Goal: Check status: Check status

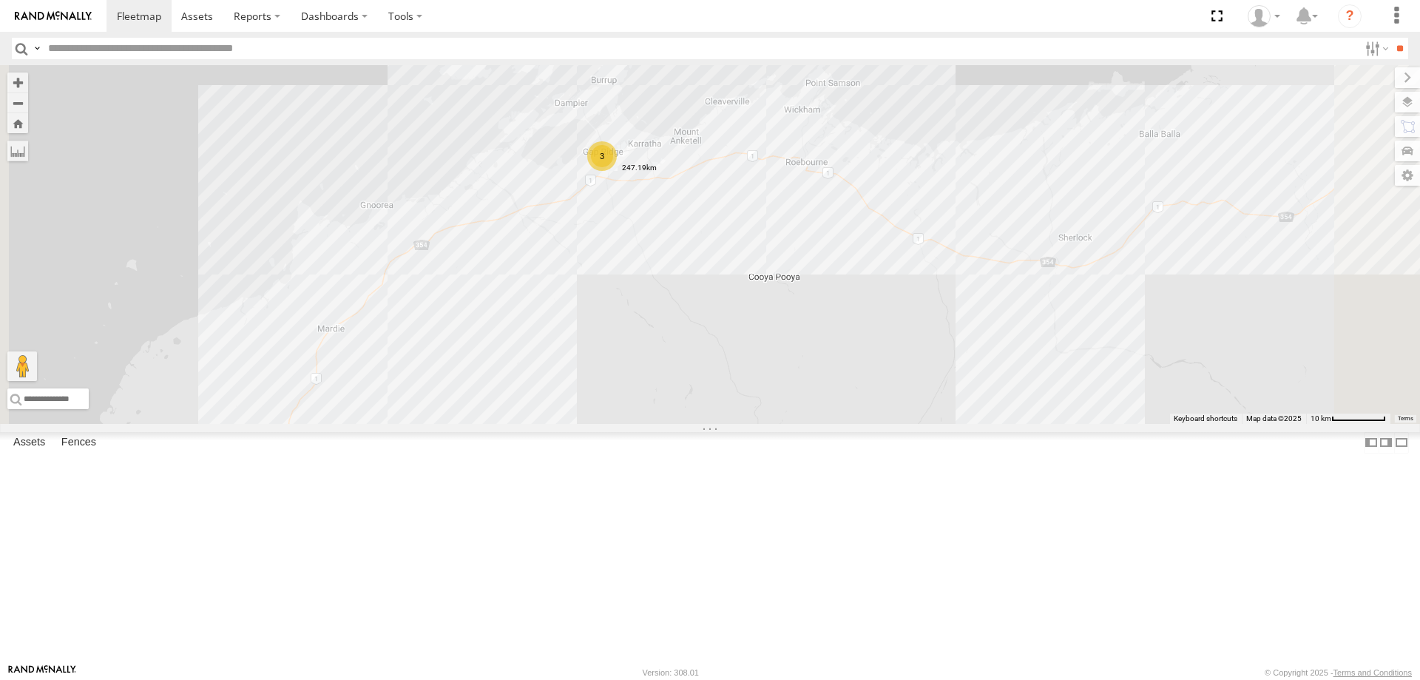
click at [0, 0] on label at bounding box center [0, 0] width 0 height 0
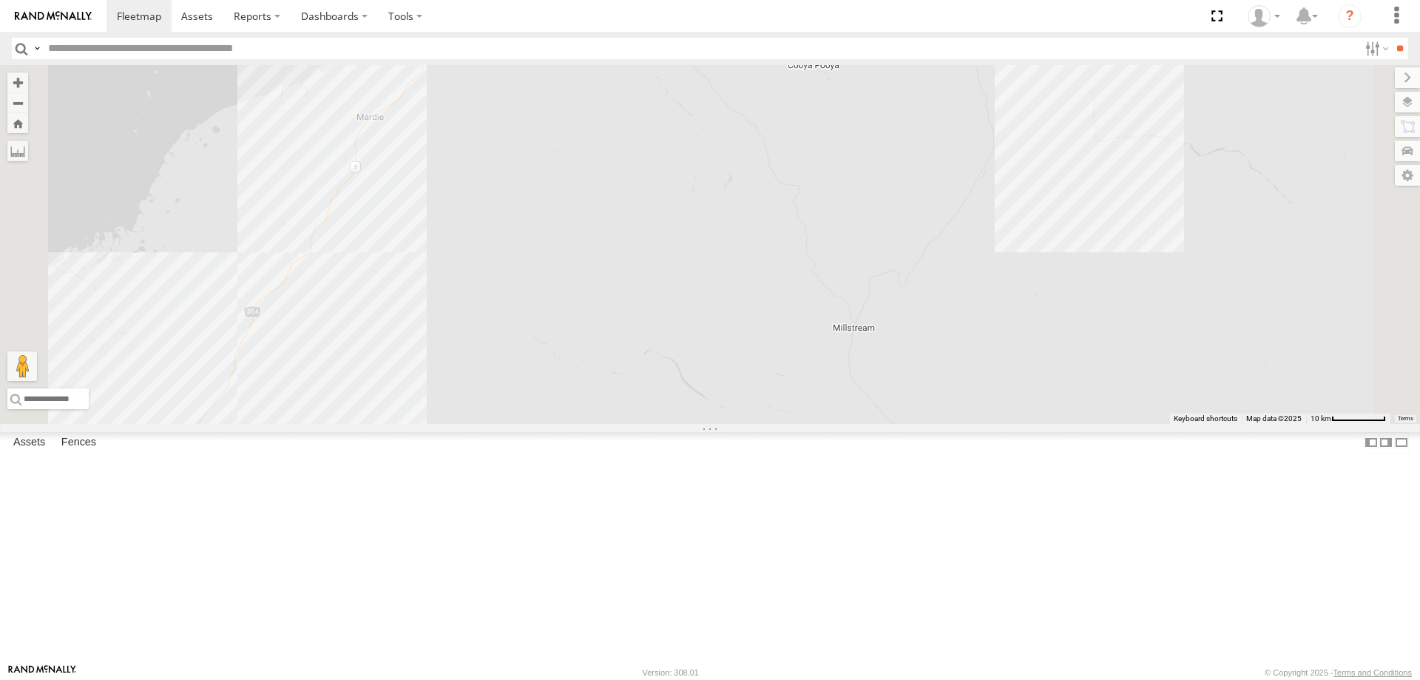
drag, startPoint x: 762, startPoint y: 622, endPoint x: 802, endPoint y: 415, distance: 210.8
click at [802, 415] on div "3" at bounding box center [710, 244] width 1420 height 359
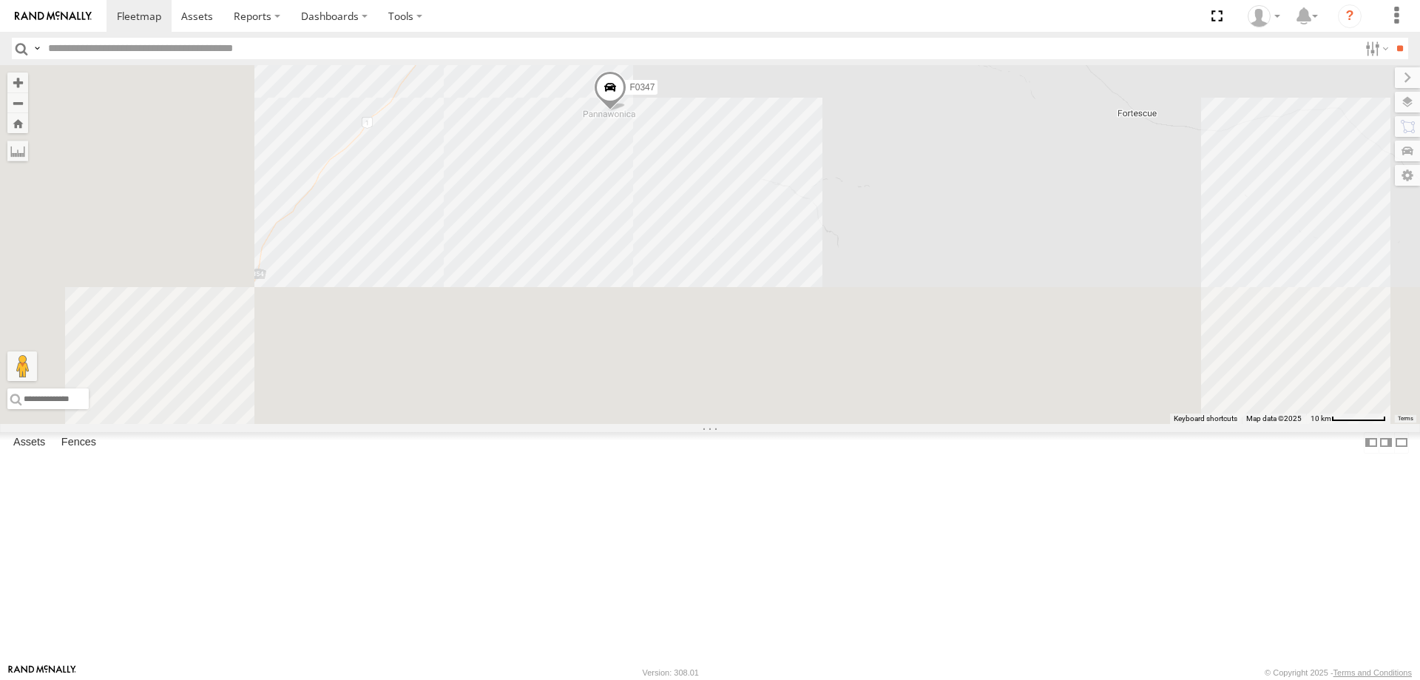
drag, startPoint x: 589, startPoint y: 483, endPoint x: 801, endPoint y: 135, distance: 406.9
click at [801, 135] on div "3 F0347" at bounding box center [710, 244] width 1420 height 359
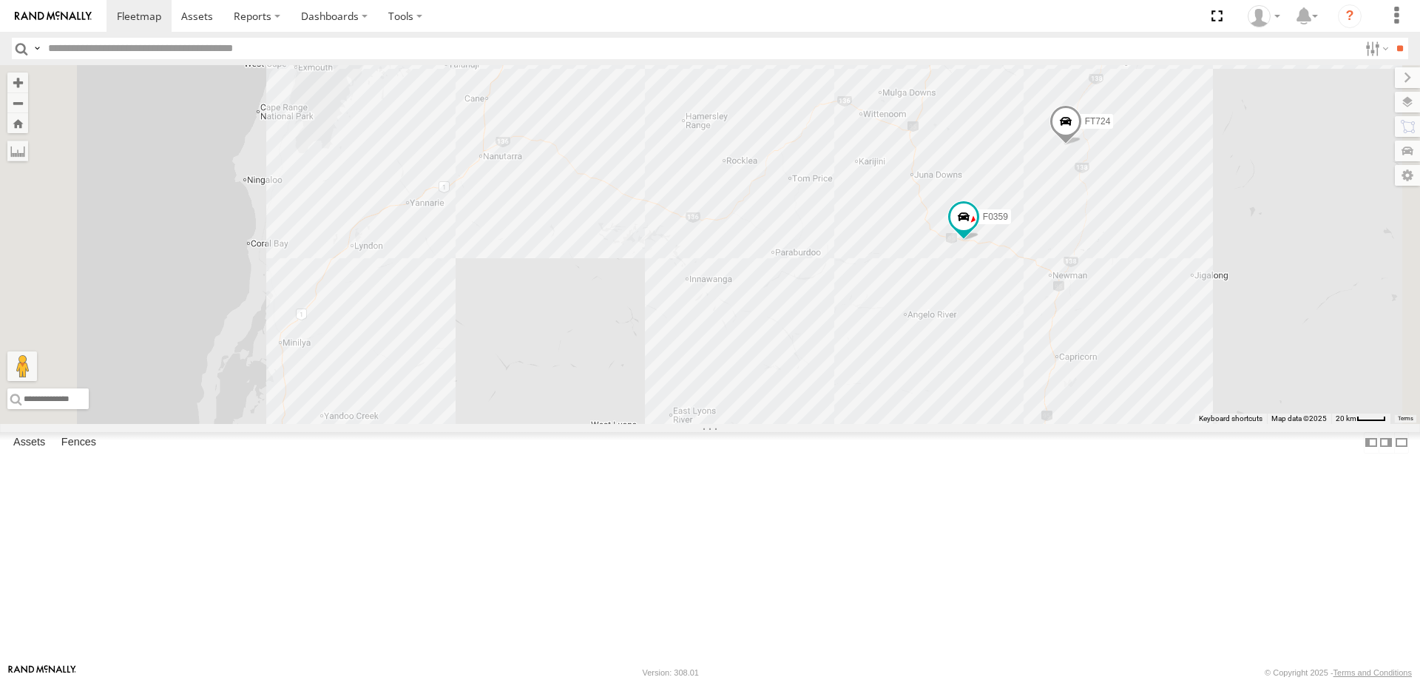
drag, startPoint x: 641, startPoint y: 598, endPoint x: 745, endPoint y: 186, distance: 424.2
click at [745, 186] on div "F0347 F0359 F0398 FT724 3 2 F0492 F0116" at bounding box center [710, 244] width 1420 height 359
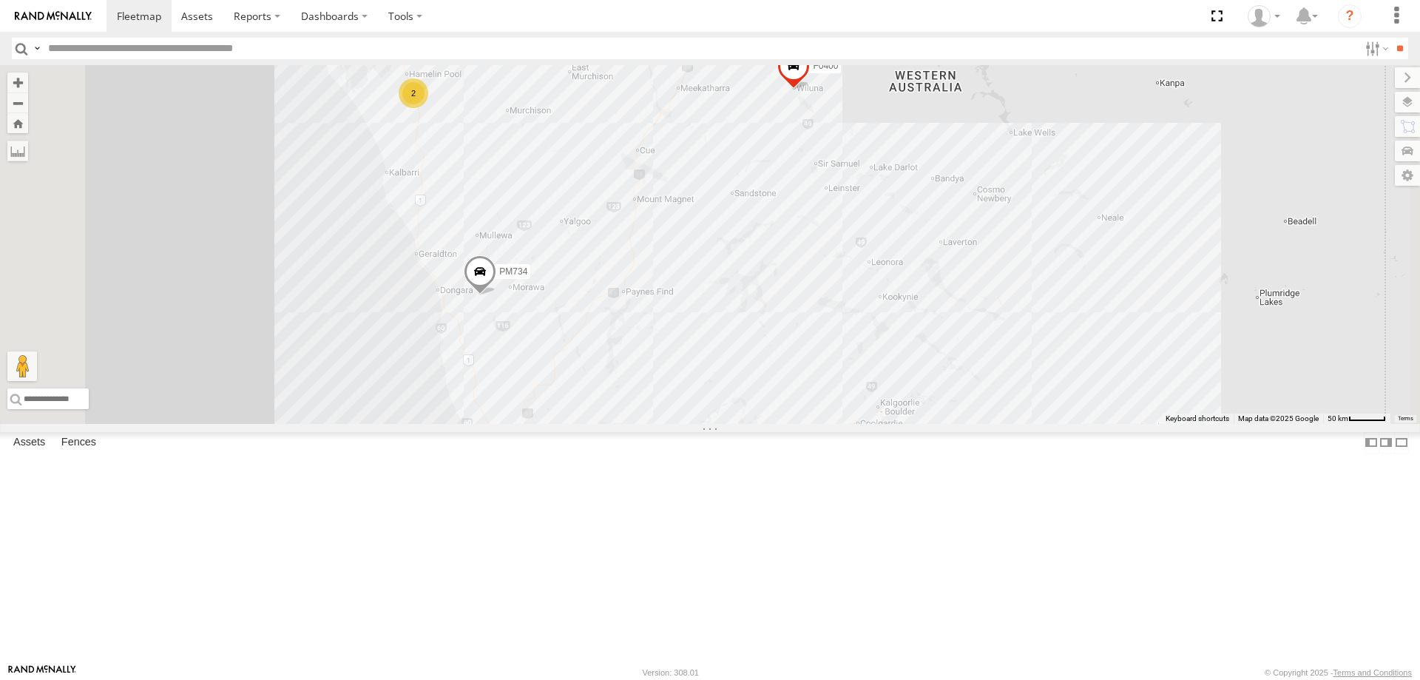
drag, startPoint x: 733, startPoint y: 449, endPoint x: 660, endPoint y: 221, distance: 239.3
click at [660, 221] on div "F0347 F0359 F0398 FT724 F0492 F0116 F0482 F0400 2 2 PM734" at bounding box center [710, 244] width 1420 height 359
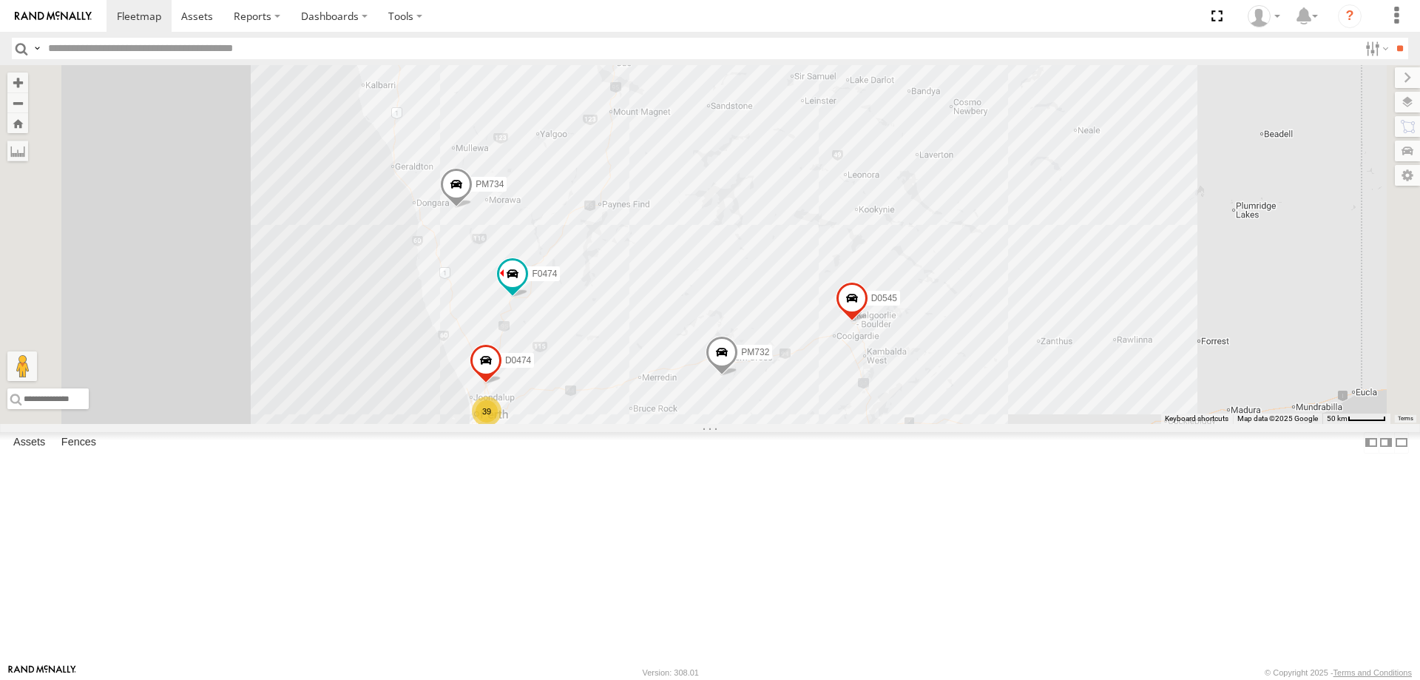
drag, startPoint x: 805, startPoint y: 347, endPoint x: 780, endPoint y: 254, distance: 96.3
click at [780, 254] on div "F0347 F0359 F0398 FT724 F0492 F0116 F0482 F0400 2 2 PM734 39 2 F0474 D0545 D047…" at bounding box center [710, 244] width 1420 height 359
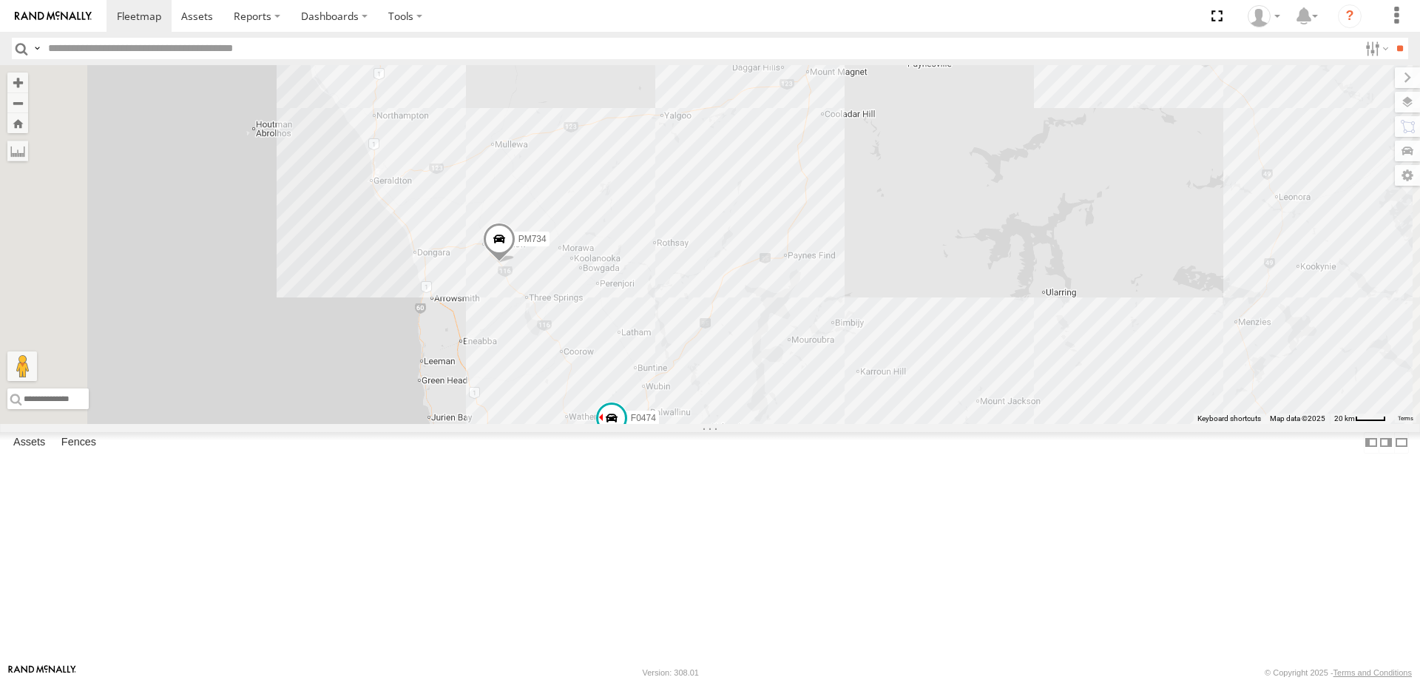
drag, startPoint x: 643, startPoint y: 208, endPoint x: 642, endPoint y: 274, distance: 66.6
click at [642, 274] on div "F0347 F0359 F0398 FT724 F0492 F0116 F0482 F0400 PM734 F0474 D0545 D0474 PM732" at bounding box center [710, 244] width 1420 height 359
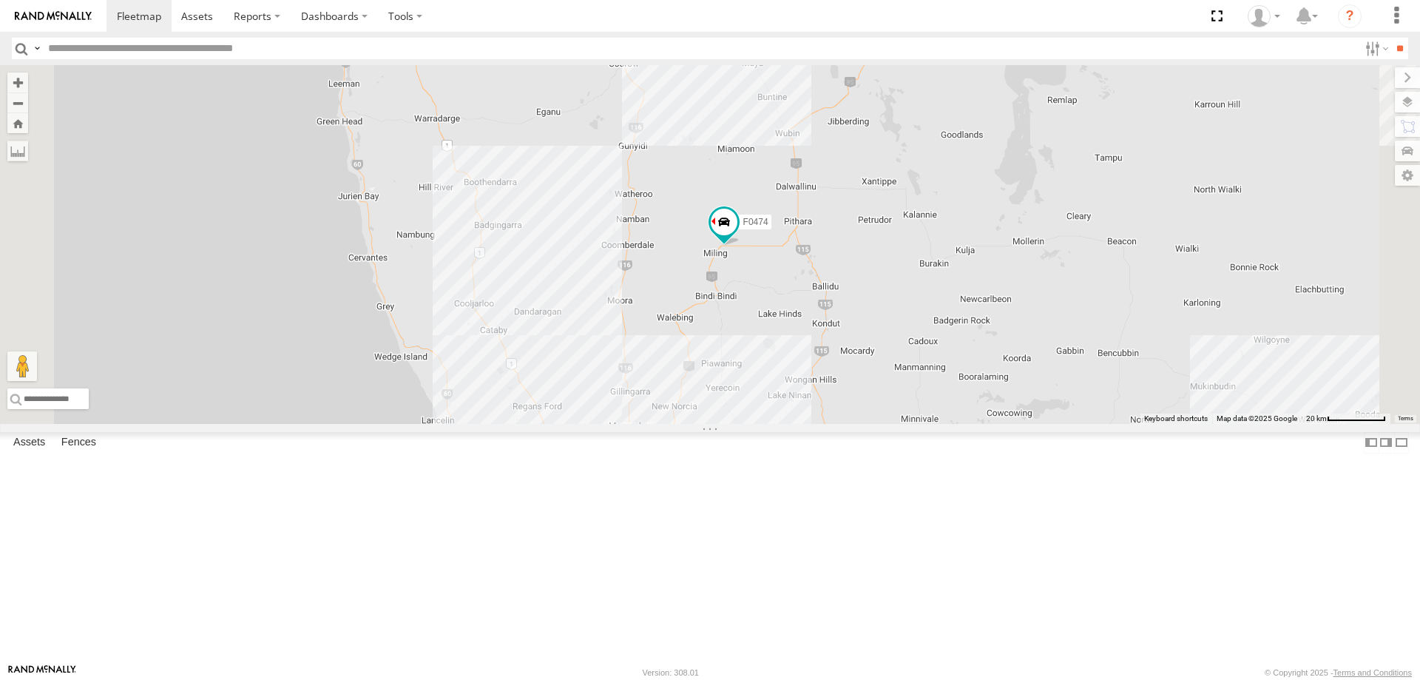
drag, startPoint x: 728, startPoint y: 456, endPoint x: 640, endPoint y: 170, distance: 299.4
click at [640, 170] on div "F0347 F0359 F0398 FT724 F0492 F0116 F0482 F0400 PM734 F0474 D0545 D0474 PM732" at bounding box center [710, 244] width 1420 height 359
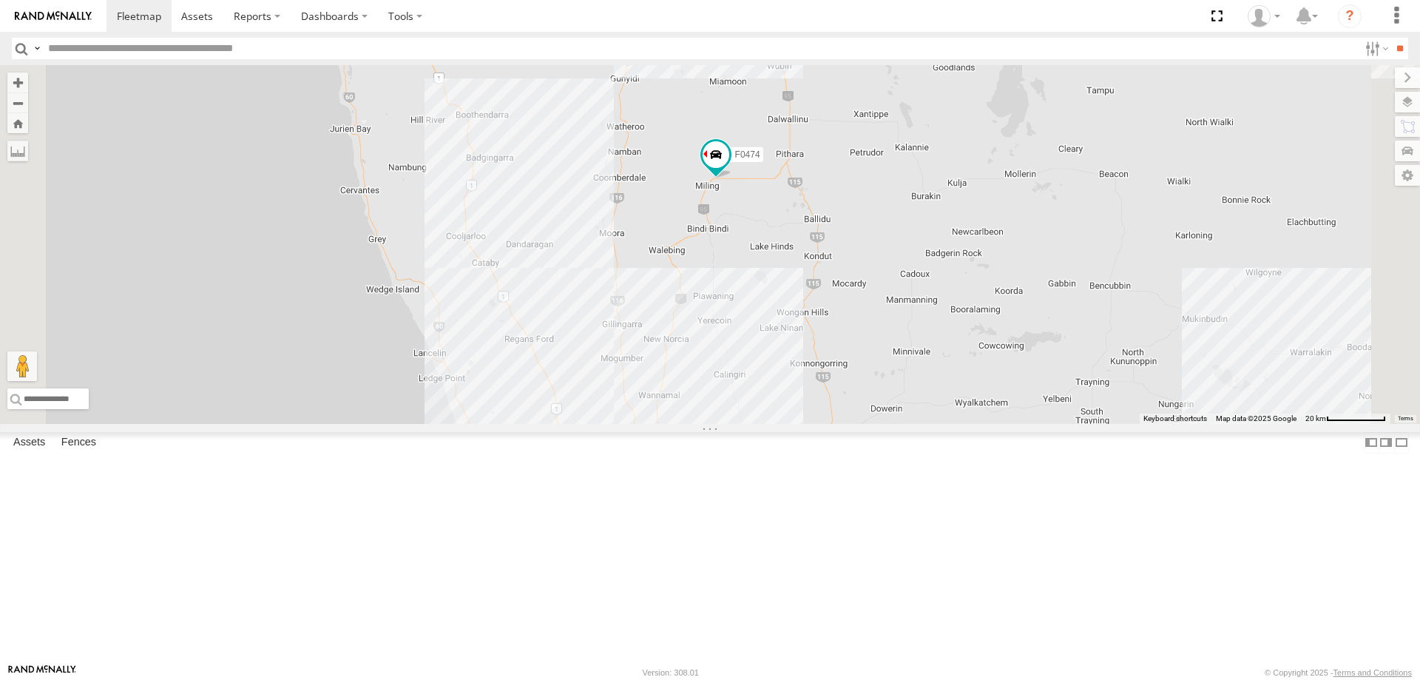
drag, startPoint x: 703, startPoint y: 363, endPoint x: 694, endPoint y: 296, distance: 67.8
click at [694, 296] on div "F0347 F0359 F0398 FT724 F0492 F0116 F0482 F0400 PM734 F0474 D0545 D0474 PM732" at bounding box center [710, 244] width 1420 height 359
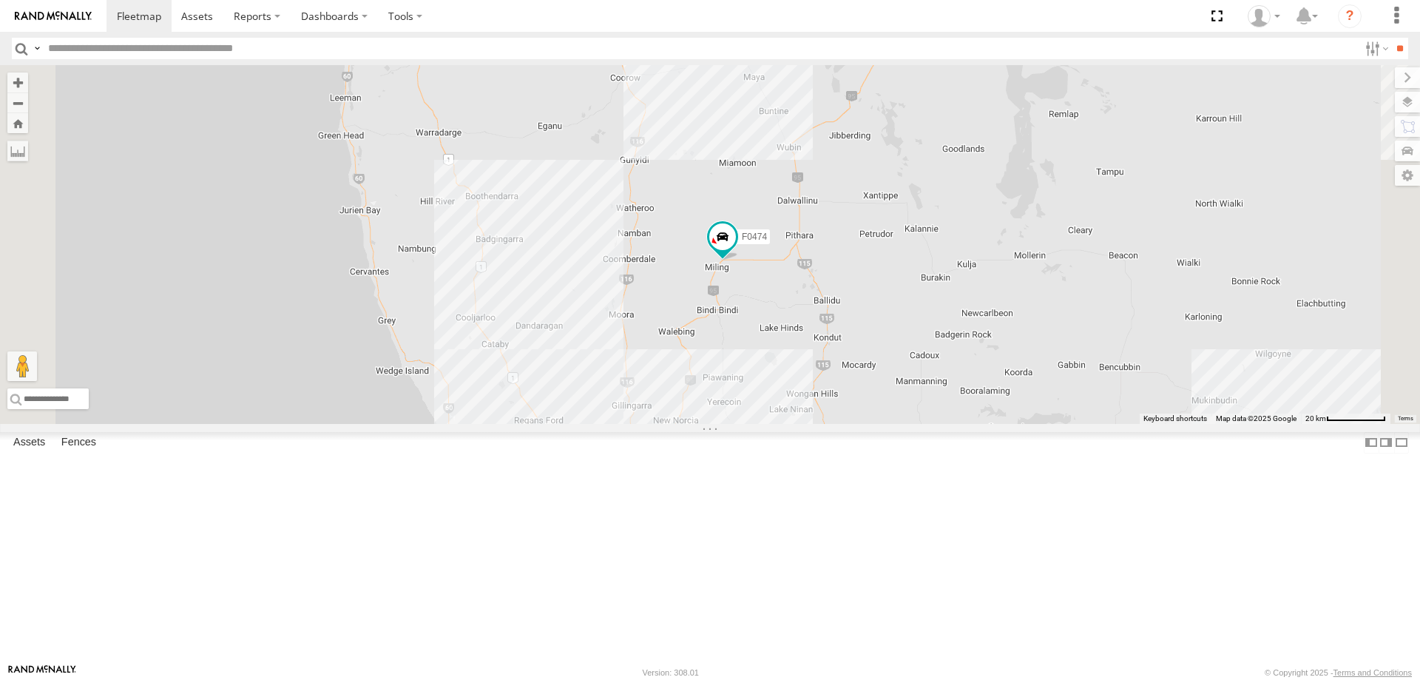
drag, startPoint x: 687, startPoint y: 376, endPoint x: 690, endPoint y: 393, distance: 18.0
click at [690, 393] on div "F0347 F0359 F0398 FT724 F0492 F0116 F0482 F0400 PM734 F0474 D0545 D0474 PM732" at bounding box center [710, 244] width 1420 height 359
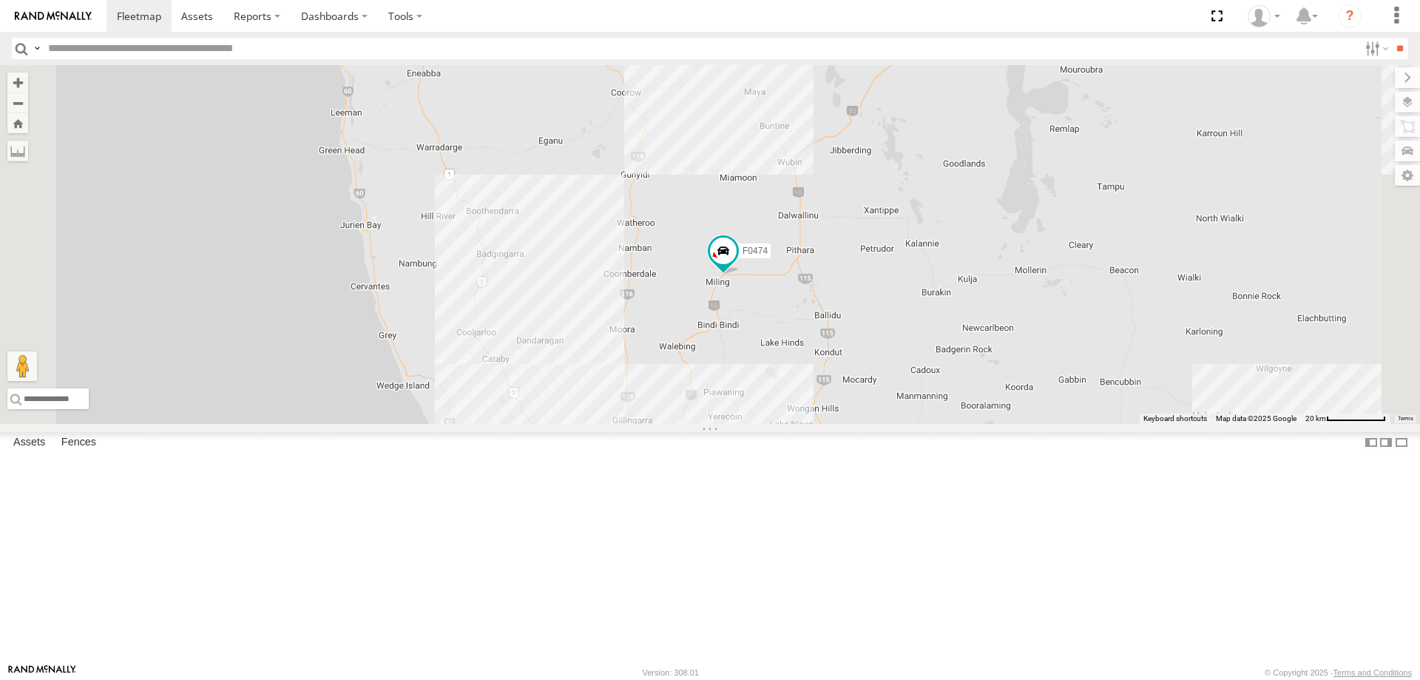
click at [682, 424] on div "F0347 F0359 F0398 FT724 F0492 F0116 F0482 F0400 PM734 F0474 D0545 D0474 PM732" at bounding box center [710, 244] width 1420 height 359
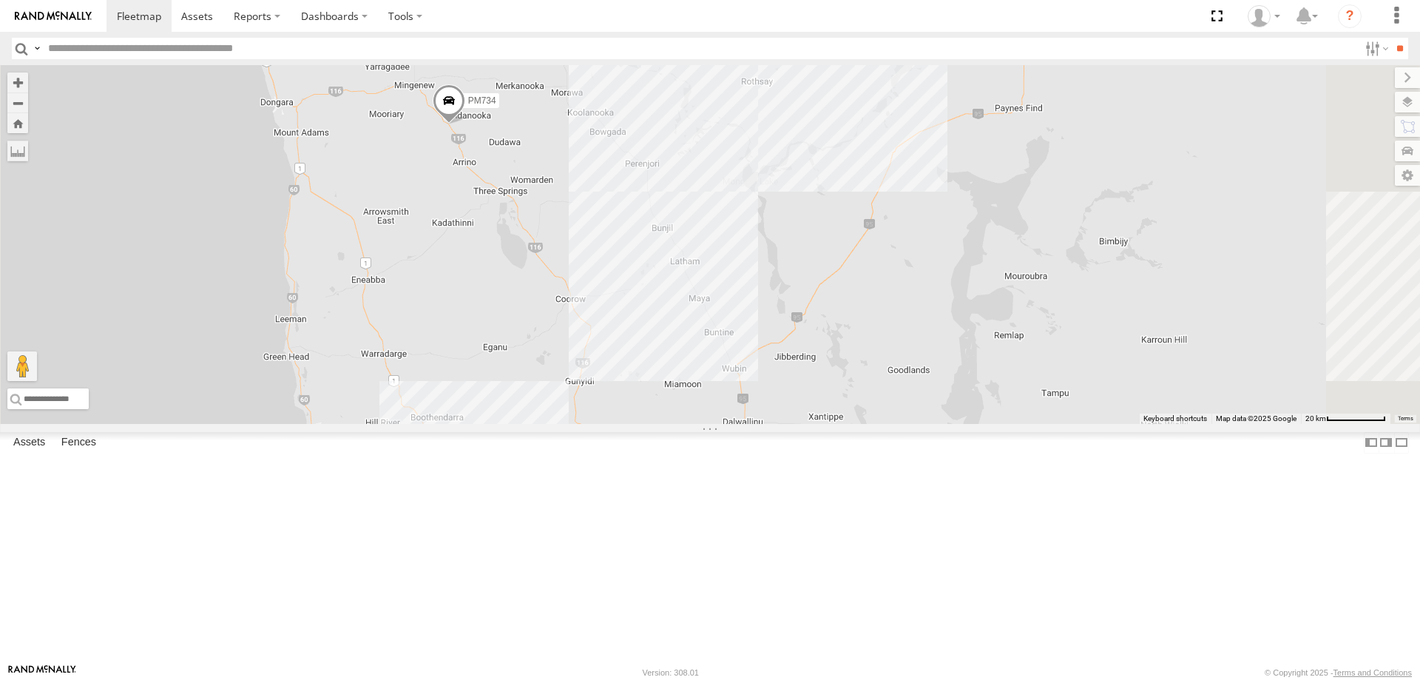
drag, startPoint x: 644, startPoint y: 251, endPoint x: 582, endPoint y: 488, distance: 245.4
click at [582, 424] on div "F0347 F0359 F0398 FT724 F0492 F0116 F0482 F0400 PM734 F0474 D0545 D0474 PM732" at bounding box center [710, 244] width 1420 height 359
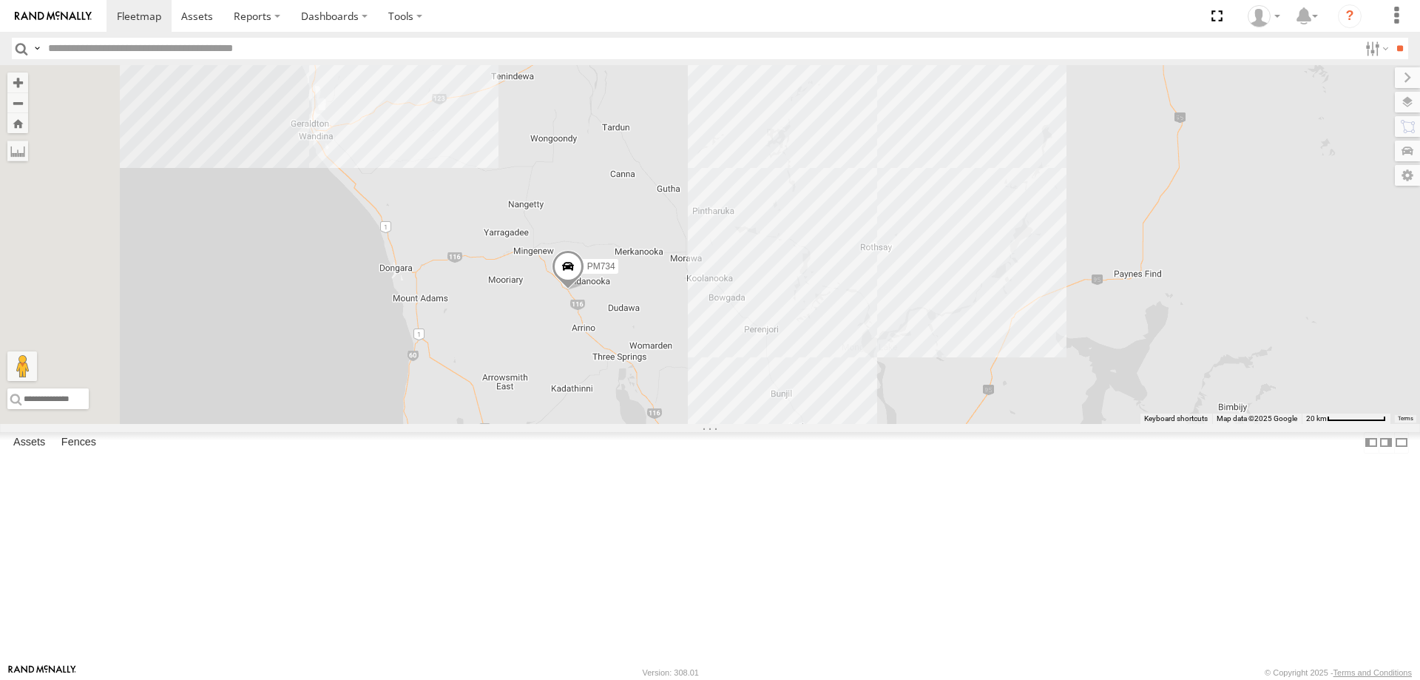
drag, startPoint x: 538, startPoint y: 373, endPoint x: 673, endPoint y: 509, distance: 191.4
click at [673, 424] on div "F0347 F0359 F0398 FT724 F0492 F0116 F0482 F0400 PM734 F0474 D0545 D0474 PM732" at bounding box center [710, 244] width 1420 height 359
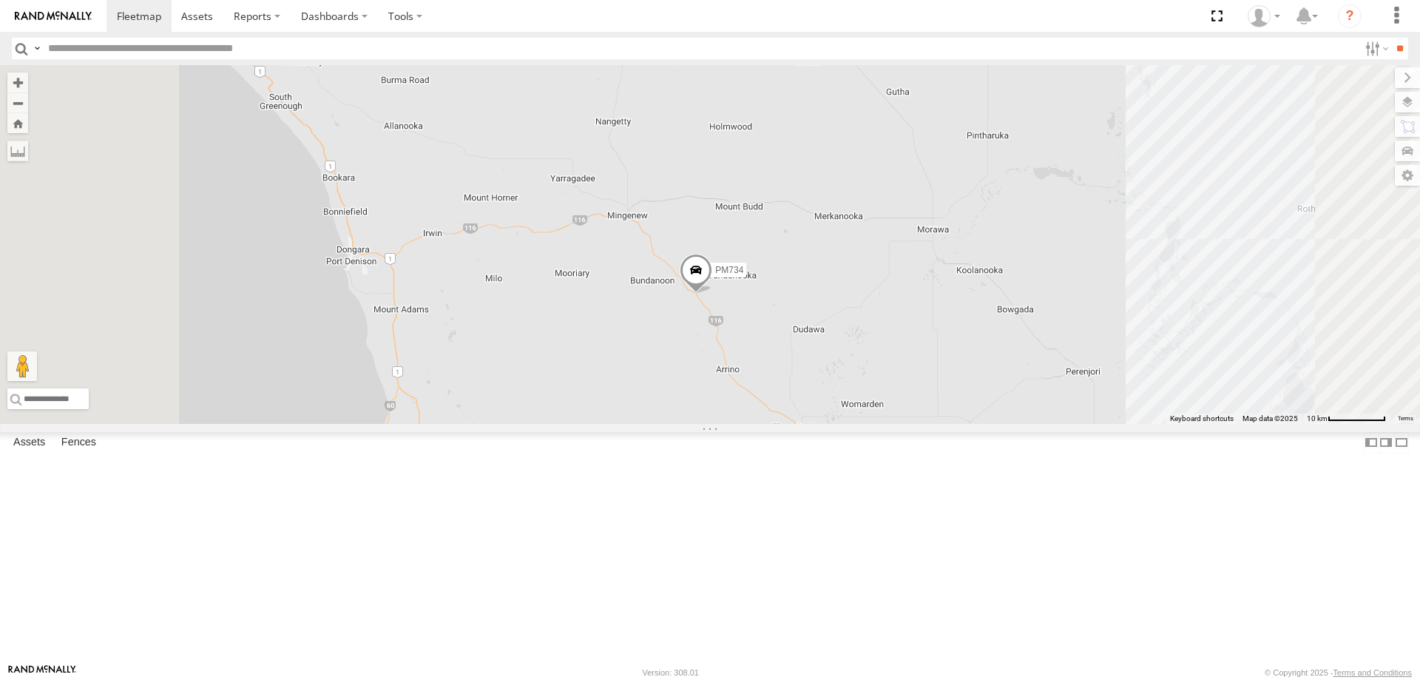
drag, startPoint x: 607, startPoint y: 324, endPoint x: 646, endPoint y: 400, distance: 85.3
click at [646, 400] on div "F0347 F0359 F0398 FT724 F0492 F0116 F0482 F0400 PM734 F0474 D0545 D0474 PM732" at bounding box center [710, 244] width 1420 height 359
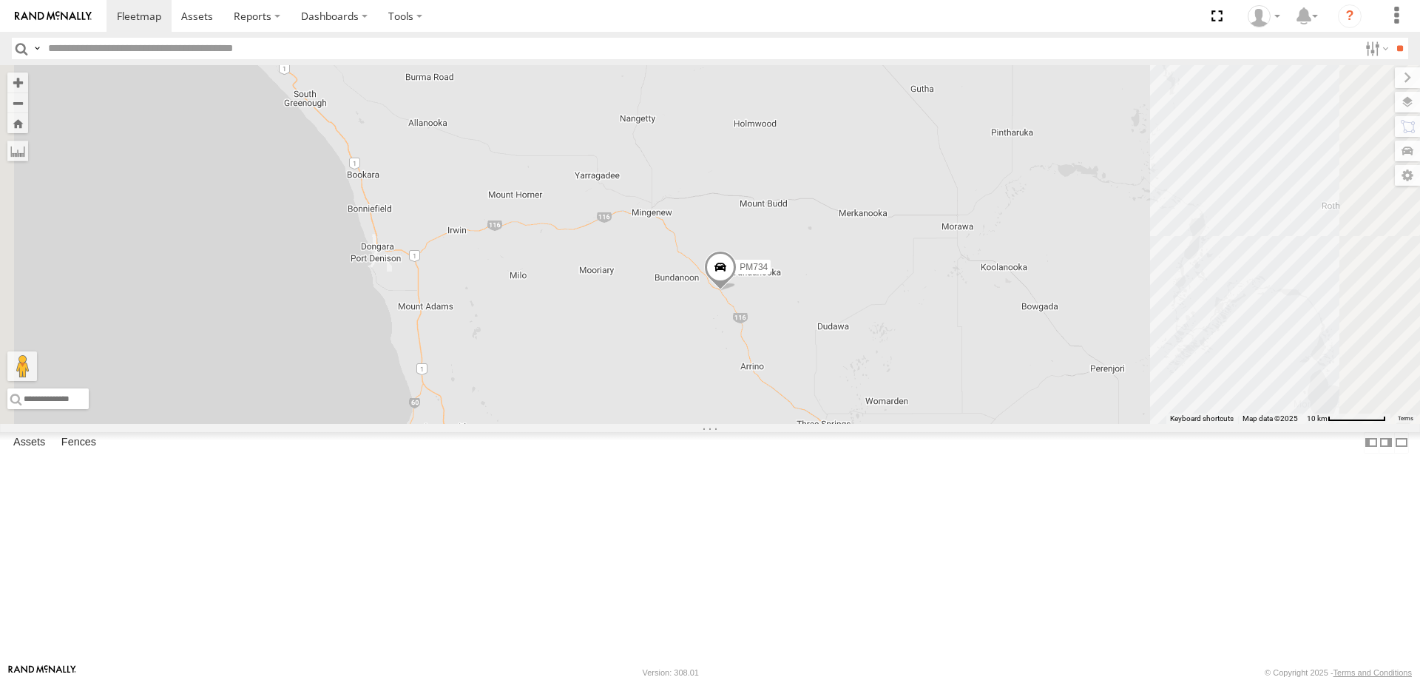
drag, startPoint x: 697, startPoint y: 506, endPoint x: 686, endPoint y: 427, distance: 79.1
click at [686, 424] on div "F0347 F0359 F0398 FT724 F0492 F0116 F0482 F0400 PM734 F0474 D0545 D0474 PM732" at bounding box center [710, 244] width 1420 height 359
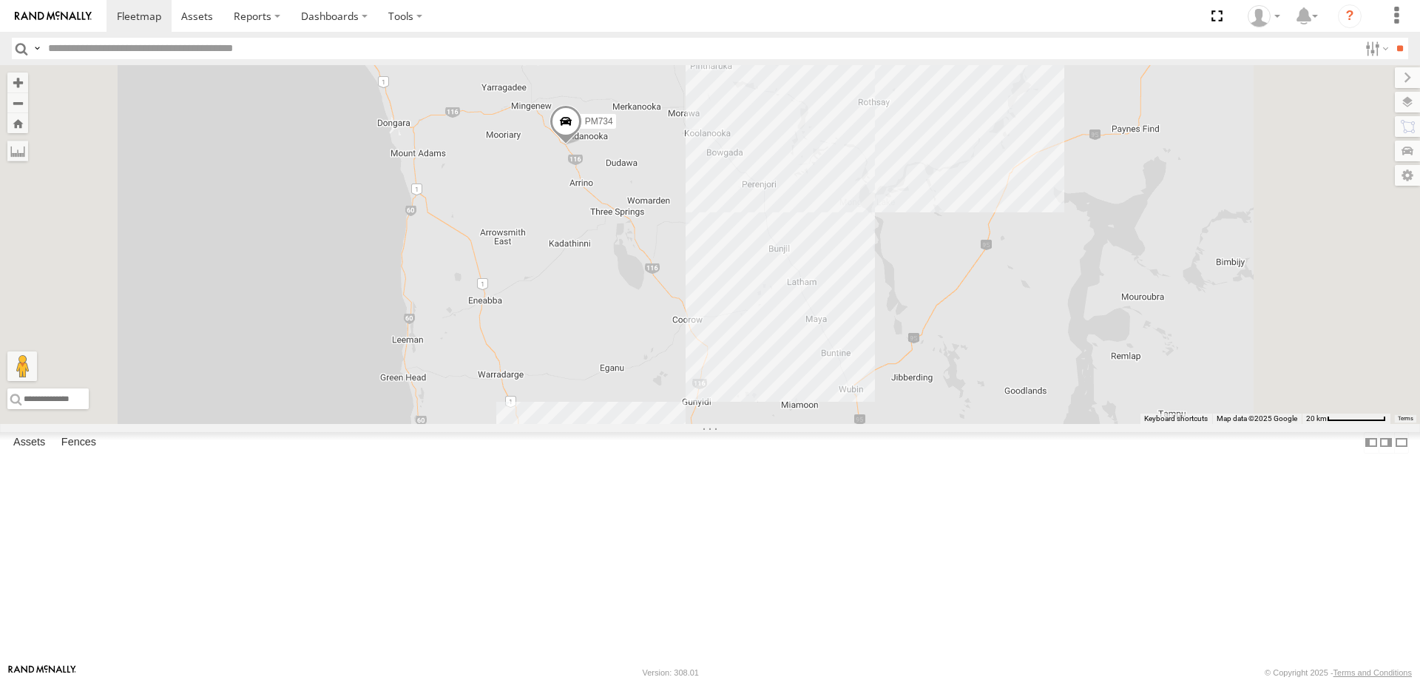
drag, startPoint x: 856, startPoint y: 541, endPoint x: 818, endPoint y: 449, distance: 99.2
click at [818, 424] on div "F0347 F0359 F0398 FT724 F0492 F0116 F0482 F0400 PM734 F0474 D0545 D0474 PM732" at bounding box center [710, 244] width 1420 height 359
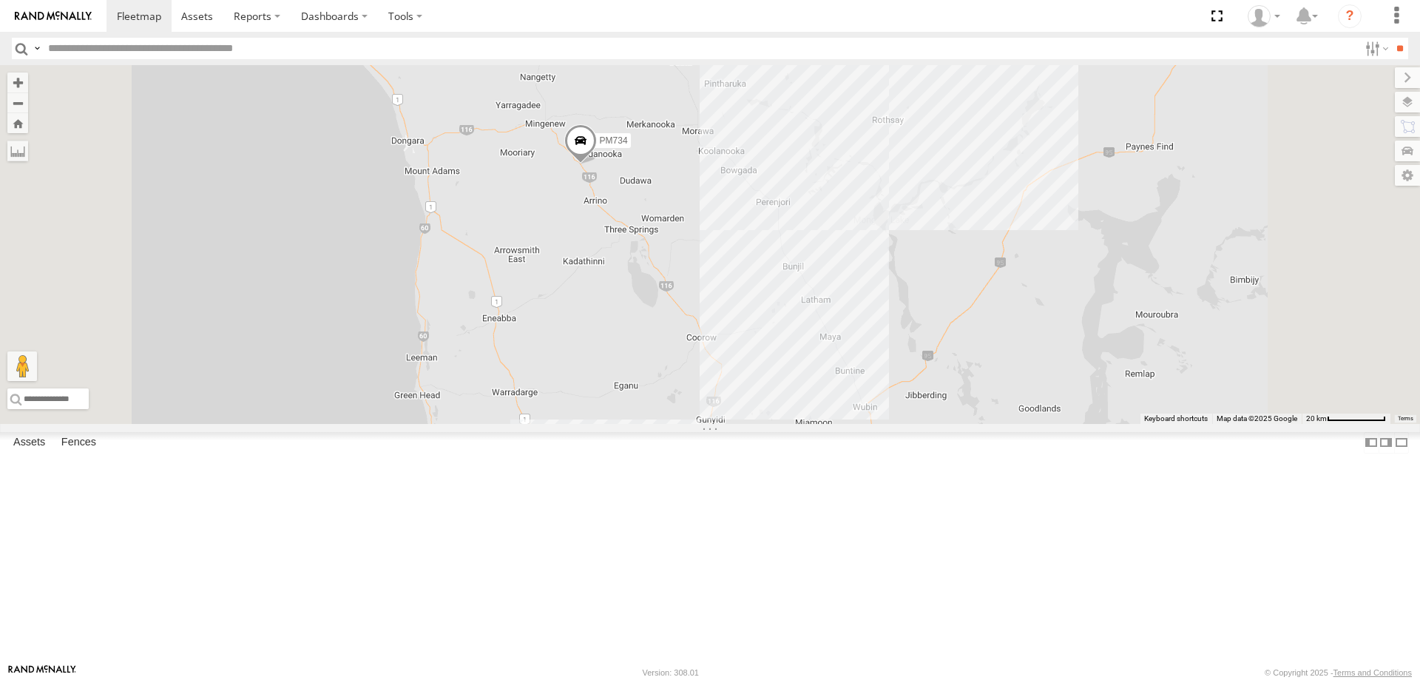
drag, startPoint x: 526, startPoint y: 386, endPoint x: 538, endPoint y: 400, distance: 18.4
click at [538, 400] on div "F0347 F0359 F0398 FT724 F0492 F0116 F0482 F0400 PM734 F0474 D0545 D0474 PM732" at bounding box center [710, 244] width 1420 height 359
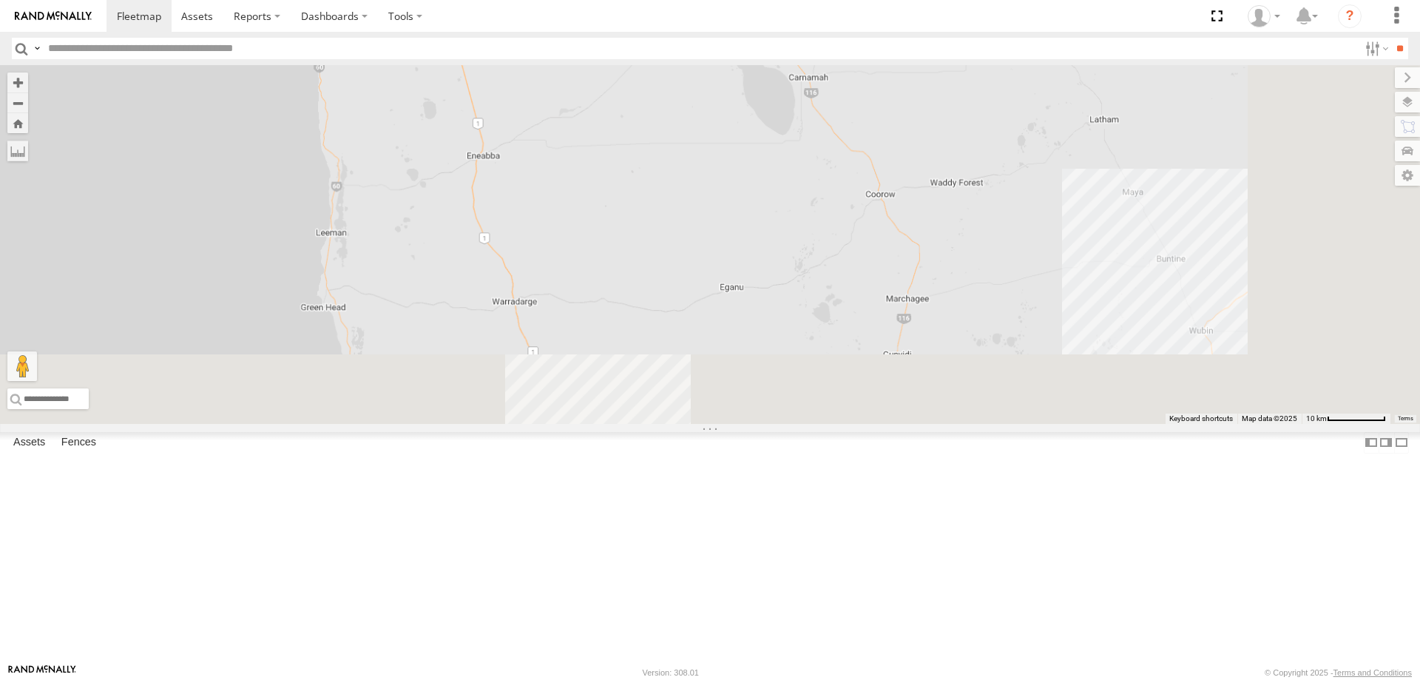
drag, startPoint x: 707, startPoint y: 506, endPoint x: 618, endPoint y: 230, distance: 289.8
click at [618, 230] on div "F0347 F0359 F0398 FT724 F0492 F0116 F0482 F0400 PM734 F0474 D0545 D0474 PM732" at bounding box center [710, 244] width 1420 height 359
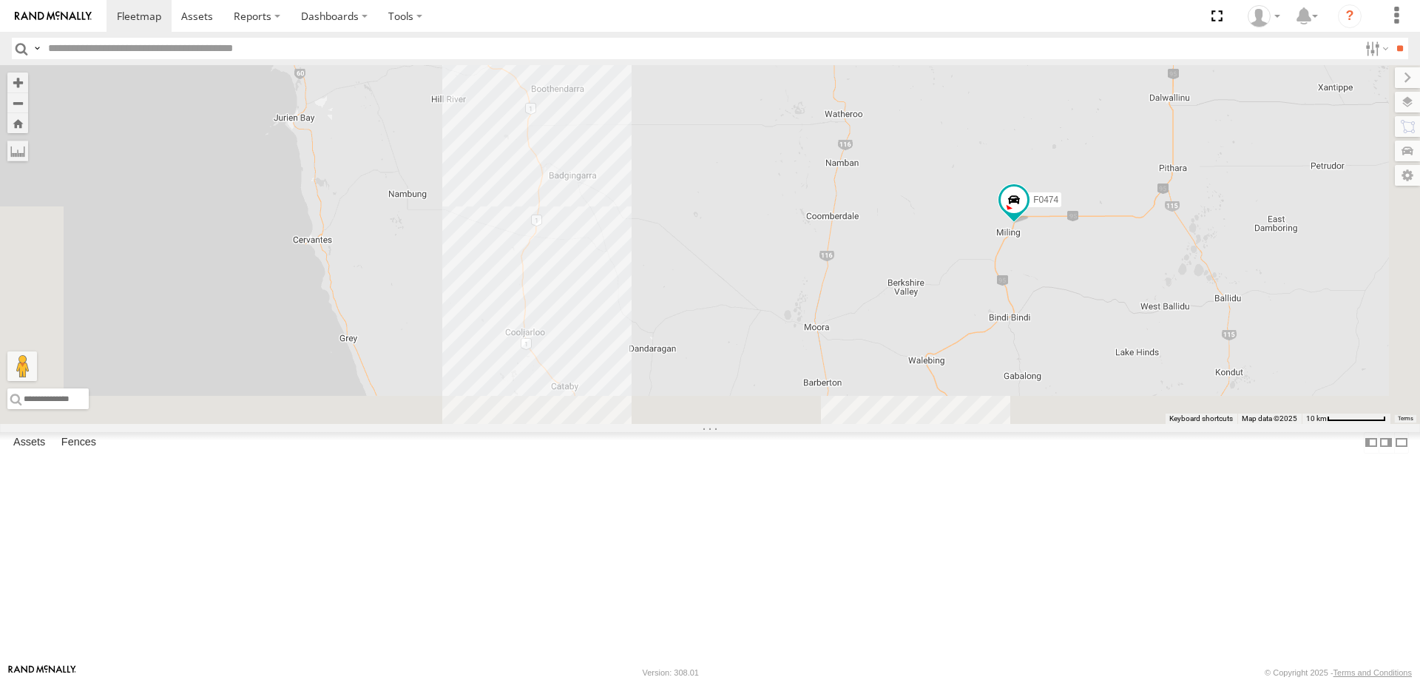
drag, startPoint x: 717, startPoint y: 434, endPoint x: 711, endPoint y: 268, distance: 165.8
click at [711, 271] on div "F0347 F0359 F0398 FT724 F0492 F0116 F0482 F0400 PM734 F0474 D0545 D0474 PM732" at bounding box center [710, 244] width 1420 height 359
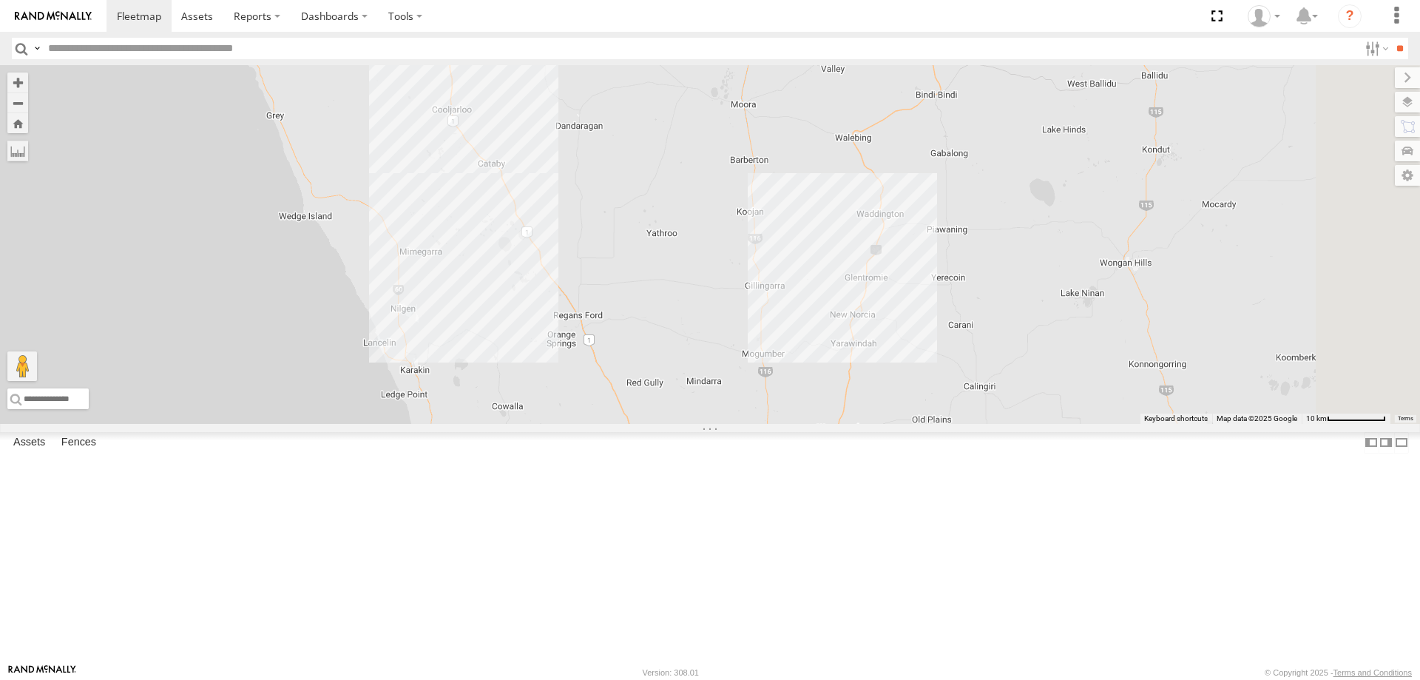
drag, startPoint x: 731, startPoint y: 425, endPoint x: 694, endPoint y: 348, distance: 86.0
click at [706, 364] on div "F0347 F0359 F0398 FT724 F0492 F0116 F0482 F0400 PM734 F0474 D0545 D0474 PM732" at bounding box center [710, 244] width 1420 height 359
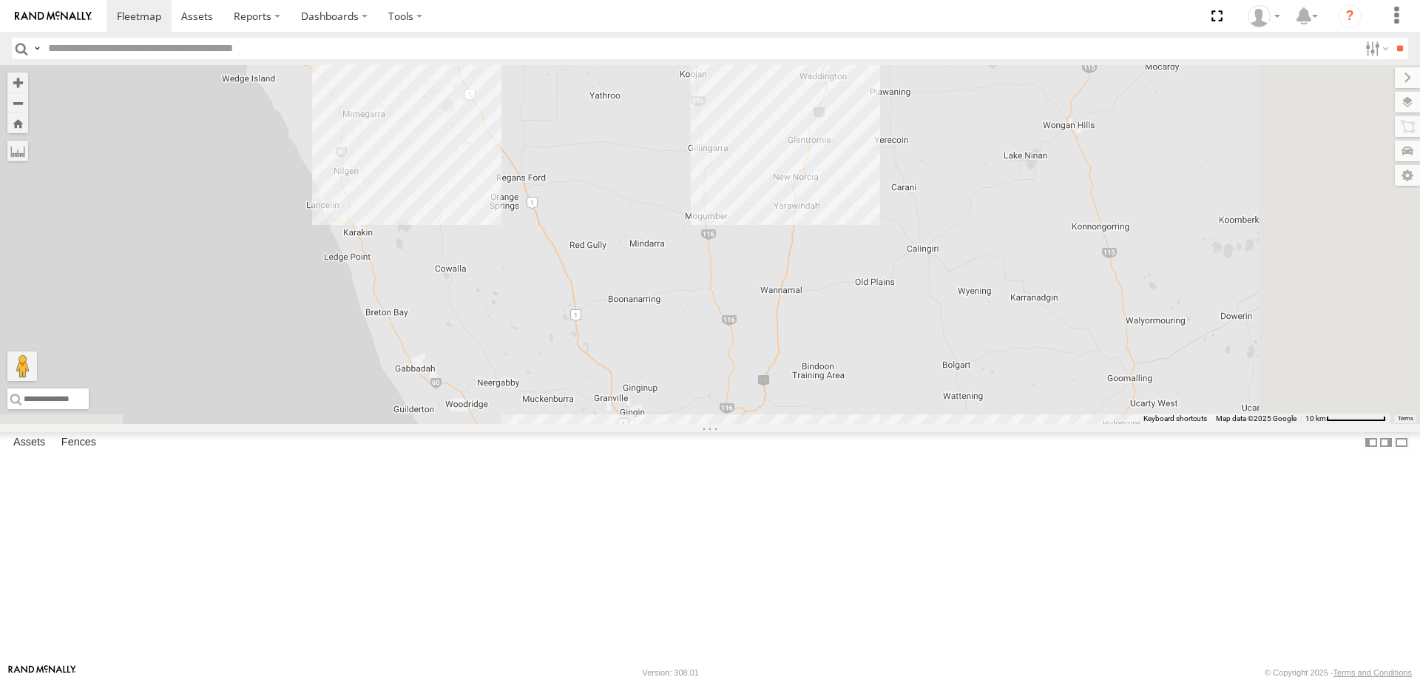
drag, startPoint x: 763, startPoint y: 545, endPoint x: 763, endPoint y: 592, distance: 47.3
click at [763, 424] on div "F0347 F0359 F0398 FT724 F0492 F0116 F0482 F0400 PM734 F0474 D0545 D0474 PM732" at bounding box center [710, 244] width 1420 height 359
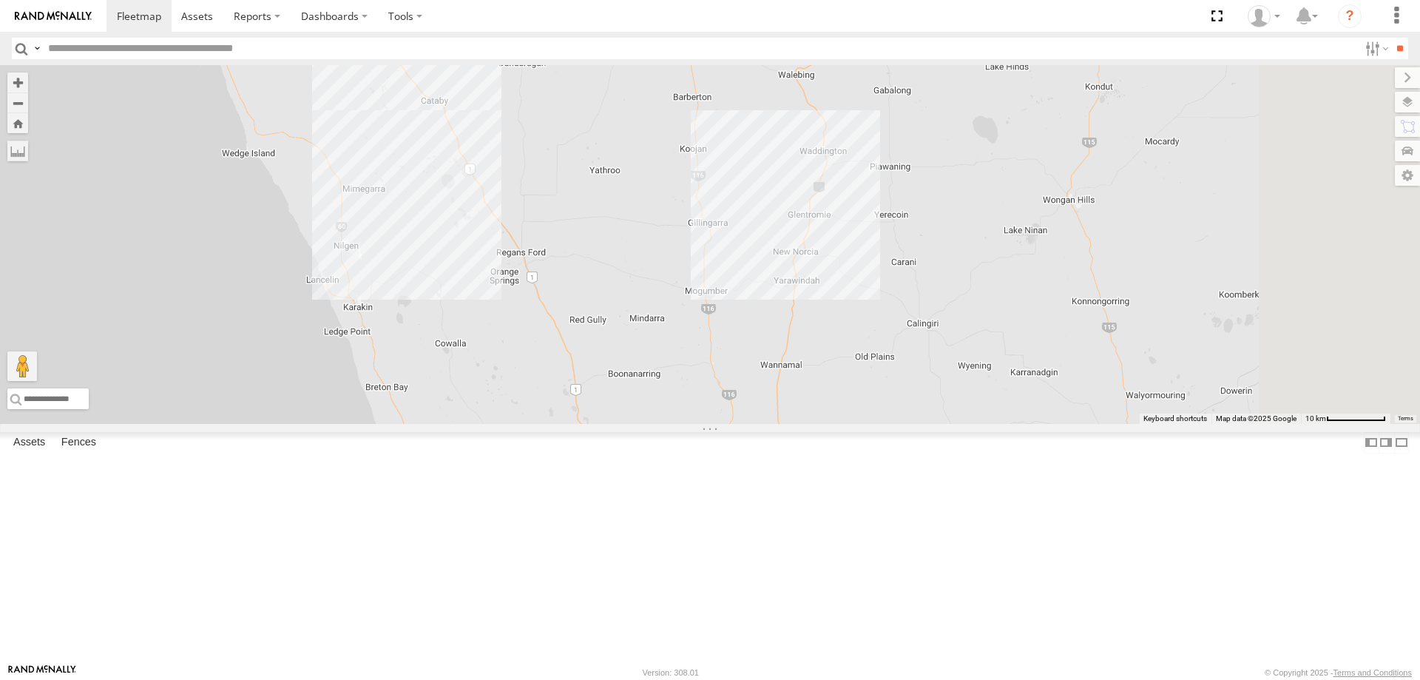
drag, startPoint x: 684, startPoint y: 375, endPoint x: 677, endPoint y: 493, distance: 118.6
click at [677, 424] on div "F0347 F0359 F0398 FT724 F0492 F0116 F0482 F0400 PM734 F0474 D0545 D0474 PM732" at bounding box center [710, 244] width 1420 height 359
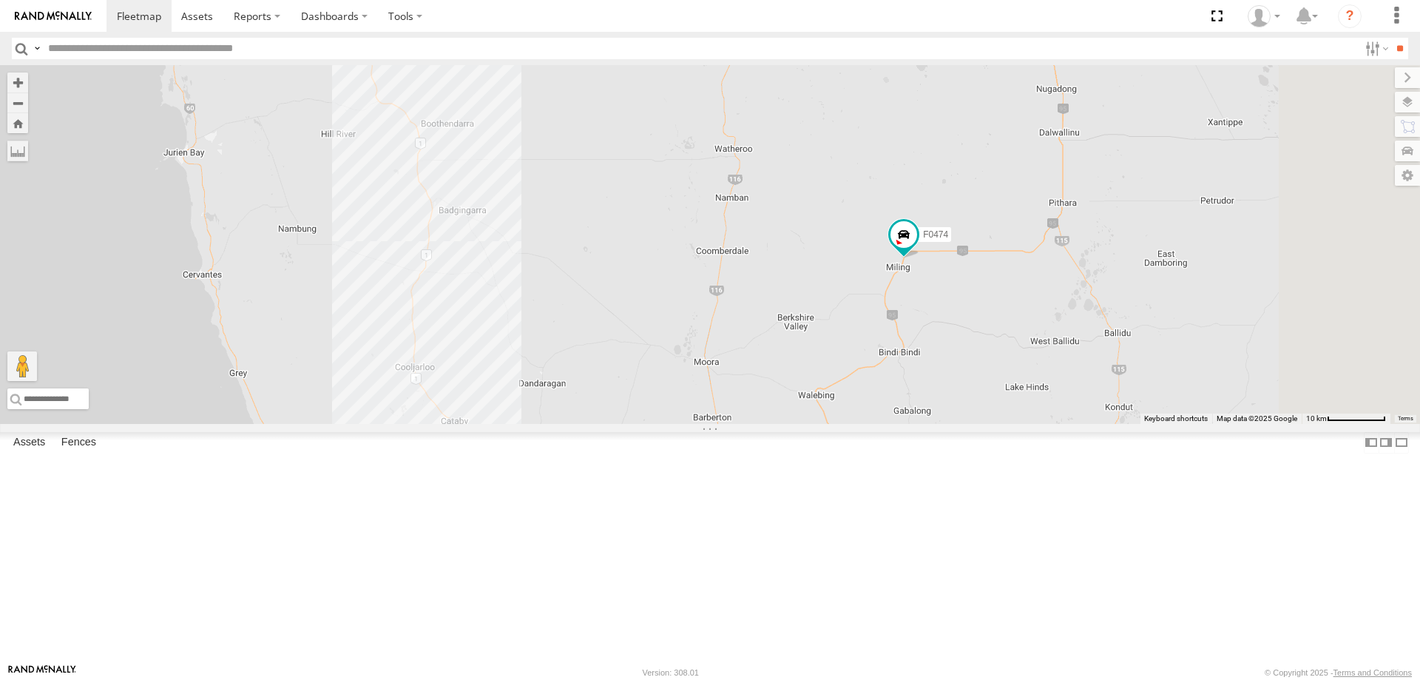
drag, startPoint x: 624, startPoint y: 272, endPoint x: 657, endPoint y: 491, distance: 221.4
click at [657, 424] on div "F0347 F0359 F0398 FT724 F0492 F0116 F0482 F0400 PM734 F0474 D0545 D0474 PM732" at bounding box center [710, 244] width 1420 height 359
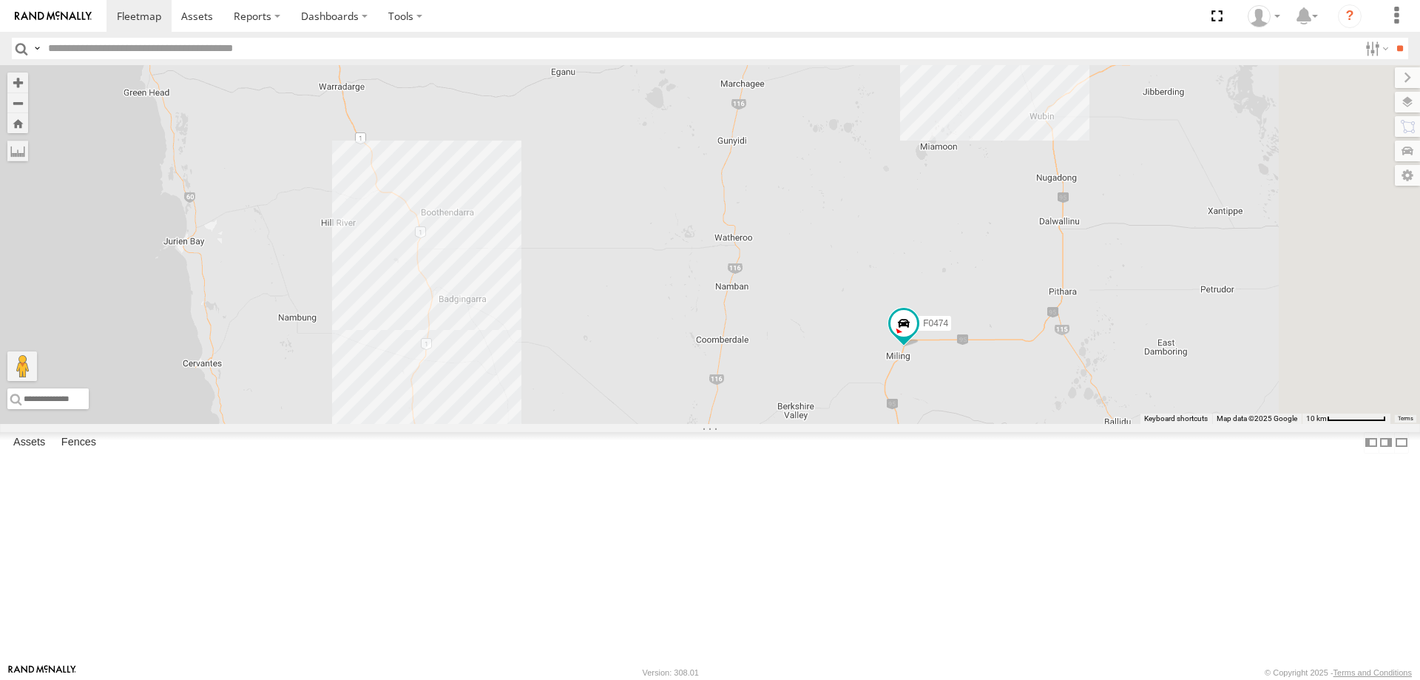
drag, startPoint x: 571, startPoint y: 334, endPoint x: 558, endPoint y: 407, distance: 74.3
click at [567, 424] on div "F0347 F0359 F0398 FT724 F0492 F0116 F0482 F0400 PM734 F0474 D0545 D0474 PM732" at bounding box center [710, 244] width 1420 height 359
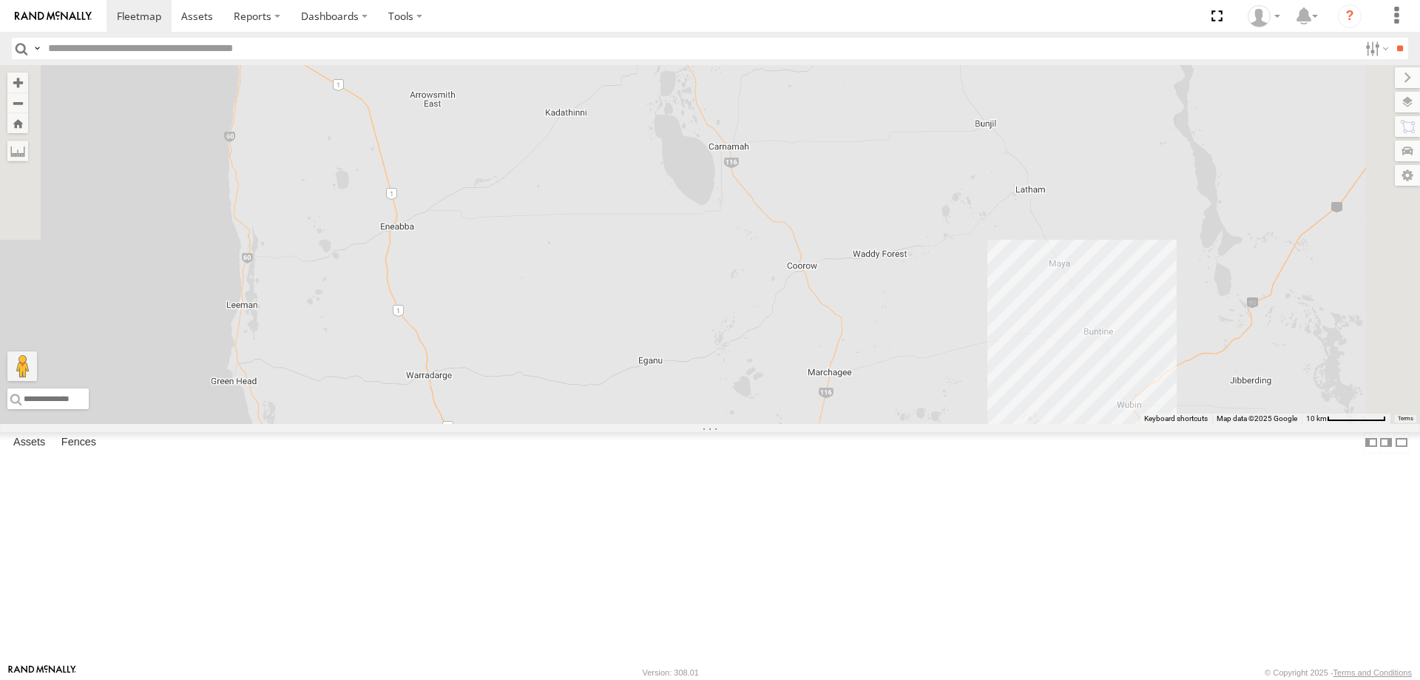
drag, startPoint x: 516, startPoint y: 194, endPoint x: 609, endPoint y: 397, distance: 223.7
click at [617, 405] on div "F0347 F0359 F0398 FT724 F0492 F0116 F0482 F0400 PM734 F0474 D0545 D0474 PM732" at bounding box center [710, 244] width 1420 height 359
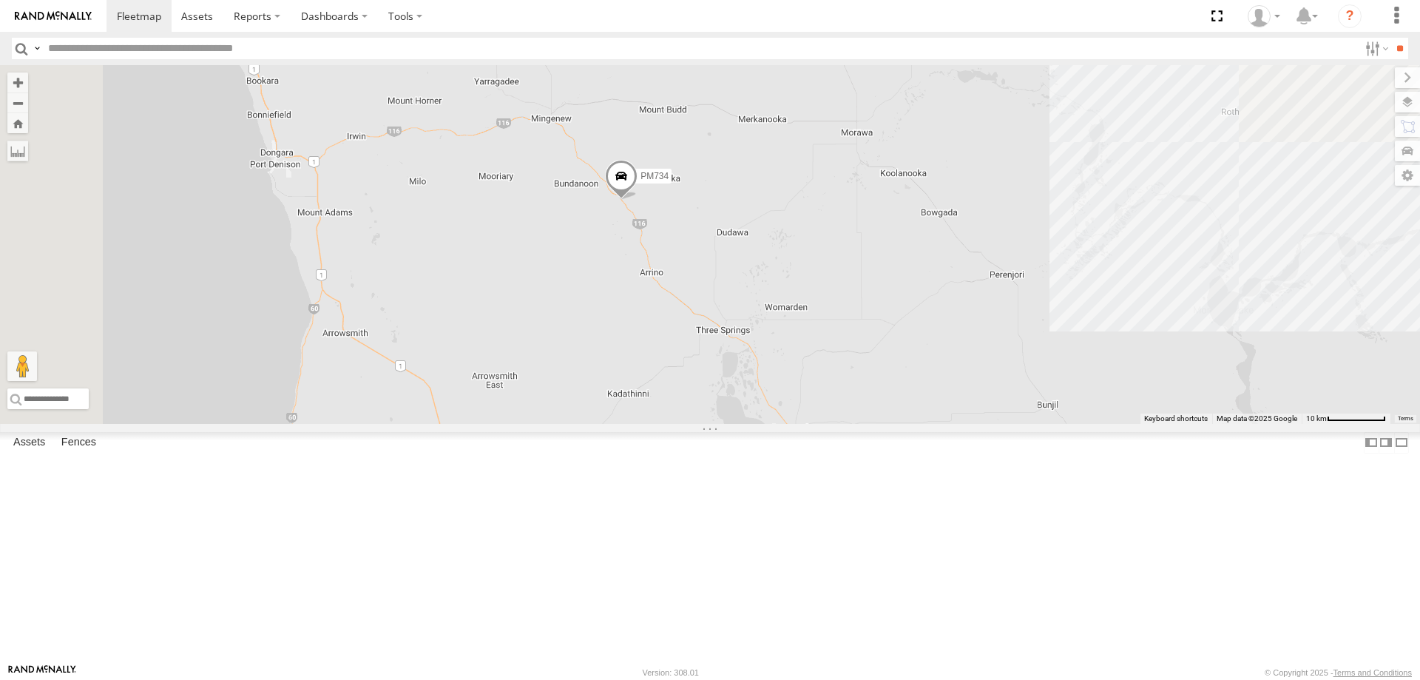
drag, startPoint x: 600, startPoint y: 427, endPoint x: 606, endPoint y: 458, distance: 31.0
click at [606, 424] on div "F0347 F0359 F0398 FT724 F0492 F0116 F0482 F0400 PM734 F0474 D0545 D0474 PM732" at bounding box center [710, 244] width 1420 height 359
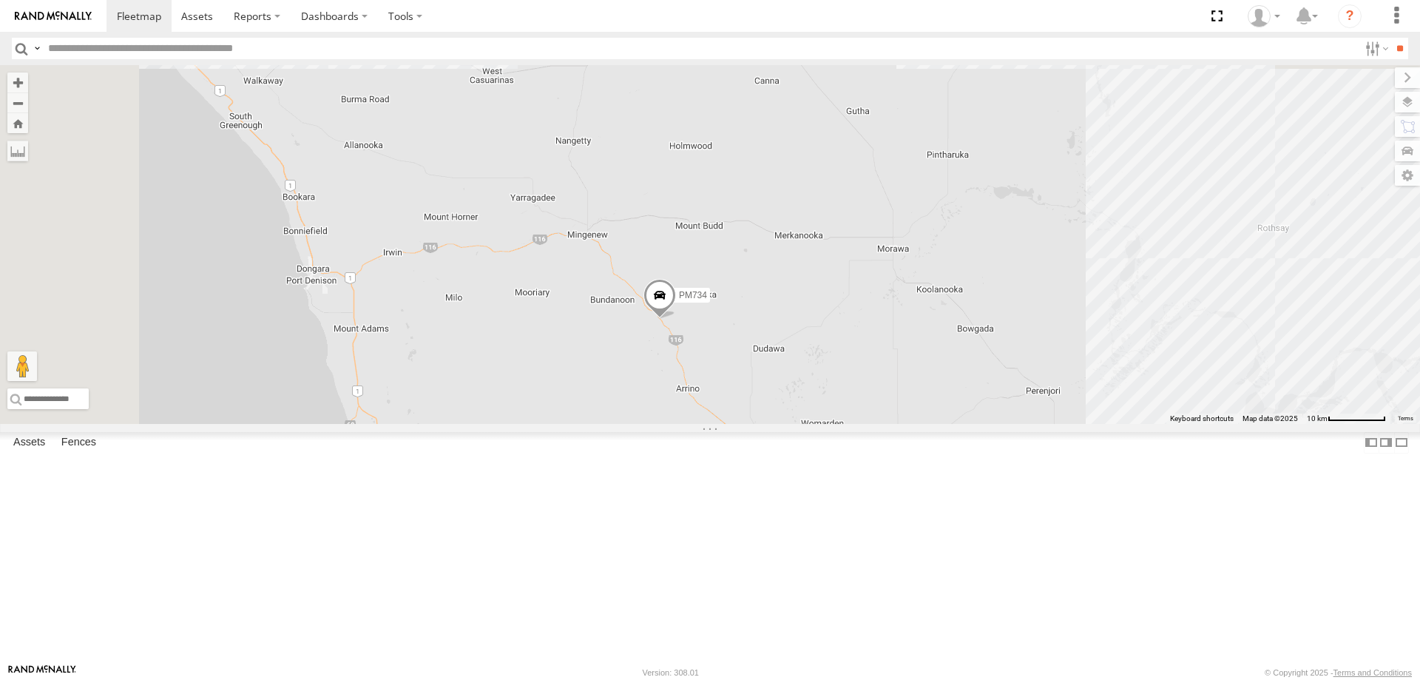
drag, startPoint x: 592, startPoint y: 317, endPoint x: 609, endPoint y: 433, distance: 117.2
click at [631, 424] on div "F0347 F0359 F0398 FT724 F0492 F0116 F0482 F0400 PM734 F0474 D0545 D0474 PM732" at bounding box center [710, 244] width 1420 height 359
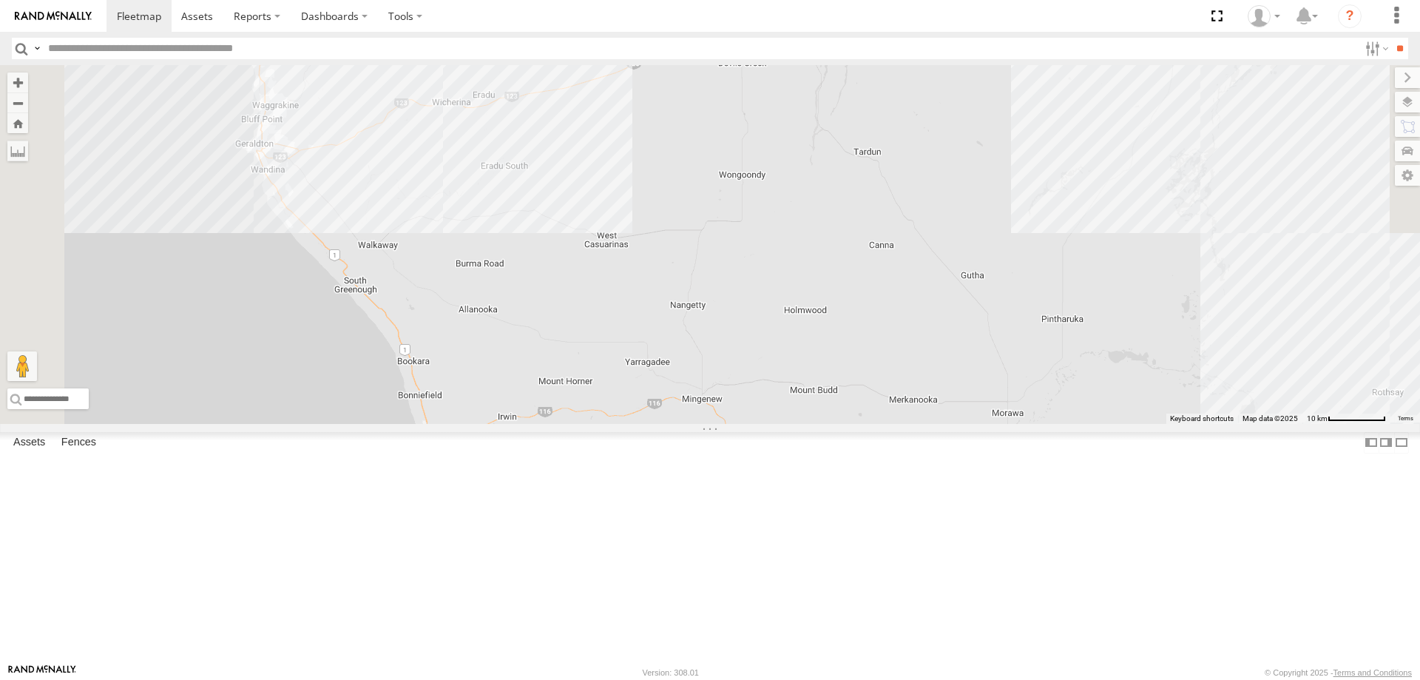
drag, startPoint x: 529, startPoint y: 393, endPoint x: 603, endPoint y: 475, distance: 110.4
click at [601, 424] on div "F0347 F0359 F0398 FT724 F0492 F0116 F0482 F0400 PM734 F0474 D0545 D0474 PM732" at bounding box center [710, 244] width 1420 height 359
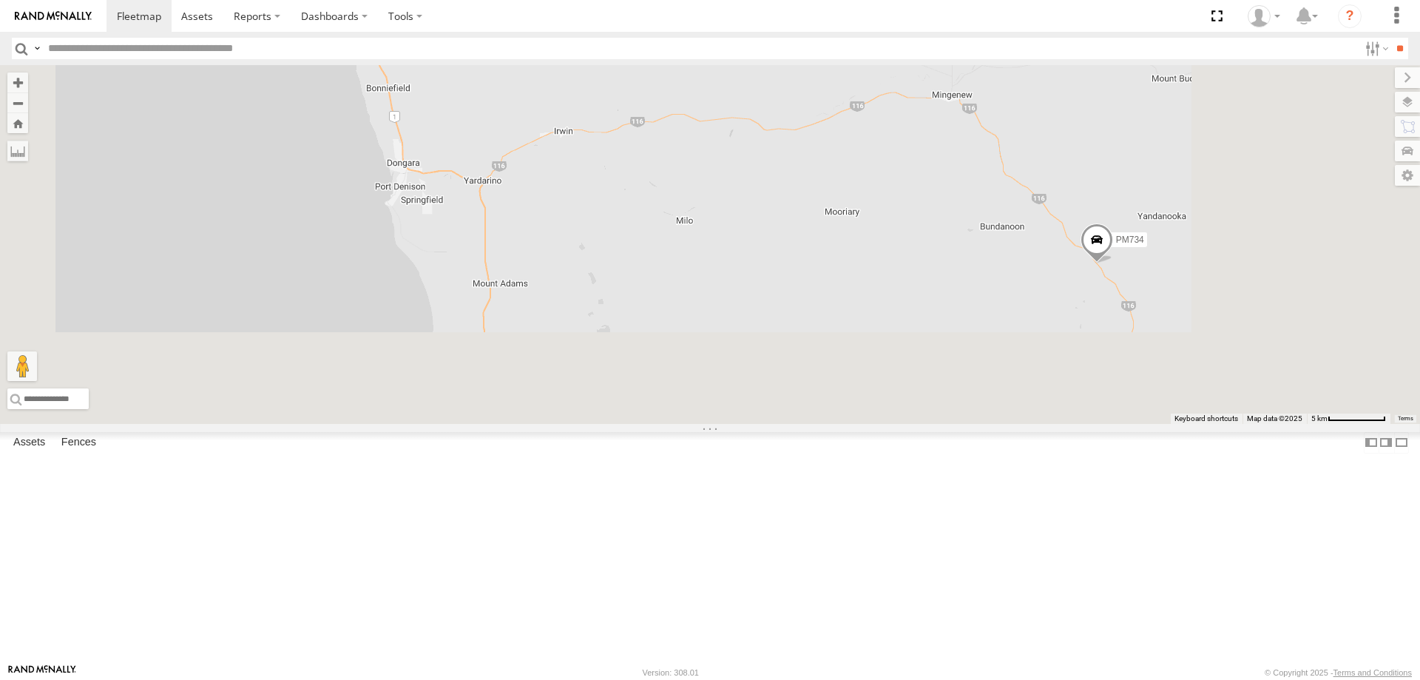
drag, startPoint x: 760, startPoint y: 556, endPoint x: 660, endPoint y: 155, distance: 413.3
click at [660, 155] on div "F0347 F0359 F0398 FT724 F0492 F0116 F0482 F0400 PM734 F0474 D0545 D0474 PM732" at bounding box center [710, 244] width 1420 height 359
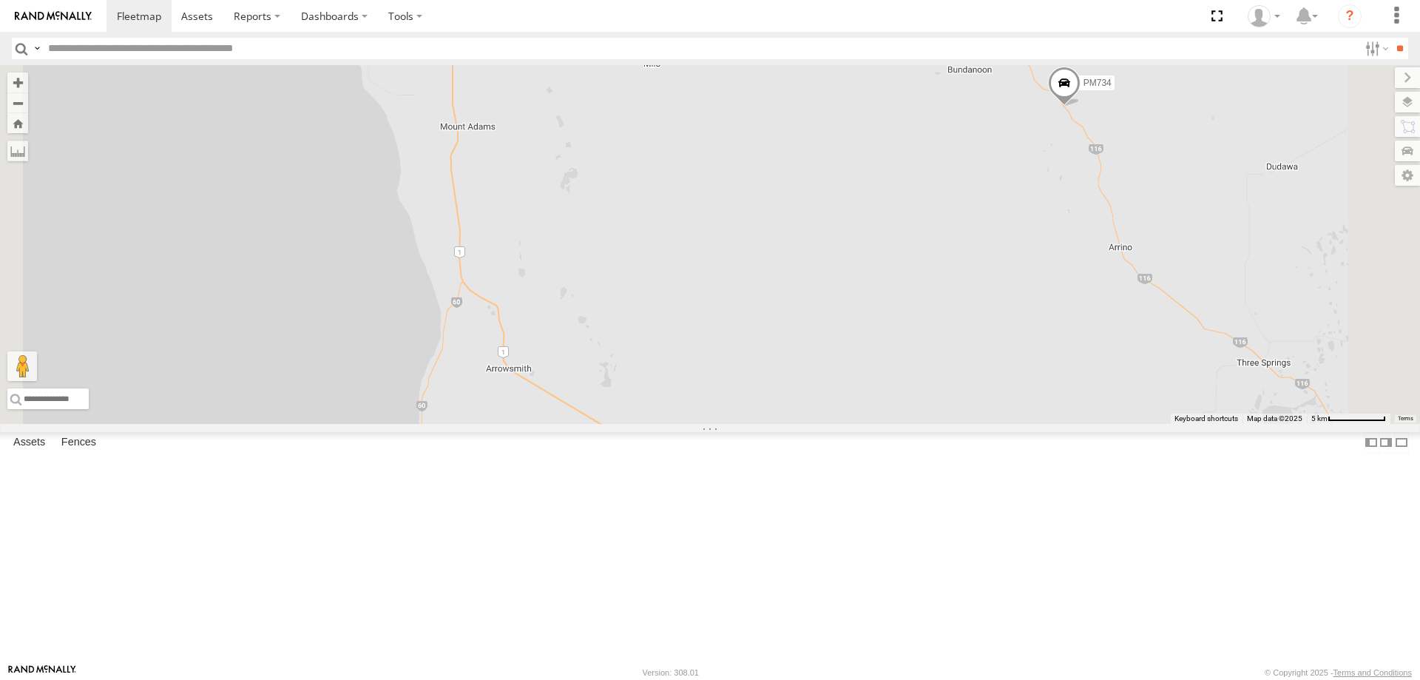
drag, startPoint x: 722, startPoint y: 334, endPoint x: 689, endPoint y: 163, distance: 174.6
click at [689, 163] on div "F0347 F0359 F0398 FT724 F0492 F0116 F0482 F0400 PM734 F0474 D0545 D0474 PM732" at bounding box center [710, 244] width 1420 height 359
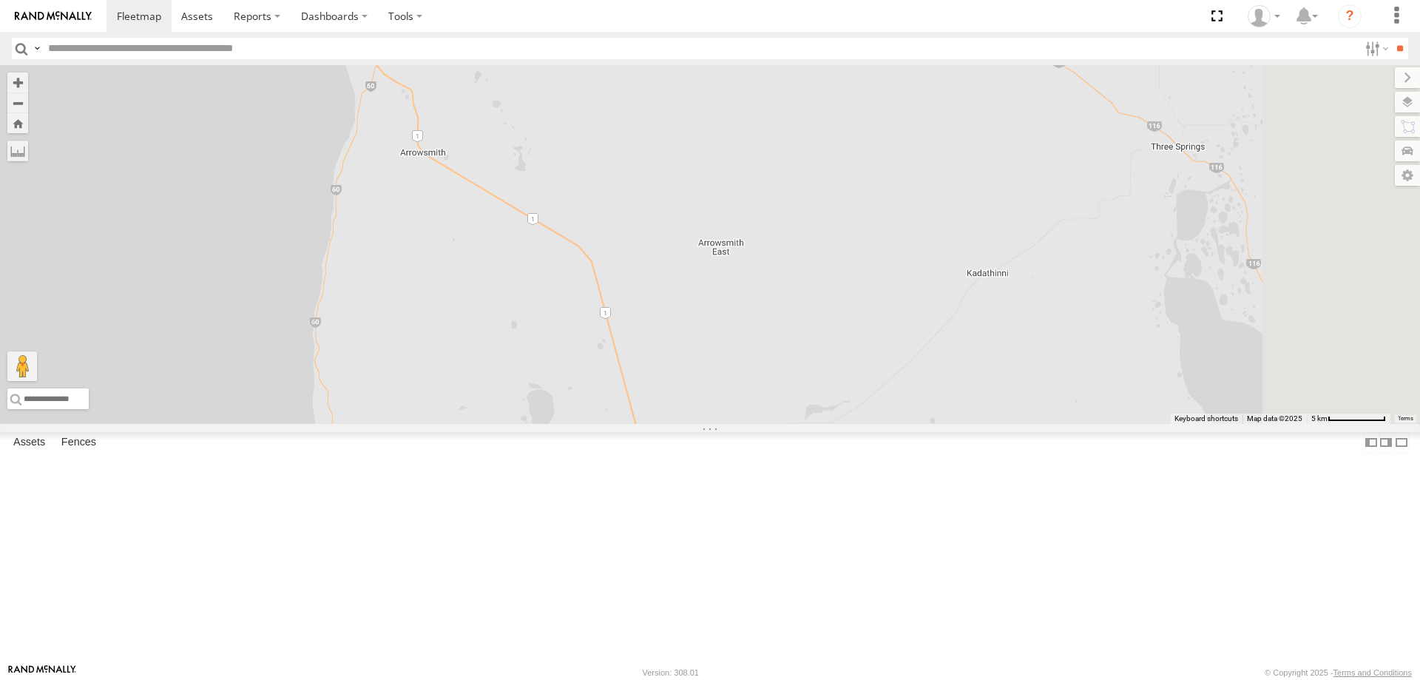
drag, startPoint x: 735, startPoint y: 392, endPoint x: 632, endPoint y: 146, distance: 267.2
click at [632, 146] on div "F0347 F0359 F0398 FT724 F0492 F0116 F0482 F0400 PM734 F0474 D0545 D0474 PM732" at bounding box center [710, 244] width 1420 height 359
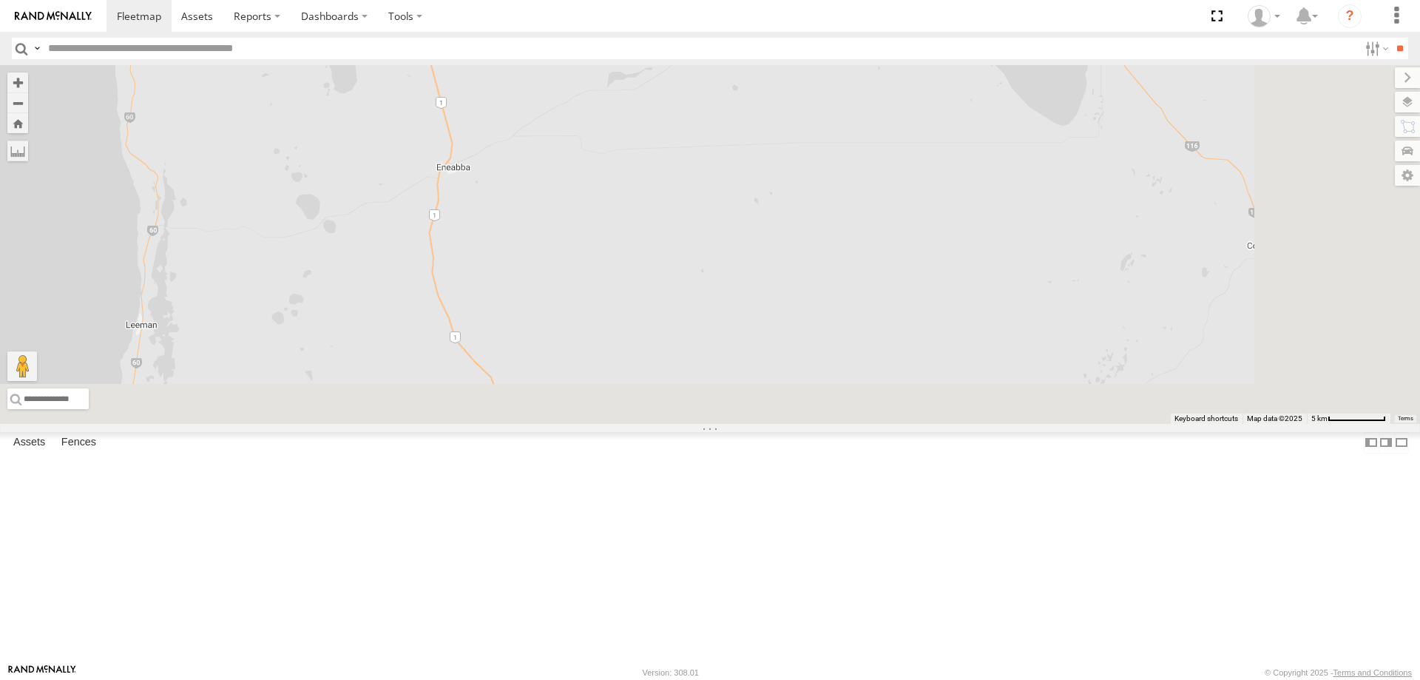
drag, startPoint x: 744, startPoint y: 393, endPoint x: 595, endPoint y: 161, distance: 275.5
click at [595, 161] on div "F0347 F0359 F0398 FT724 F0492 F0116 F0482 F0400 PM734 F0474 D0545 D0474 PM732" at bounding box center [710, 244] width 1420 height 359
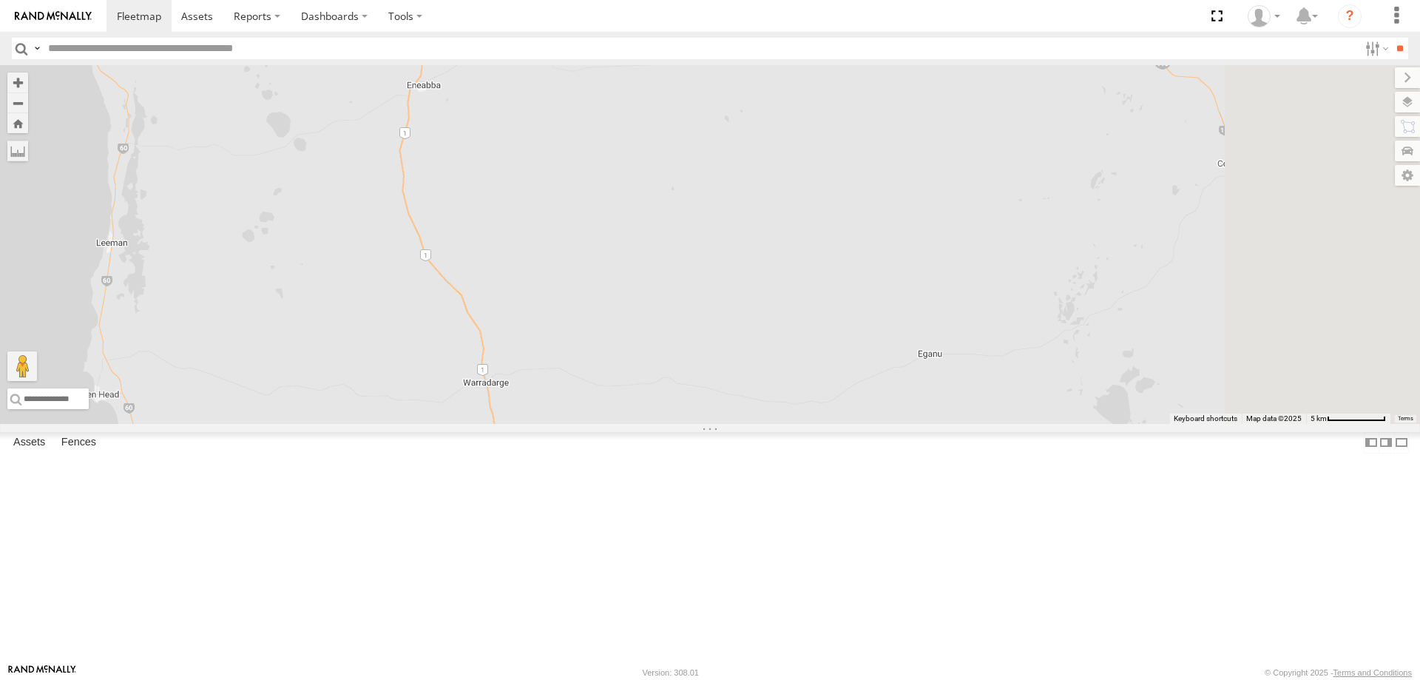
drag, startPoint x: 716, startPoint y: 462, endPoint x: 646, endPoint y: 223, distance: 248.8
click at [646, 223] on div "F0347 F0359 F0398 FT724 F0492 F0116 F0482 F0400 PM734 F0474 D0545 D0474 PM732" at bounding box center [710, 244] width 1420 height 359
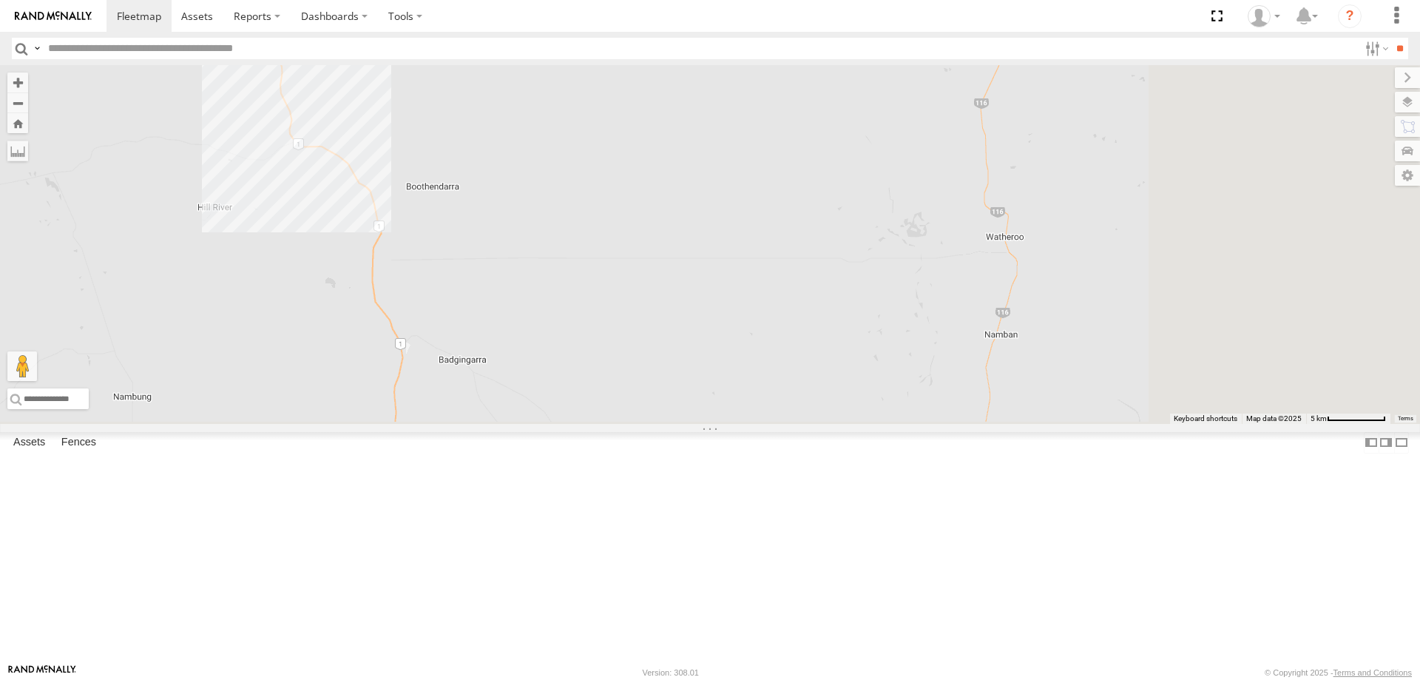
drag, startPoint x: 707, startPoint y: 387, endPoint x: 492, endPoint y: 148, distance: 321.5
click at [492, 148] on div "F0347 F0359 F0398 FT724 F0492 F0116 F0482 F0400 PM734 F0474 D0545 D0474 PM732" at bounding box center [710, 244] width 1420 height 359
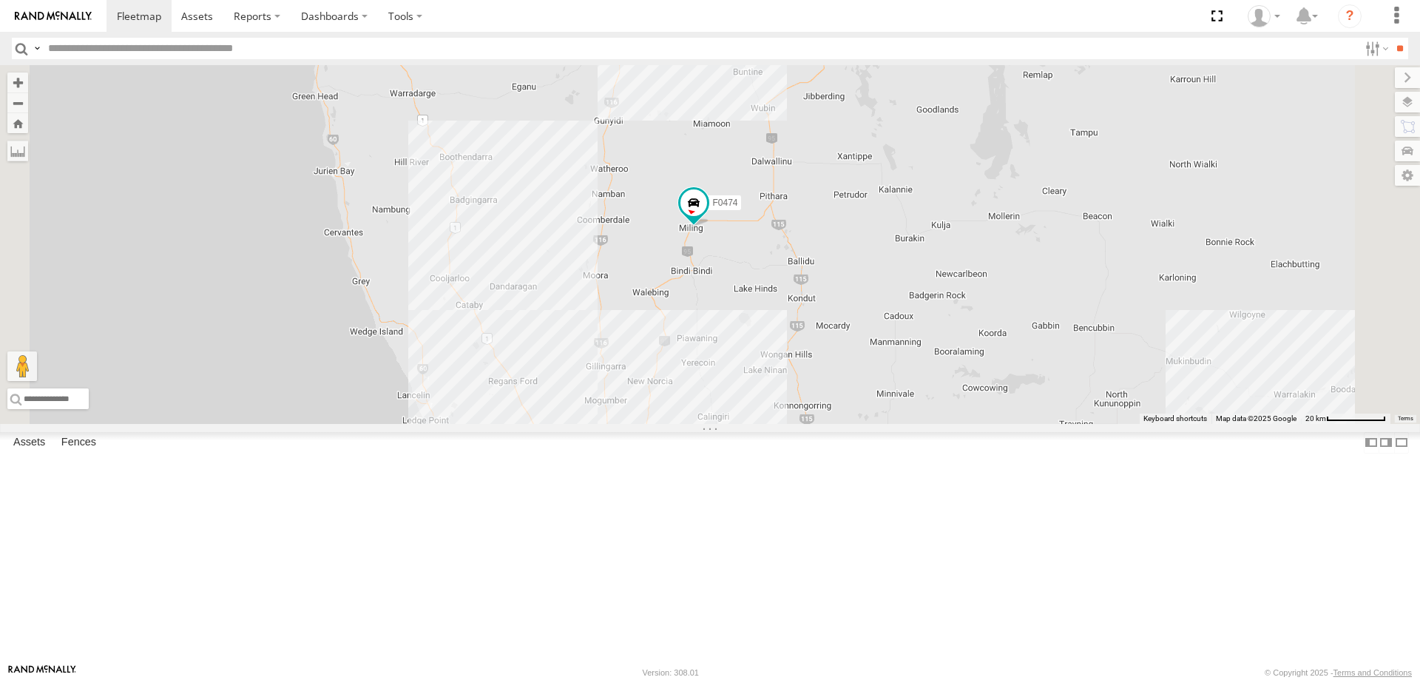
drag, startPoint x: 719, startPoint y: 463, endPoint x: 706, endPoint y: 402, distance: 62.8
click at [706, 402] on div "F0347 F0359 F0398 FT724 F0492 F0116 F0482 F0400 PM734 F0474 D0545 D0474 PM732" at bounding box center [710, 244] width 1420 height 359
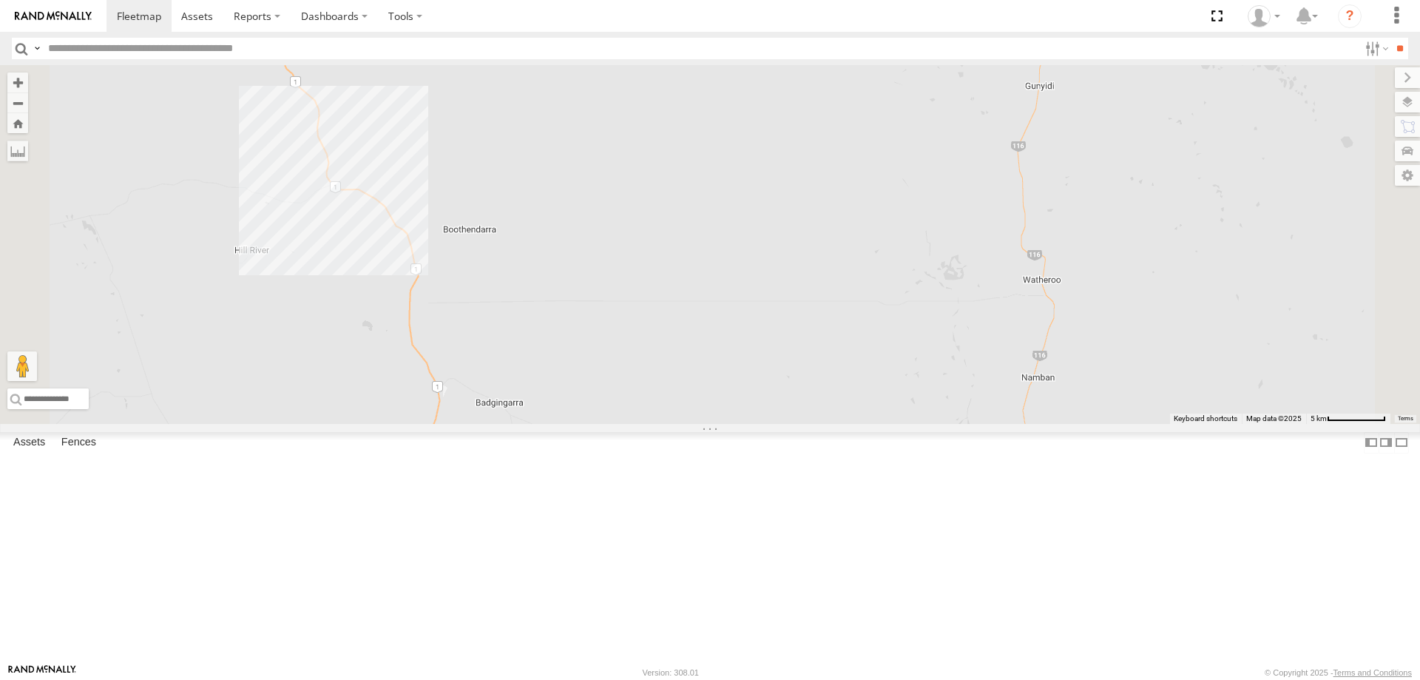
drag, startPoint x: 652, startPoint y: 256, endPoint x: 757, endPoint y: 460, distance: 229.2
click at [757, 424] on div "F0347 F0359 F0398 FT724 F0492 F0116 F0482 F0400 PM734 F0474 D0545 D0474 PM732" at bounding box center [710, 244] width 1420 height 359
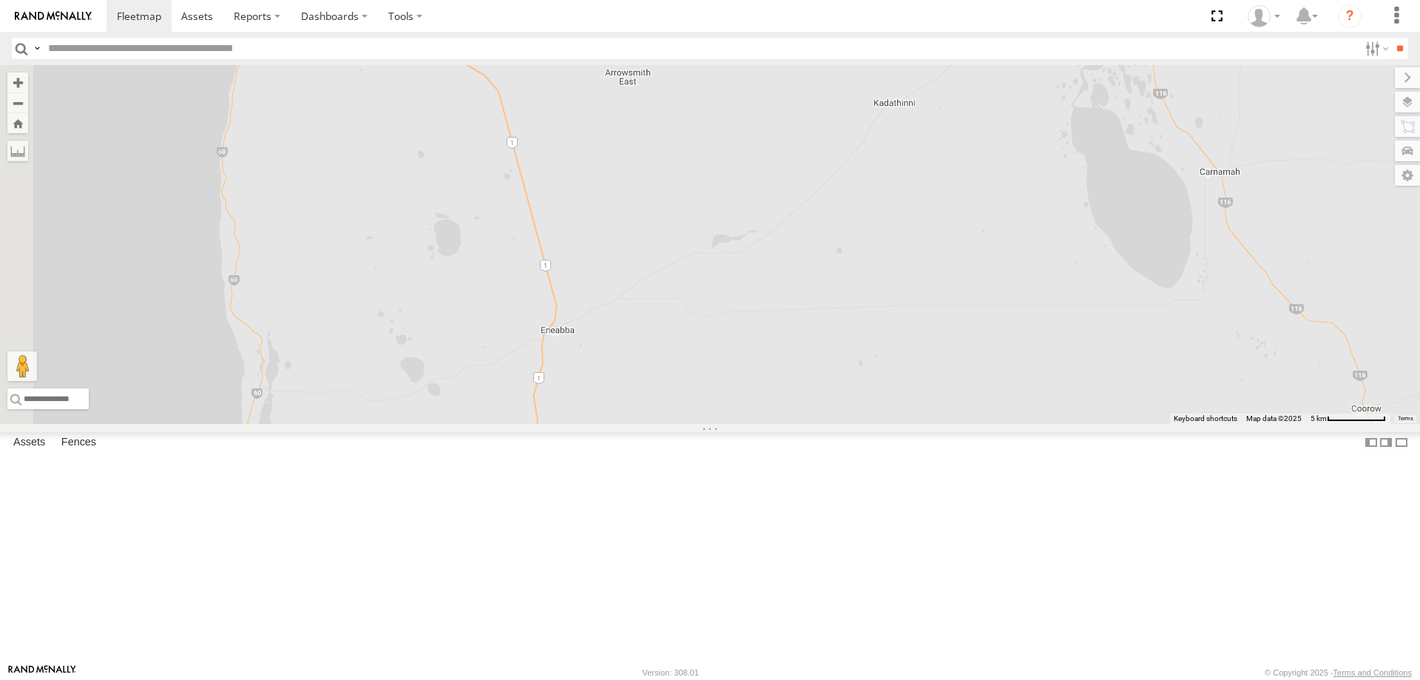
drag, startPoint x: 659, startPoint y: 263, endPoint x: 875, endPoint y: 621, distance: 418.7
click at [875, 424] on div "F0347 F0359 F0398 FT724 F0492 F0116 F0482 F0400 PM734 F0474 D0545 D0474 PM732" at bounding box center [710, 244] width 1420 height 359
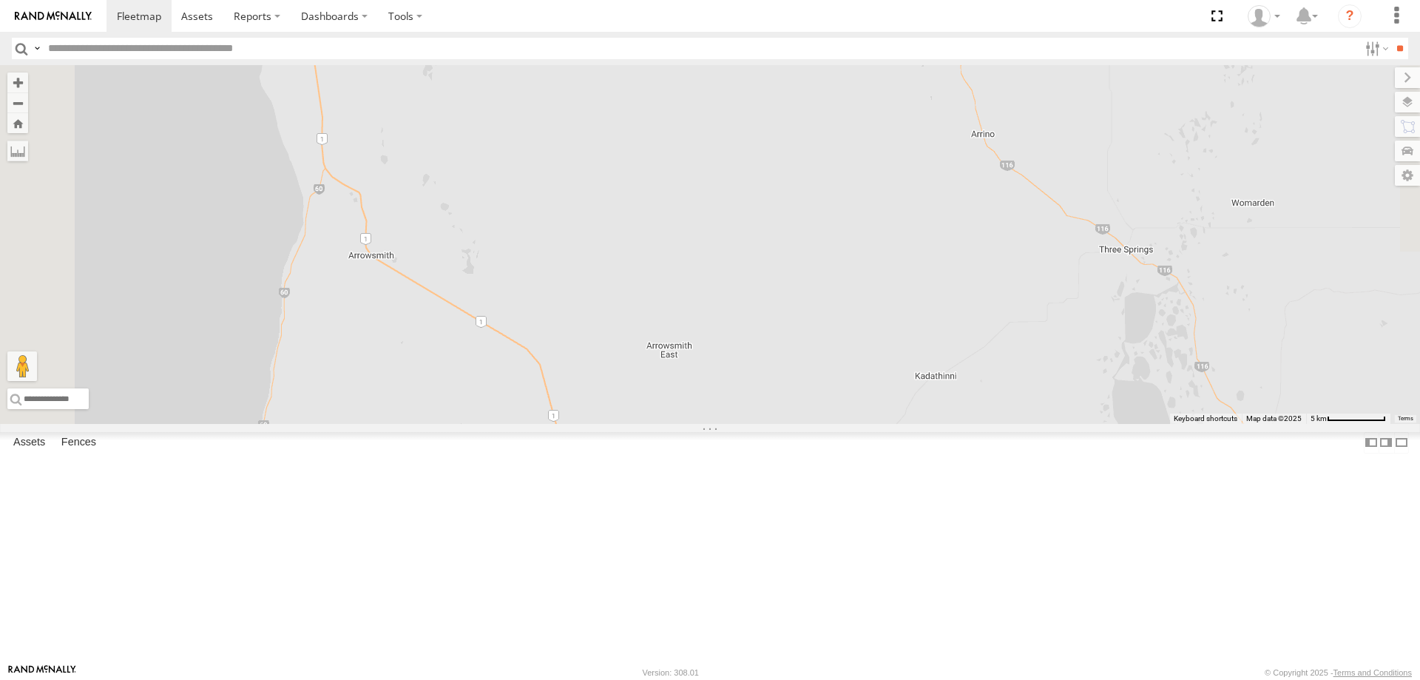
drag, startPoint x: 694, startPoint y: 314, endPoint x: 740, endPoint y: 603, distance: 292.7
click at [740, 424] on div "F0347 F0359 F0398 FT724 F0492 F0116 F0482 F0400 PM734 F0474 D0545 D0474 PM732" at bounding box center [710, 244] width 1420 height 359
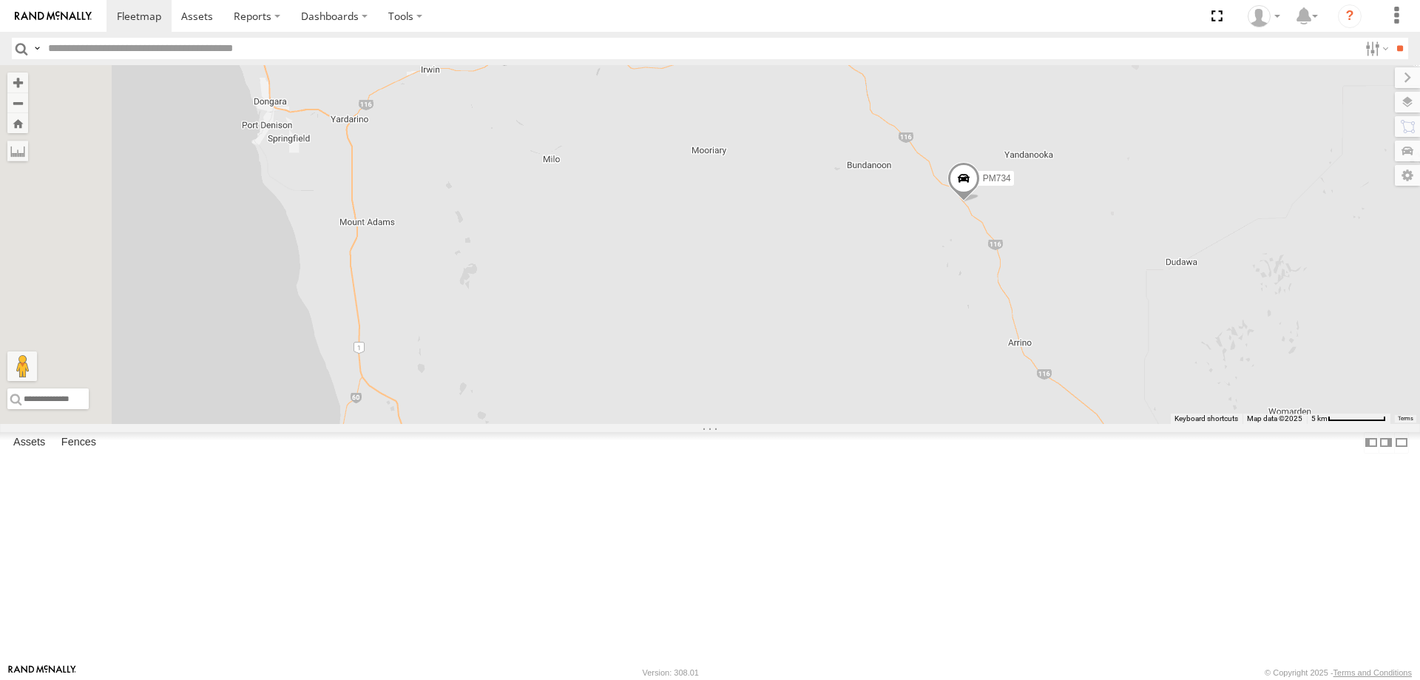
drag, startPoint x: 721, startPoint y: 337, endPoint x: 784, endPoint y: 504, distance: 177.9
click at [784, 424] on div "F0347 F0359 F0398 FT724 F0492 F0116 F0482 F0400 PM734 F0474 D0545 D0474 PM732" at bounding box center [710, 244] width 1420 height 359
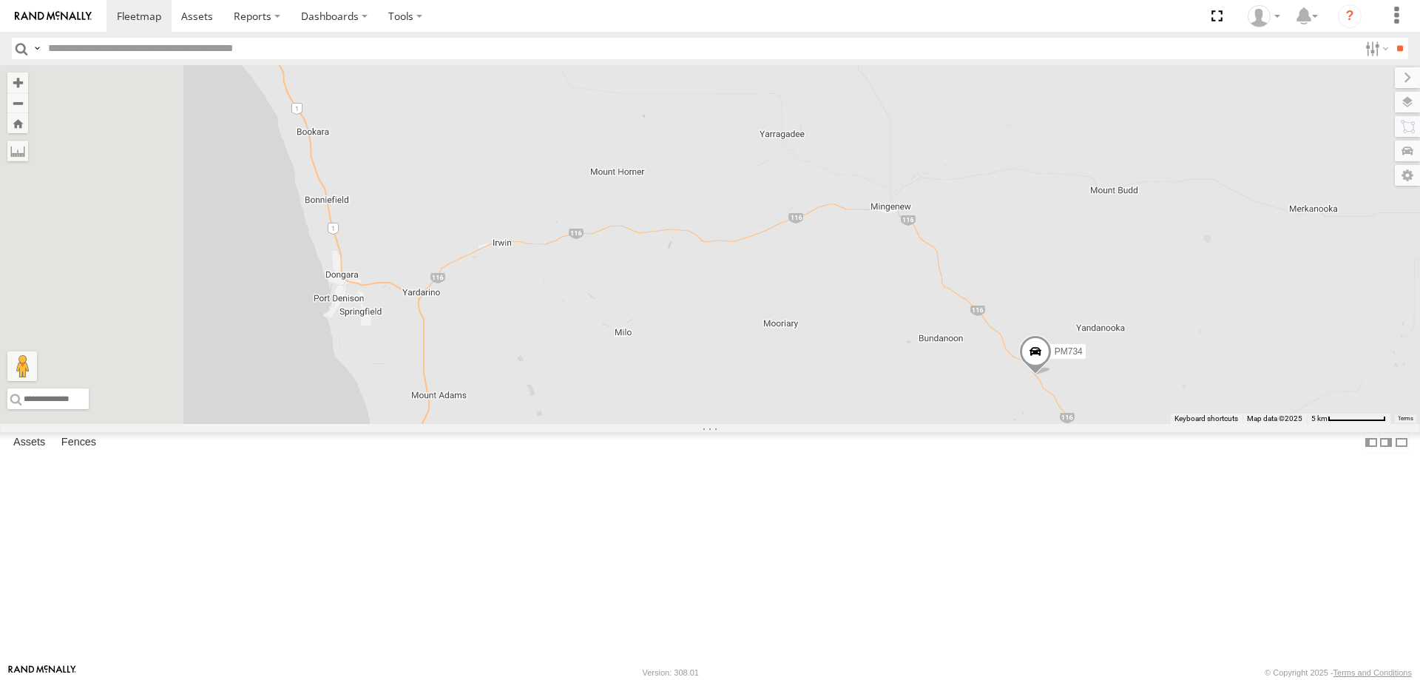
drag, startPoint x: 737, startPoint y: 311, endPoint x: 790, endPoint y: 473, distance: 171.0
click at [790, 424] on div "F0347 F0359 F0398 FT724 F0492 F0116 F0482 F0400 PM734 F0474 D0545 D0474 PM732" at bounding box center [710, 244] width 1420 height 359
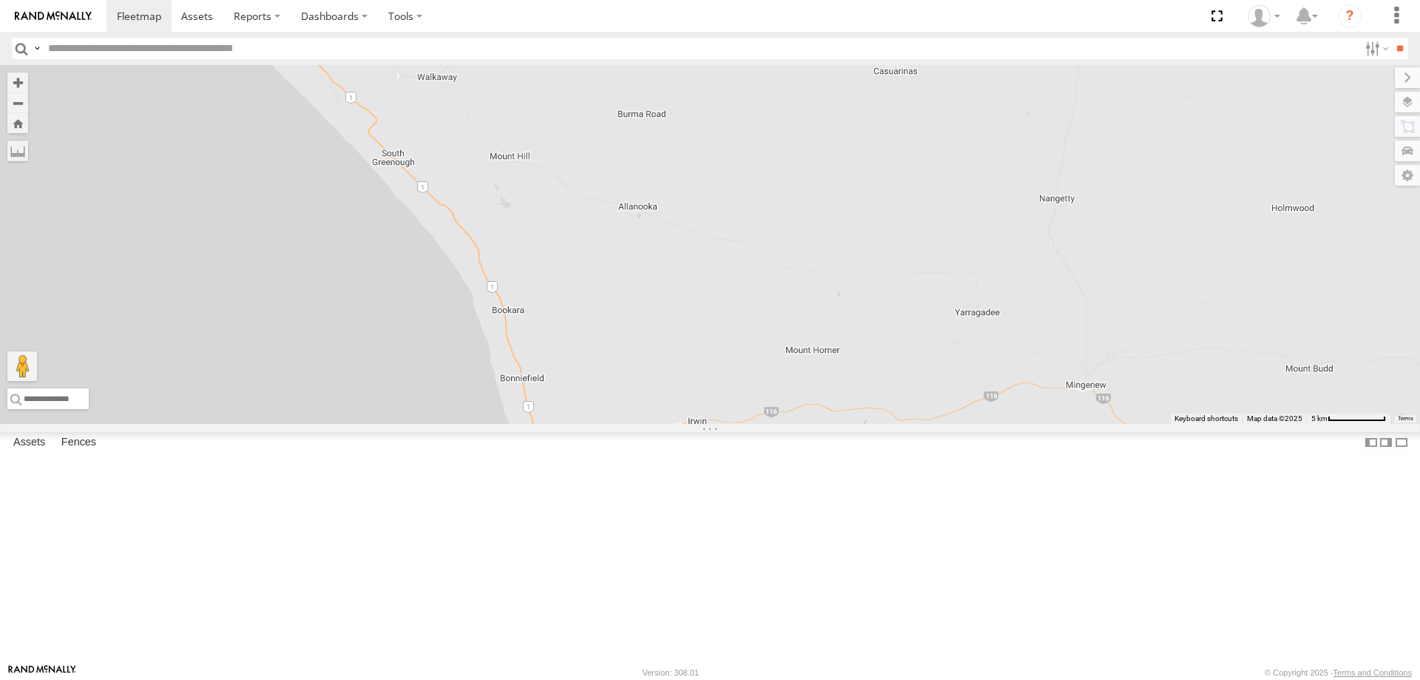
drag, startPoint x: 686, startPoint y: 268, endPoint x: 874, endPoint y: 436, distance: 251.9
click at [874, 424] on div "F0347 F0359 F0398 FT724 F0492 F0116 F0482 F0400 PM734 F0474 D0545 D0474 PM732" at bounding box center [710, 244] width 1420 height 359
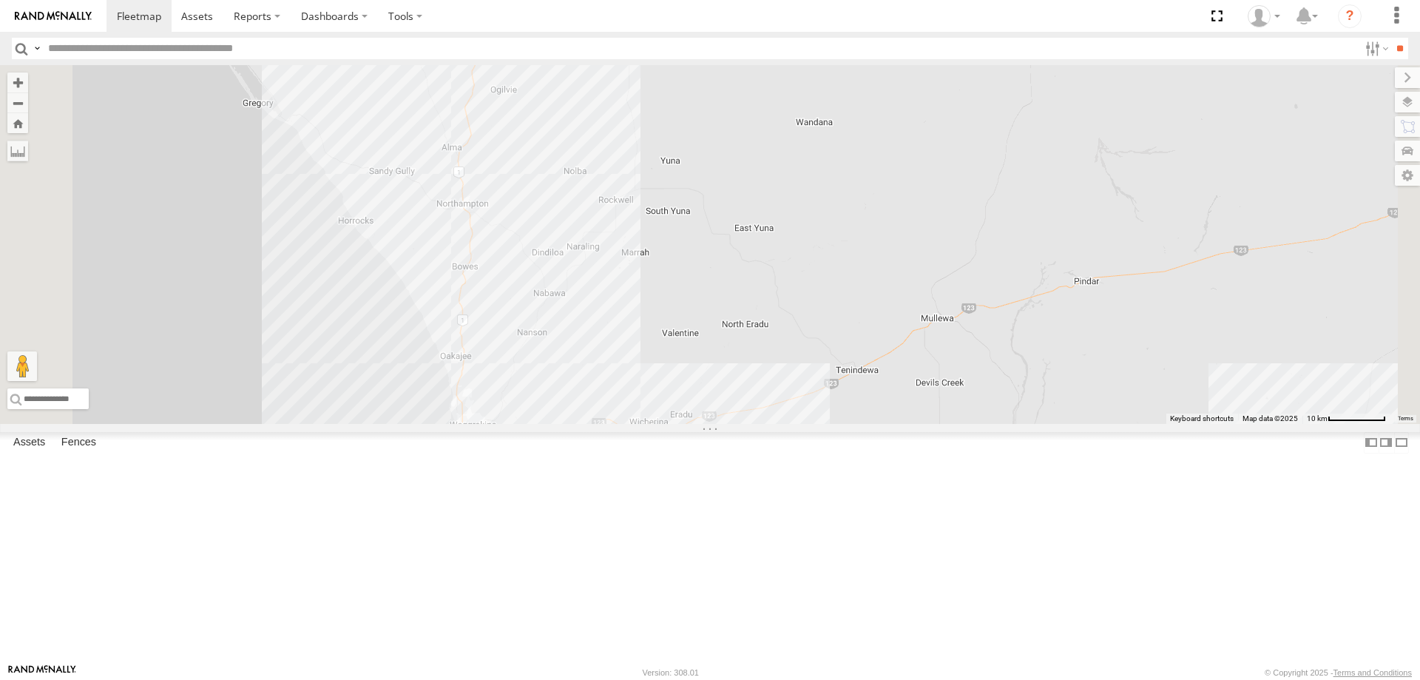
drag, startPoint x: 665, startPoint y: 254, endPoint x: 690, endPoint y: 568, distance: 314.6
click at [690, 424] on div "F0347 F0359 F0398 FT724 F0492 F0116 F0482 F0400 PM734 F0474 D0545 D0474 PM732" at bounding box center [710, 244] width 1420 height 359
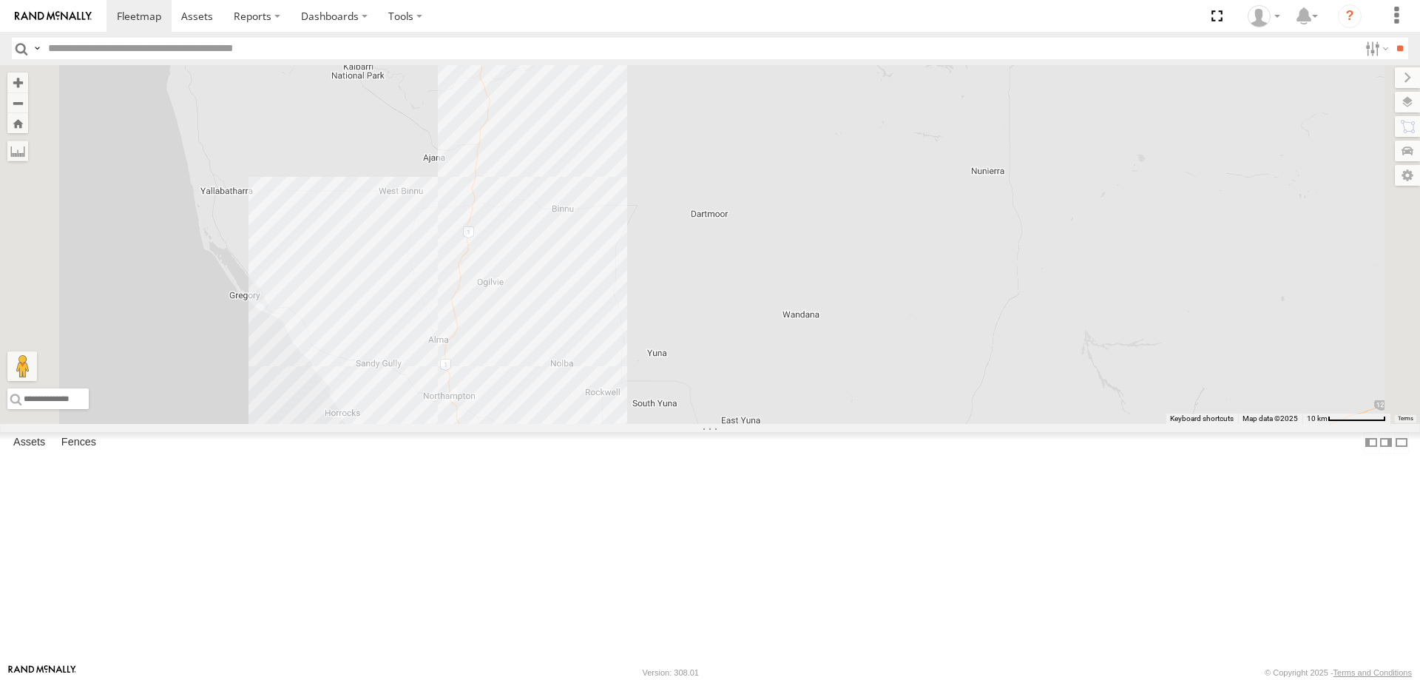
drag, startPoint x: 717, startPoint y: 203, endPoint x: 700, endPoint y: 370, distance: 168.0
click at [700, 370] on div "F0347 F0359 F0398 FT724 F0492 F0116 F0482 F0400 PM734 F0474 D0545 D0474 PM732" at bounding box center [710, 244] width 1420 height 359
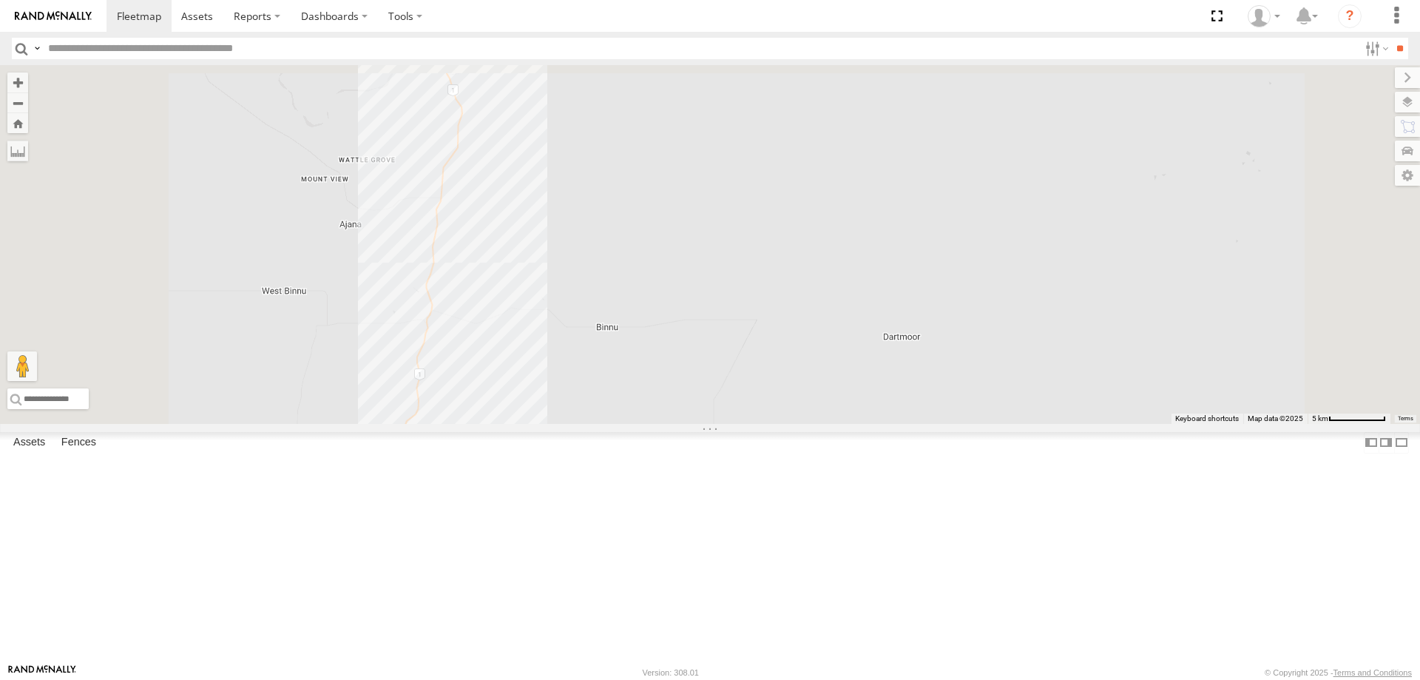
drag, startPoint x: 712, startPoint y: 407, endPoint x: 680, endPoint y: 558, distance: 154.2
click at [680, 424] on div "F0347 F0359 F0398 FT724 F0492 F0116 F0482 F0400 PM734 F0474 D0545 D0474 PM732" at bounding box center [710, 244] width 1420 height 359
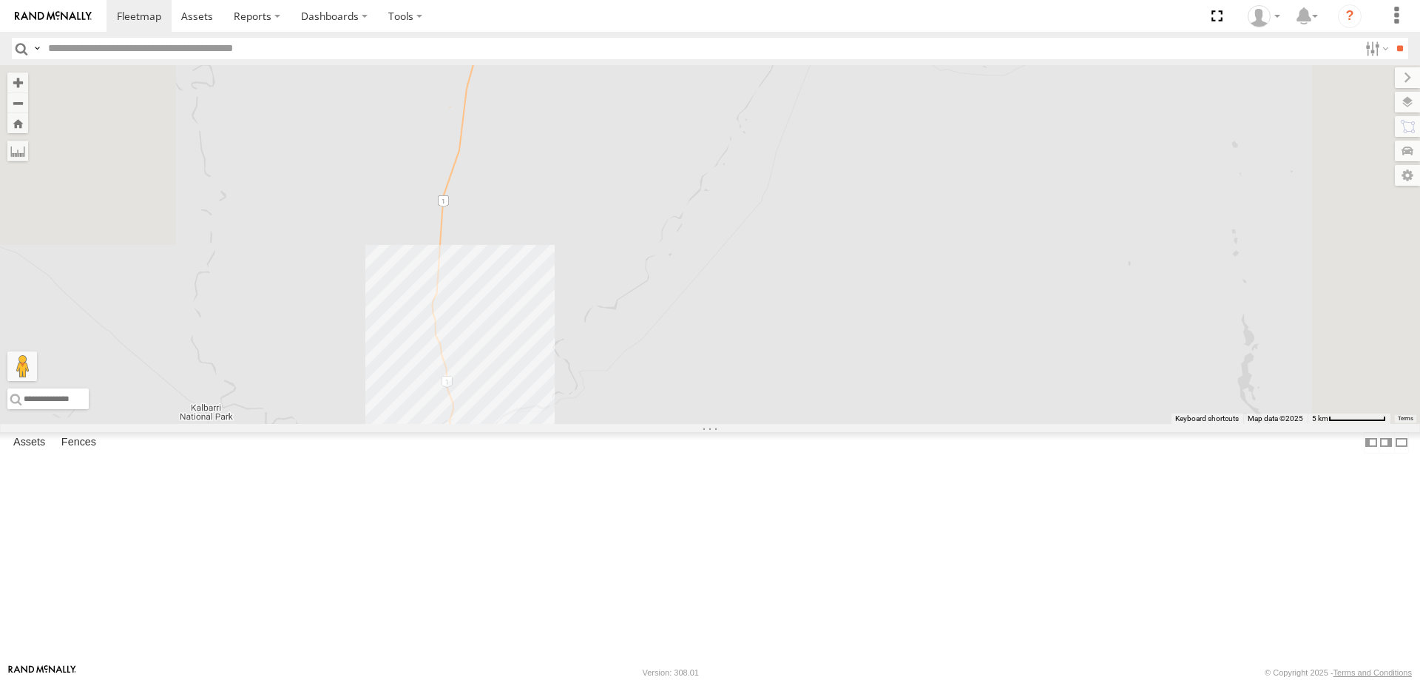
drag, startPoint x: 712, startPoint y: 239, endPoint x: 773, endPoint y: 538, distance: 304.9
click at [774, 424] on div "F0347 F0359 F0398 FT724 F0492 F0116 F0482 F0400 PM734 F0474 D0545 D0474 PM732" at bounding box center [710, 244] width 1420 height 359
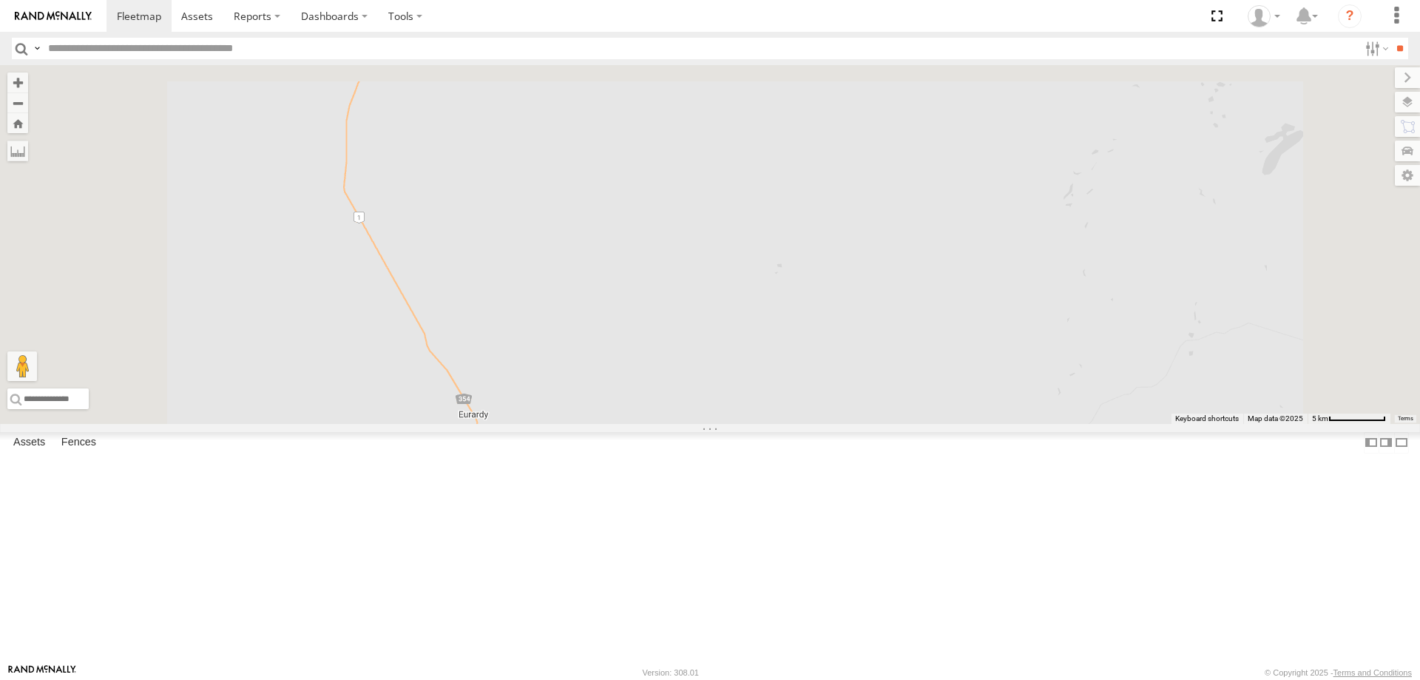
drag, startPoint x: 794, startPoint y: 498, endPoint x: 791, endPoint y: 441, distance: 57.0
click at [812, 424] on div "F0347 F0359 F0398 FT724 F0492 F0116 F0482 F0400 PM734 F0474 D0545 D0474 PM732" at bounding box center [710, 244] width 1420 height 359
drag
click at [803, 424] on div "F0347 F0359 F0398 FT724 F0492 F0116 F0482 F0400 PM734 F0474 D0545 D0474 PM732" at bounding box center [710, 244] width 1420 height 359
click at [0, 0] on label at bounding box center [0, 0] width 0 height 0
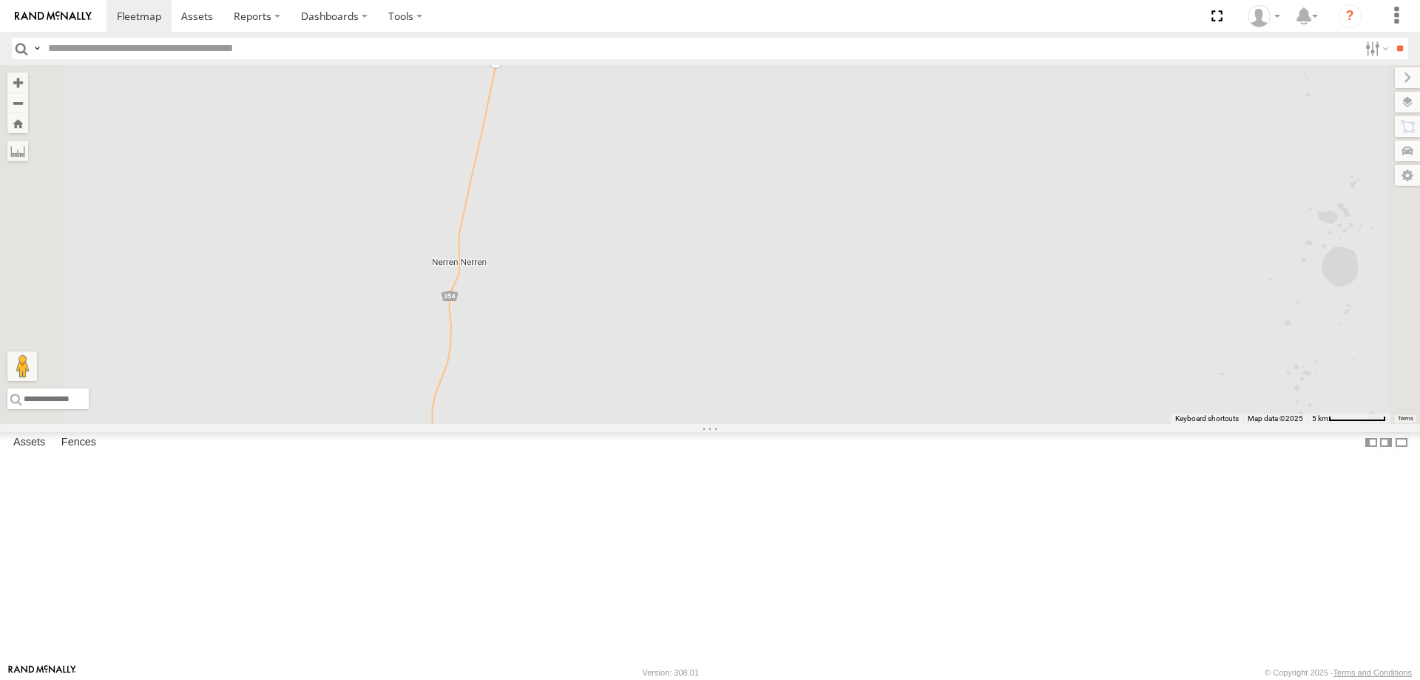
click at [0, 0] on label at bounding box center [0, 0] width 0 height 0
click at [643, 386] on div "F0347 F0359 F0398 FT724 F0492 F0116 F0482 F0400 PM734 F0474 D0545 D0474 PM732" at bounding box center [710, 244] width 1420 height 359
click at [669, 357] on div "F0347 F0359 F0398 FT724 F0492 F0116 F0482 F0400 PM734 F0474 D0545 D0474 PM732" at bounding box center [710, 244] width 1420 height 359
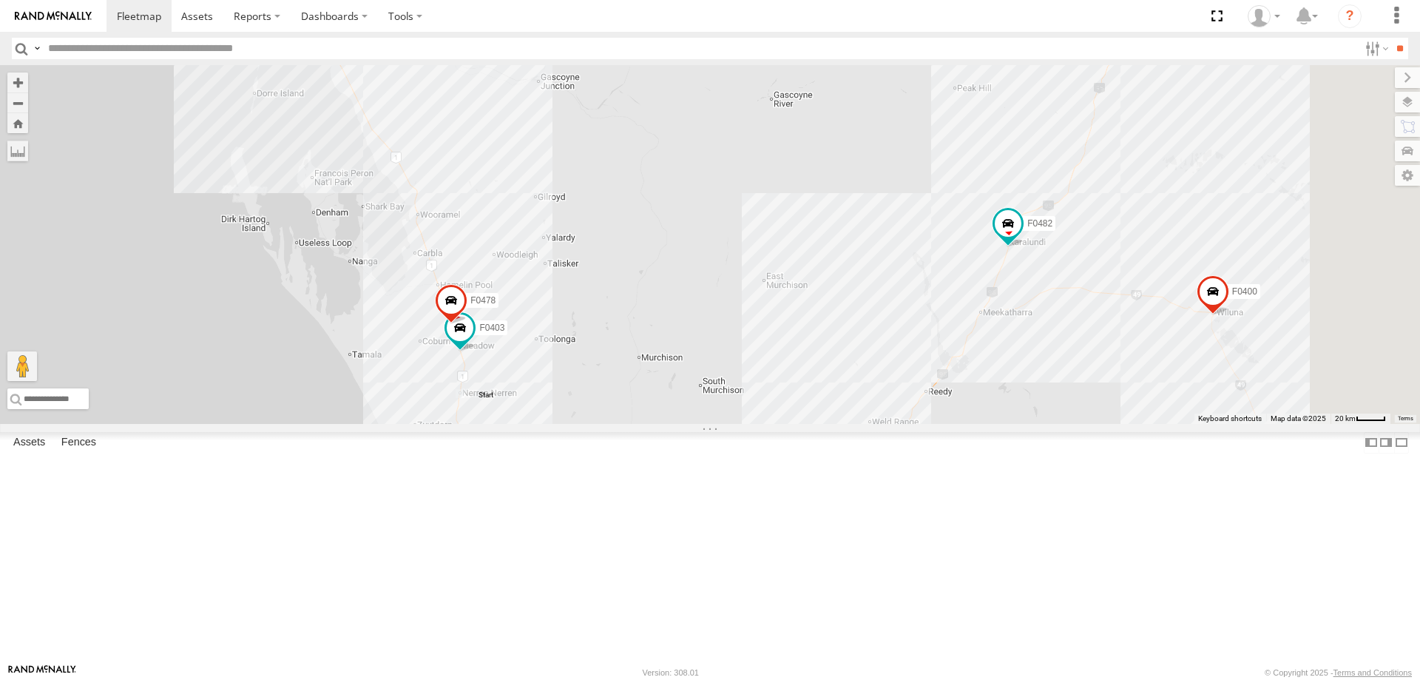
click at [656, 397] on div "F0347 F0359 F0398 FT724 F0492 F0116 F0482 F0400 PM734 F0474 D0545 D0474 PM732 F…" at bounding box center [710, 244] width 1420 height 359
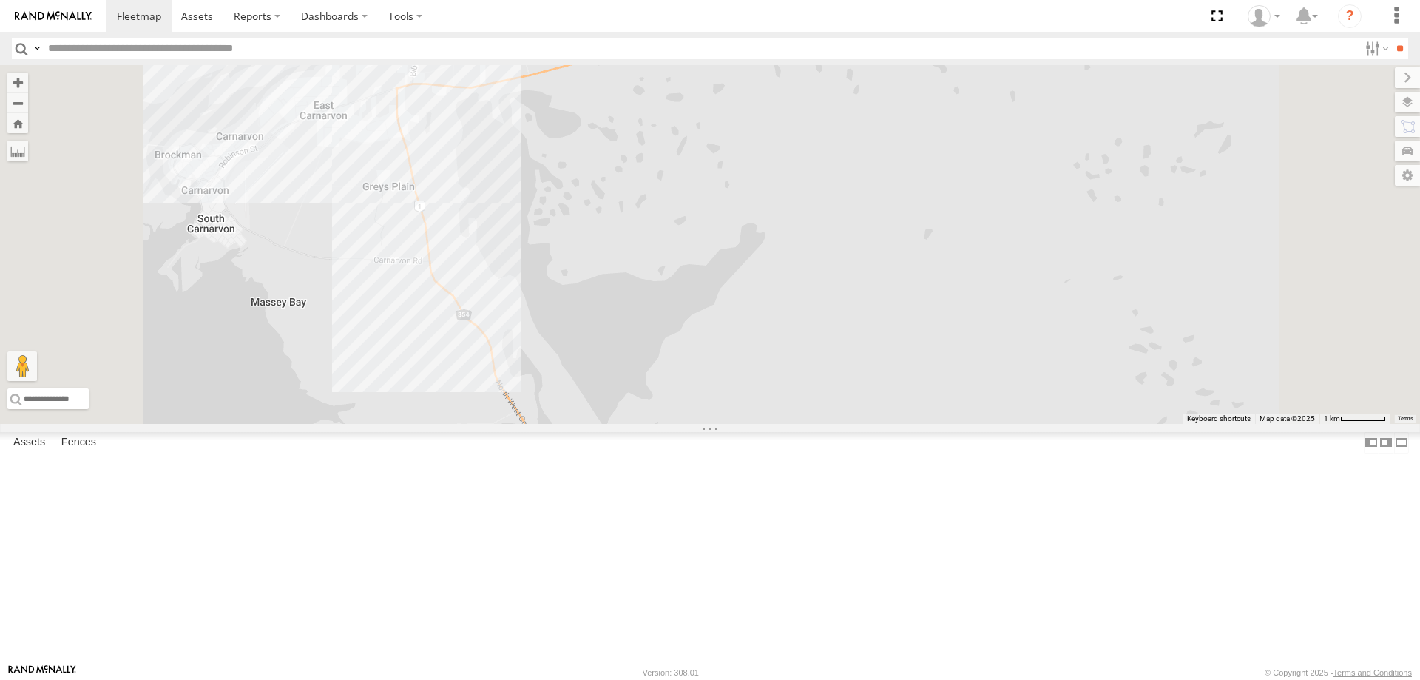
click at [589, 306] on div "F0347 F0359 F0398 FT724 F0492 F0116 F0482 F0400 PM734 F0474 D0545 D0474 PM732 F…" at bounding box center [710, 244] width 1420 height 359
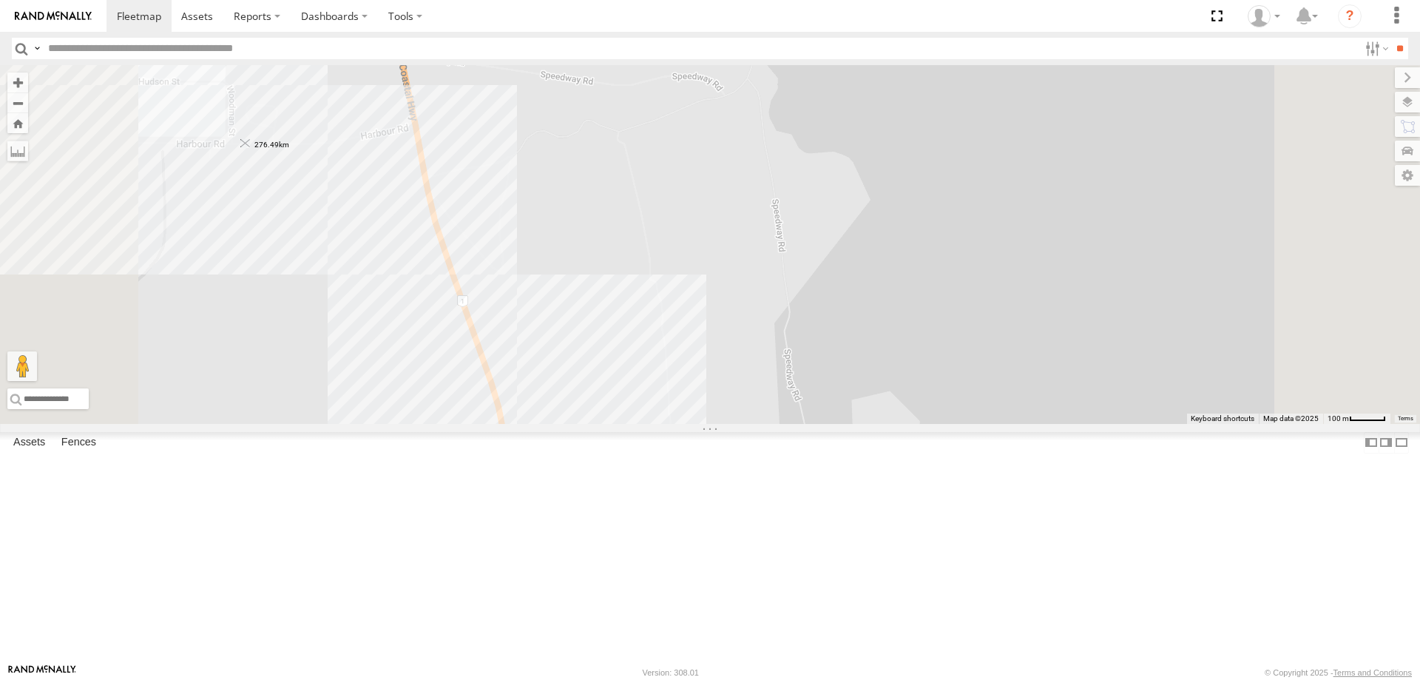
drag, startPoint x: 518, startPoint y: 264, endPoint x: 412, endPoint y: 262, distance: 105.8
click at [256, 154] on img "276.49km" at bounding box center [245, 143] width 21 height 21
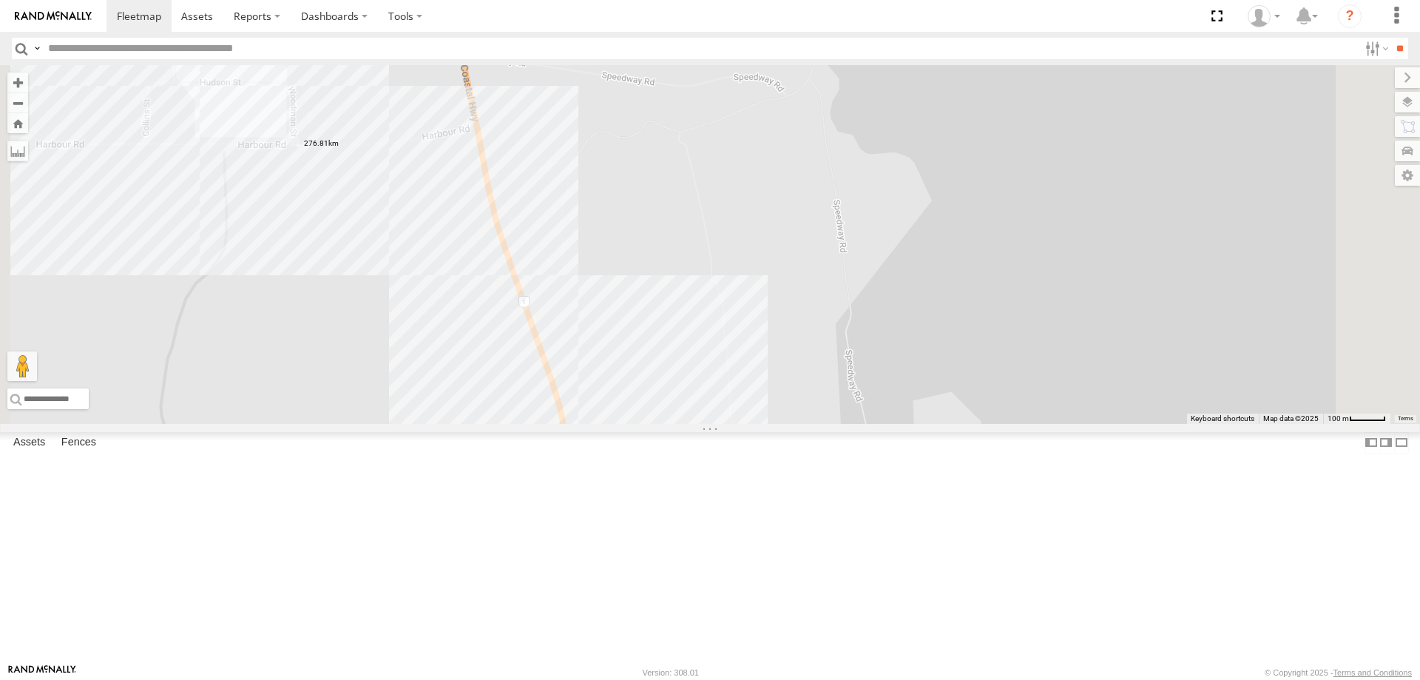
drag, startPoint x: 615, startPoint y: 313, endPoint x: 640, endPoint y: 314, distance: 25.2
click at [640, 314] on div "F0347 F0359 F0398 FT724 F0492 F0116 F0482 F0400 PM734 F0474 D0545 D0474 PM732 F…" at bounding box center [710, 244] width 1420 height 359
click at [0, 0] on label at bounding box center [0, 0] width 0 height 0
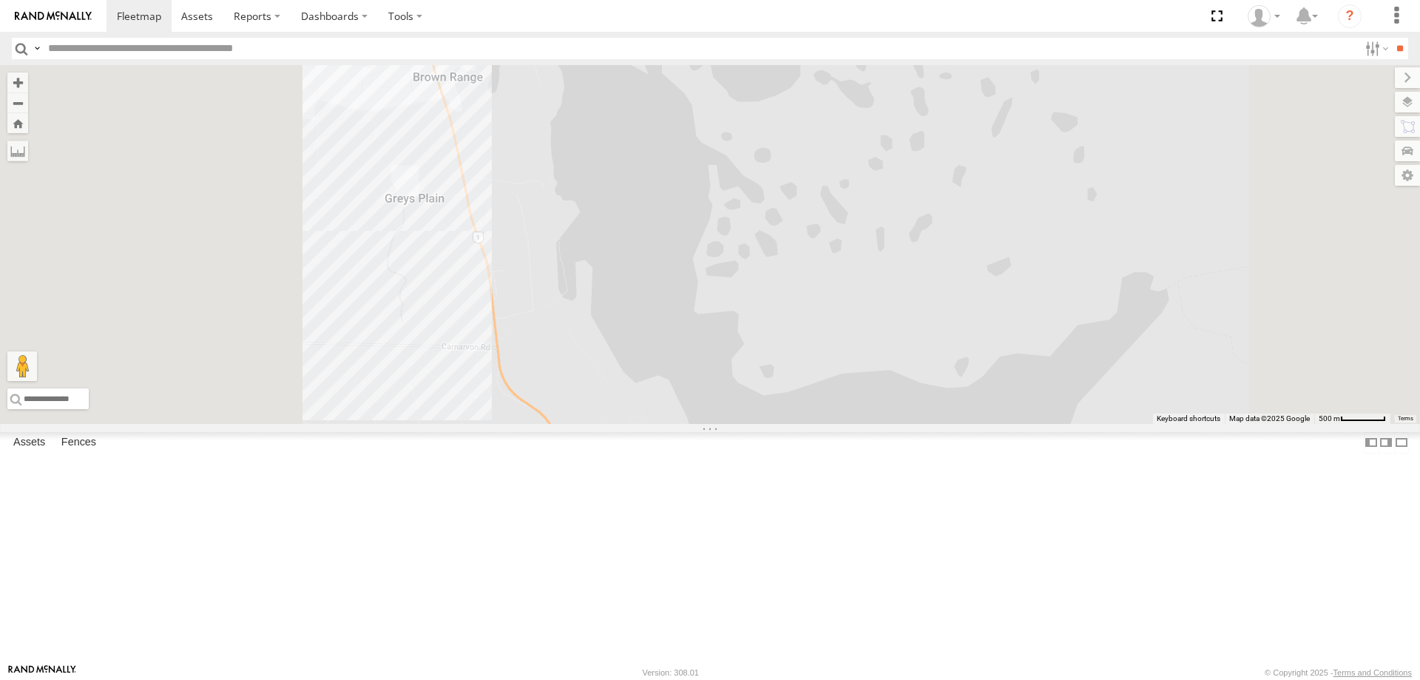
drag, startPoint x: 726, startPoint y: 231, endPoint x: 629, endPoint y: 381, distance: 178.3
click at [692, 404] on div "F0347 F0359 F0398 FT724 F0492 F0116 F0482 F0400 PM734 F0474 D0545 D0474 PM732 F…" at bounding box center [710, 244] width 1420 height 359
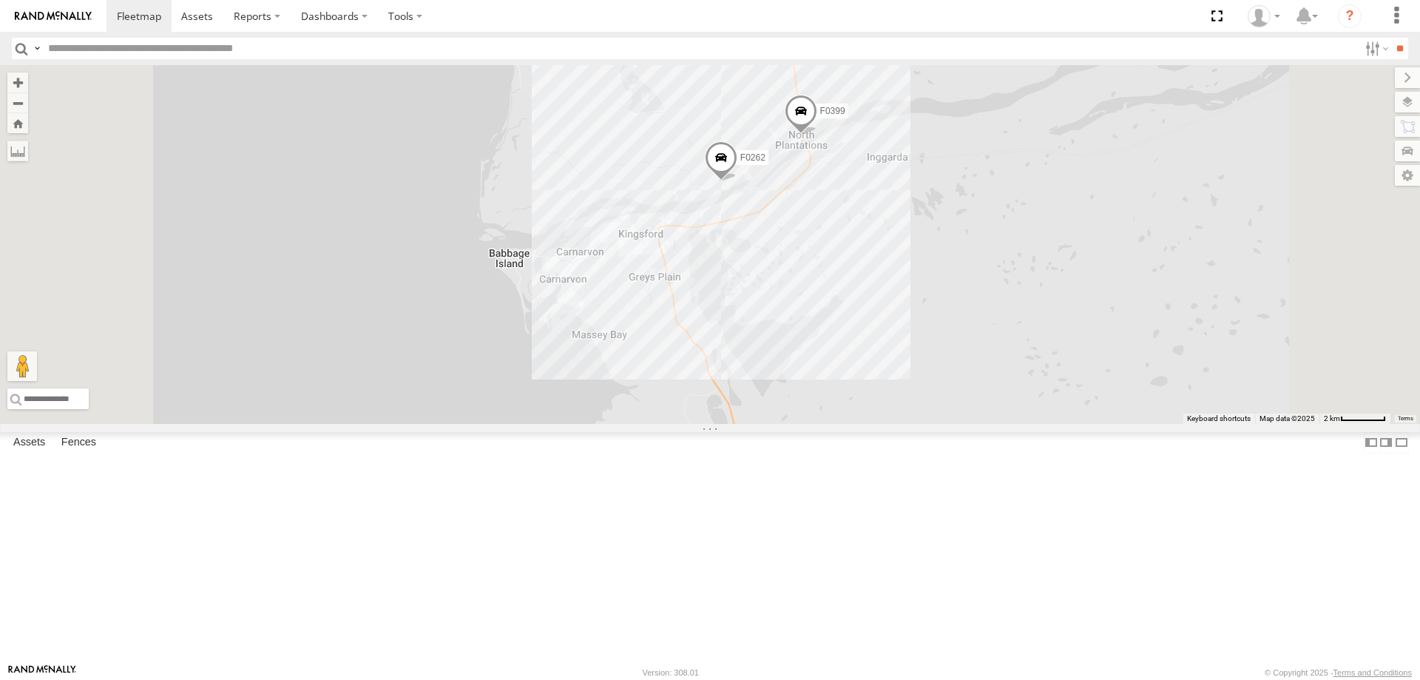
click at [842, 351] on div "F0347 F0359 F0398 FT724 F0492 F0116 F0482 F0400 PM734 F0474 D0545 D0474 PM732 F…" at bounding box center [710, 244] width 1420 height 359
click at [0, 0] on label at bounding box center [0, 0] width 0 height 0
drag, startPoint x: 843, startPoint y: 351, endPoint x: 851, endPoint y: 397, distance: 46.6
click at [676, 285] on img "Start" at bounding box center [665, 275] width 21 height 21
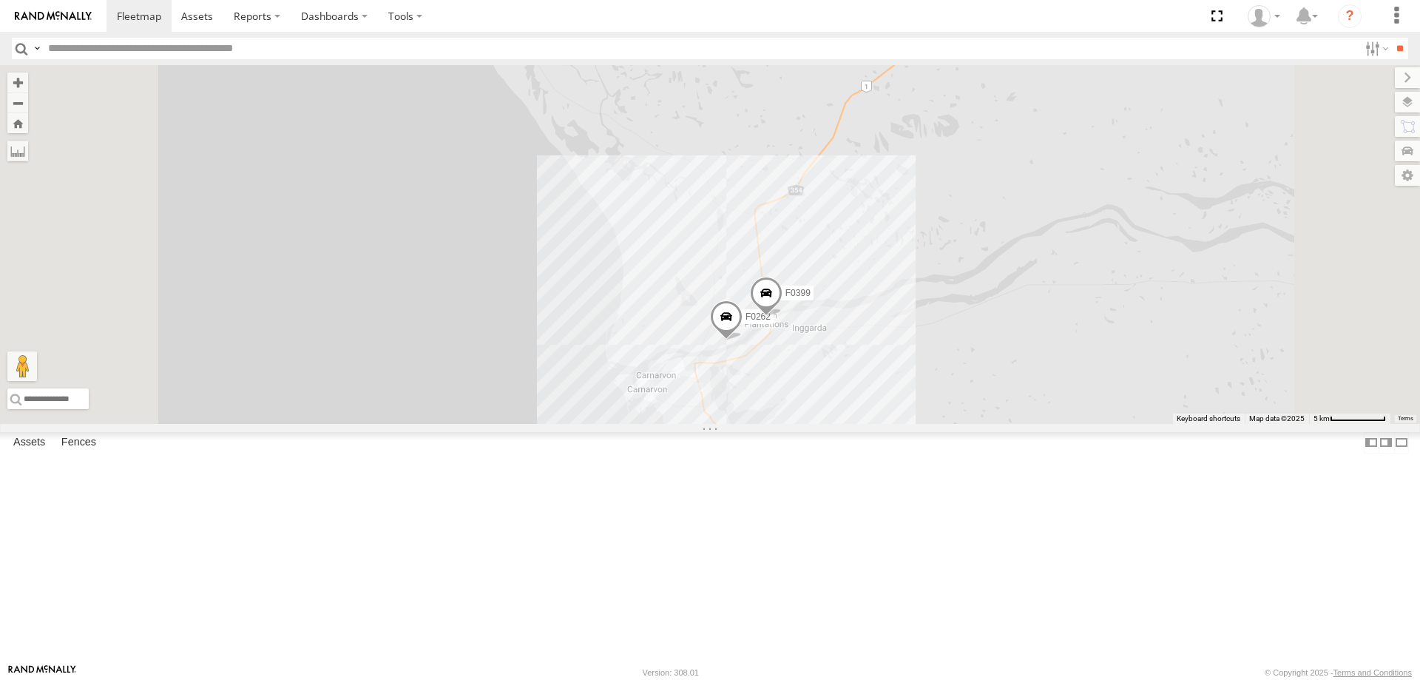
drag, startPoint x: 925, startPoint y: 196, endPoint x: 884, endPoint y: 548, distance: 354.5
click at [884, 424] on div "F0347 F0359 F0398 FT724 F0492 F0116 F0482 F0400 PM734 F0474 D0545 D0474 PM732 F…" at bounding box center [710, 244] width 1420 height 359
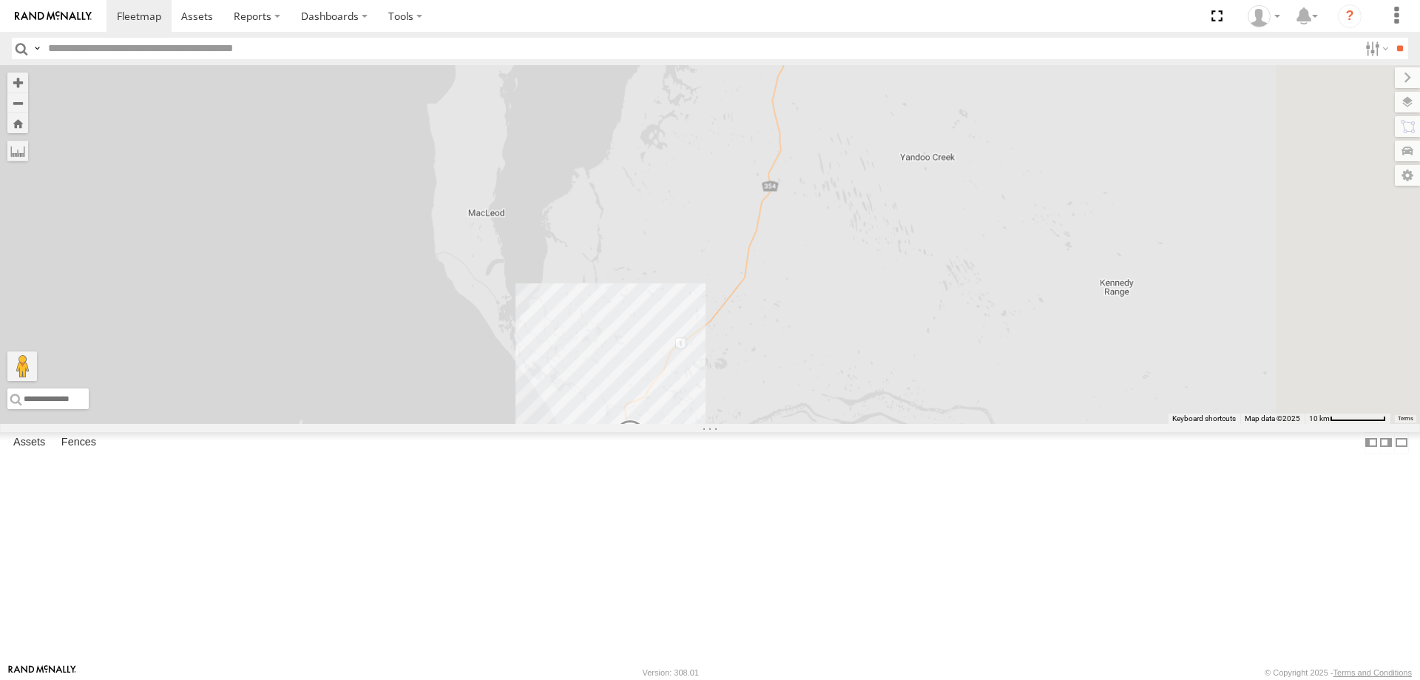
drag, startPoint x: 1004, startPoint y: 301, endPoint x: 788, endPoint y: 518, distance: 305.4
click at [788, 424] on div "F0347 F0359 F0398 FT724 F0492 F0116 F0482 F0400 PM734 F0474 D0545 D0474 PM732 F…" at bounding box center [710, 244] width 1420 height 359
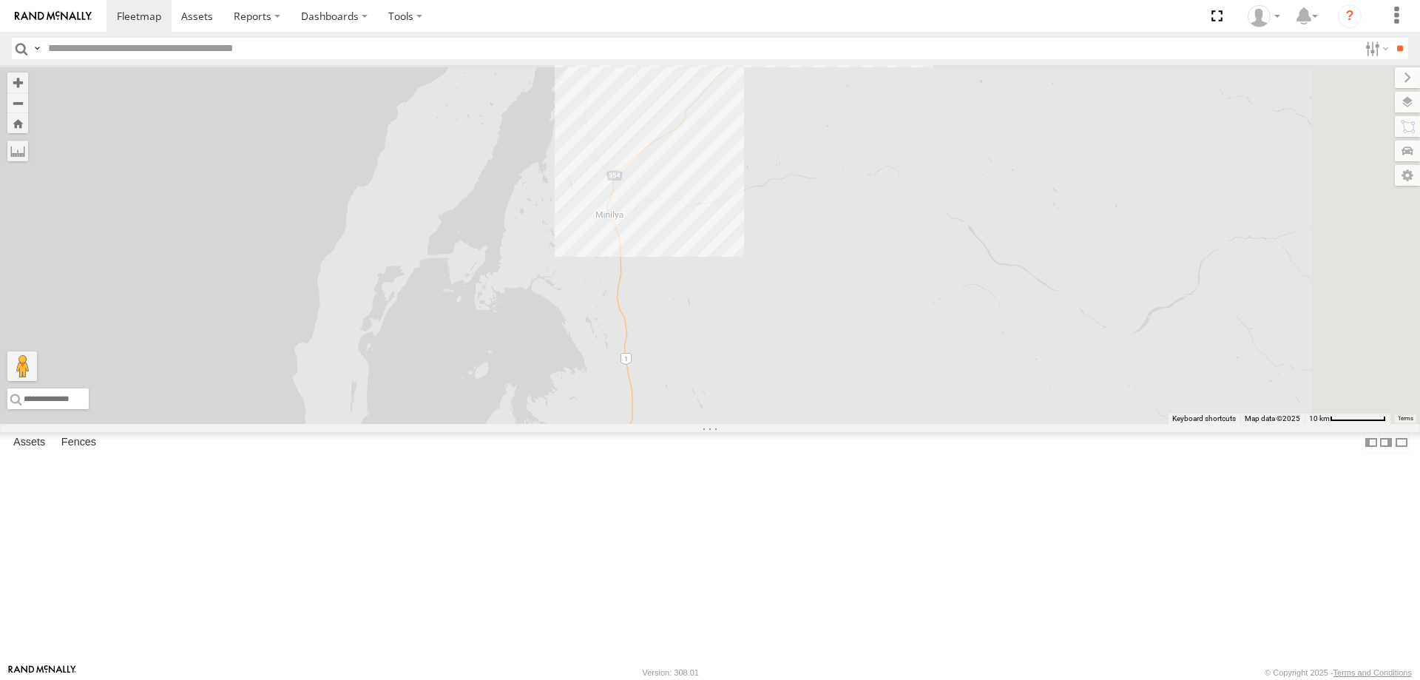
drag, startPoint x: 904, startPoint y: 226, endPoint x: 868, endPoint y: 497, distance: 273.0
click at [868, 424] on div "F0347 F0359 F0398 FT724 F0492 F0116 F0482 F0400 PM734 F0474 D0545 D0474 PM732 F…" at bounding box center [710, 244] width 1420 height 359
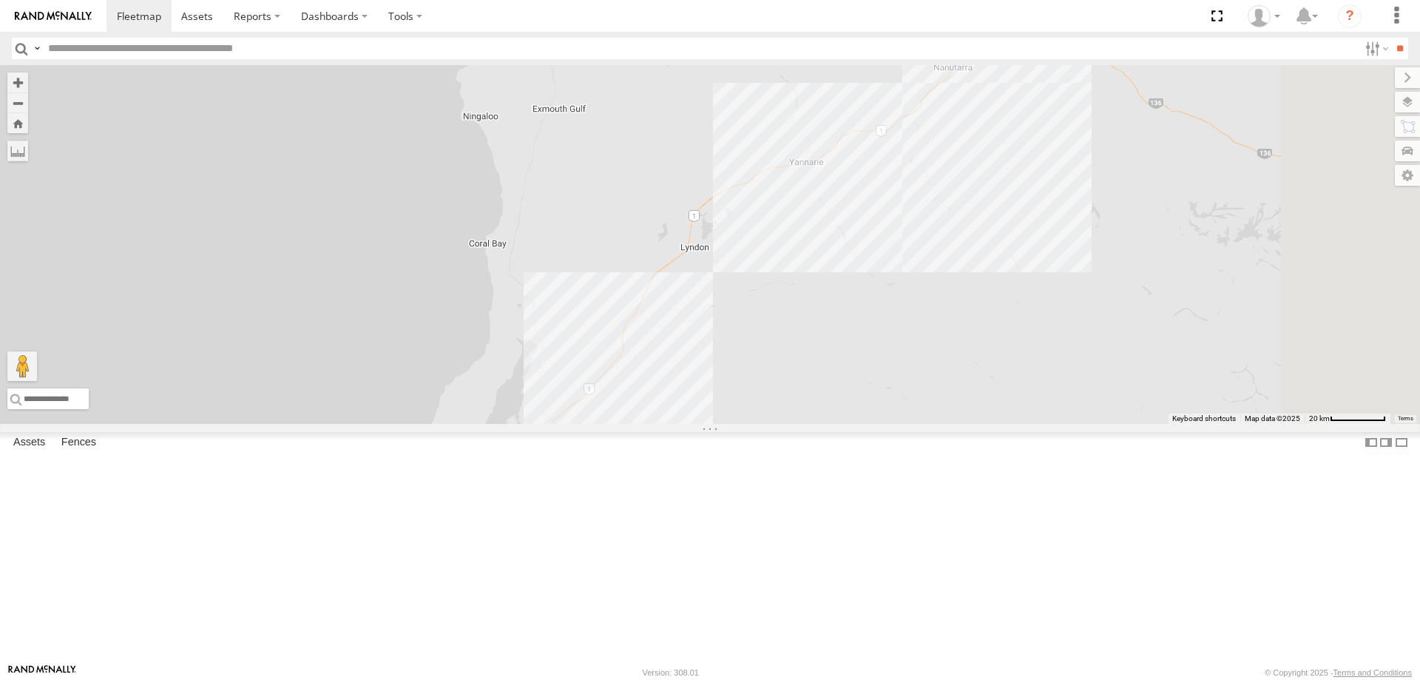
drag, startPoint x: 989, startPoint y: 362, endPoint x: 873, endPoint y: 520, distance: 195.9
click at [874, 424] on div "F0347 F0359 F0398 FT724 F0492 F0116 F0482 F0400 PM734 F0474 D0545 D0474 PM732 F…" at bounding box center [710, 244] width 1420 height 359
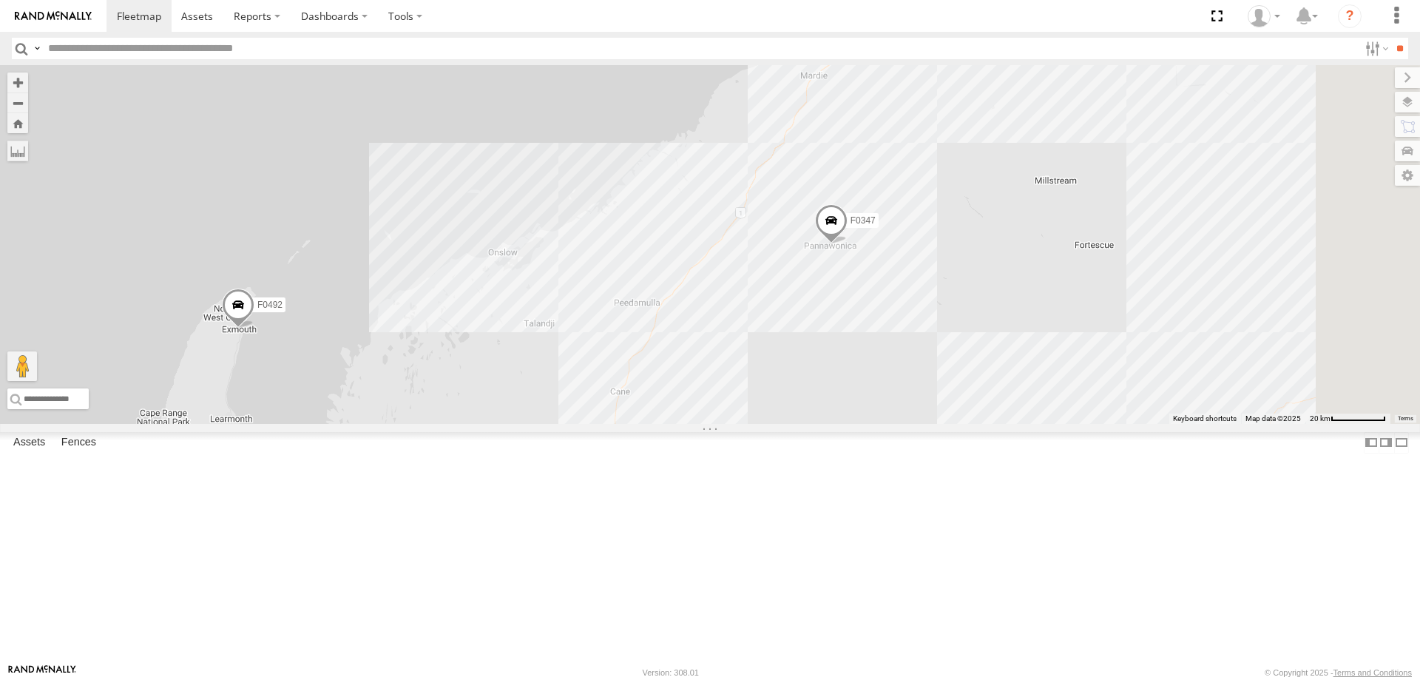
drag, startPoint x: 1003, startPoint y: 273, endPoint x: 767, endPoint y: 567, distance: 377.2
click at [767, 424] on div "F0347 F0359 F0398 FT724 F0492 F0116 F0482 F0400 PM734 F0474 D0545 D0474 PM732 F…" at bounding box center [710, 244] width 1420 height 359
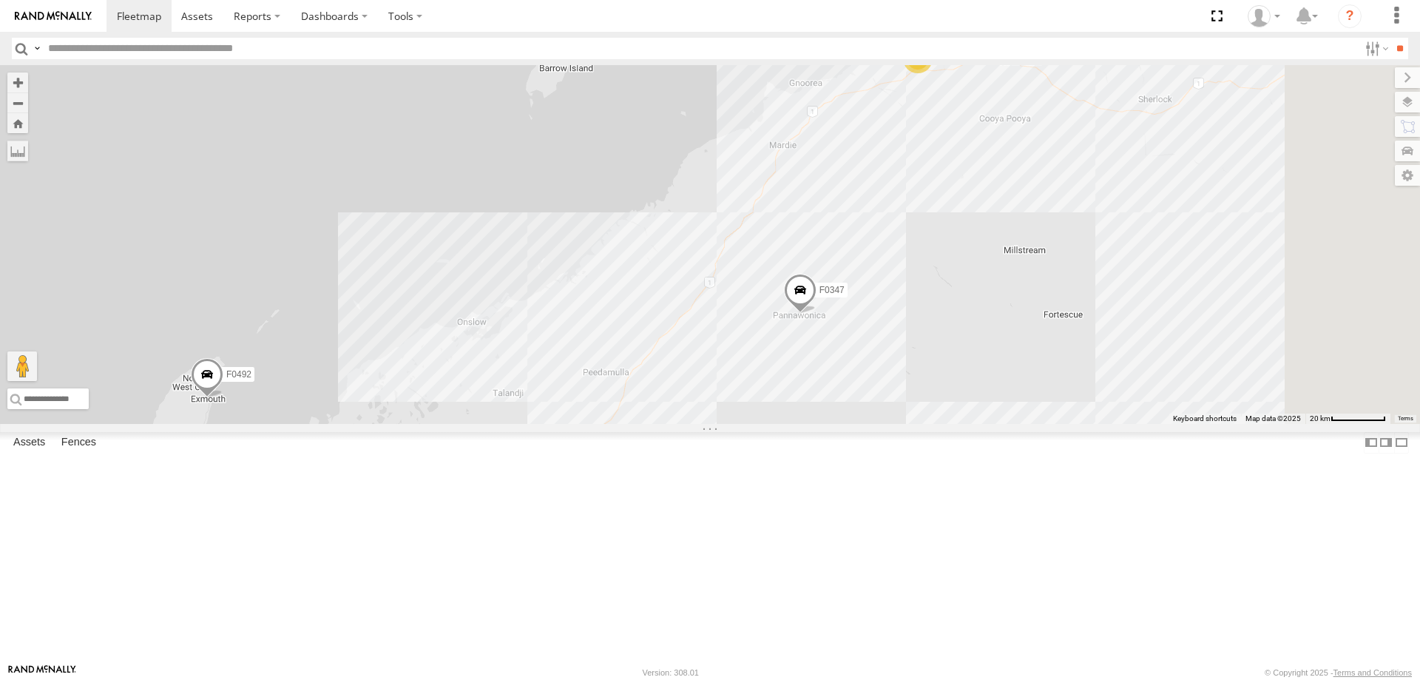
click at [962, 274] on div "F0347 F0359 F0398 FT724 F0492 F0116 F0482 F0400 PM734 F0474 D0545 D0474 PM732 F…" at bounding box center [710, 244] width 1420 height 359
click at [0, 0] on label at bounding box center [0, 0] width 0 height 0
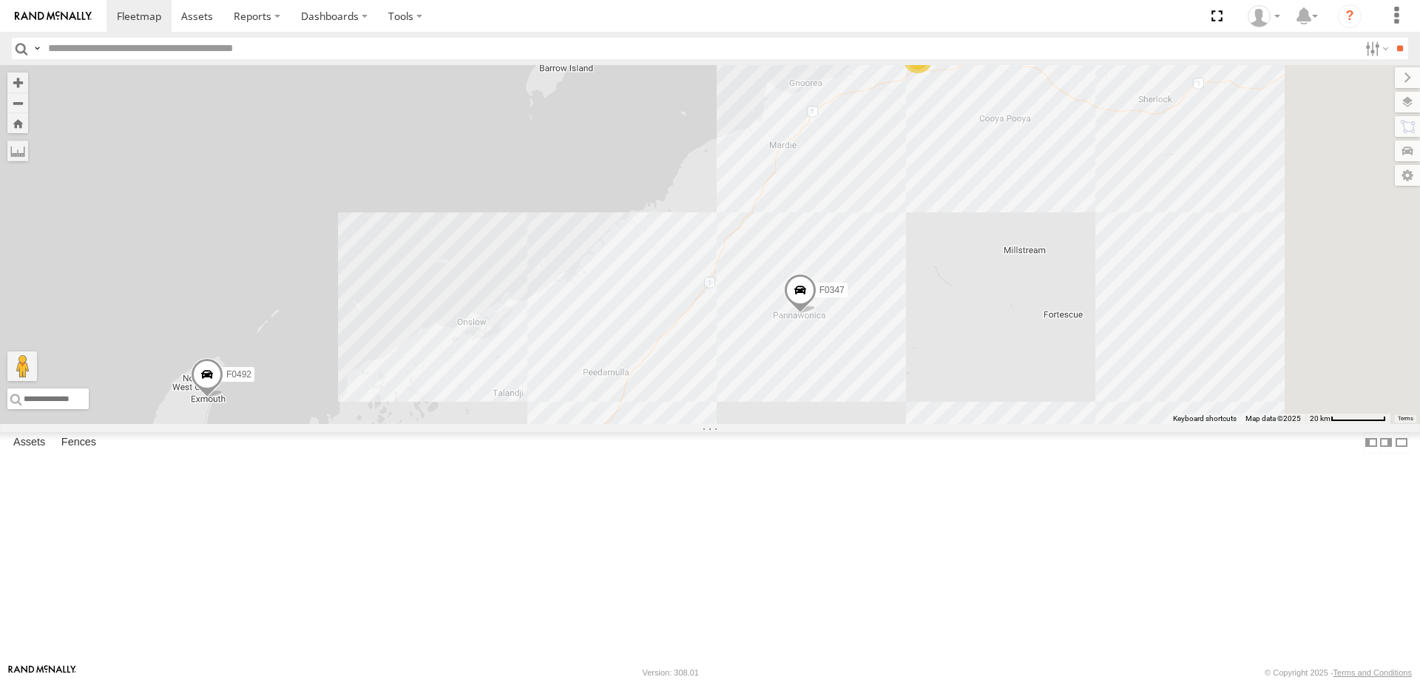
click at [0, 0] on label at bounding box center [0, 0] width 0 height 0
click at [960, 270] on div "F0347 F0359 F0398 FT724 F0492 F0116 F0482 F0400 PM734 F0474 D0545 D0474 PM732 F…" at bounding box center [710, 244] width 1420 height 359
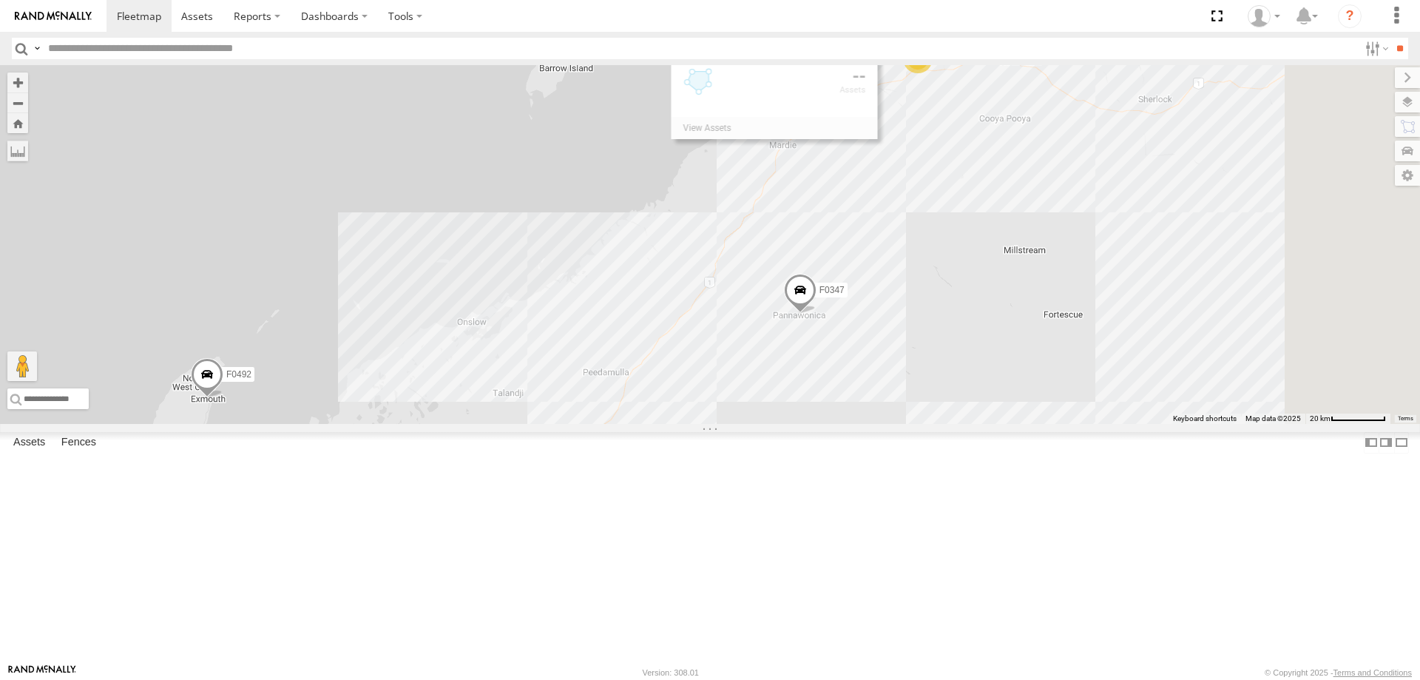
click at [961, 273] on div "F0347 F0359 F0398 FT724 F0492 F0116 F0482 F0400 PM734 F0474 D0545 D0474 PM732 F…" at bounding box center [710, 244] width 1420 height 359
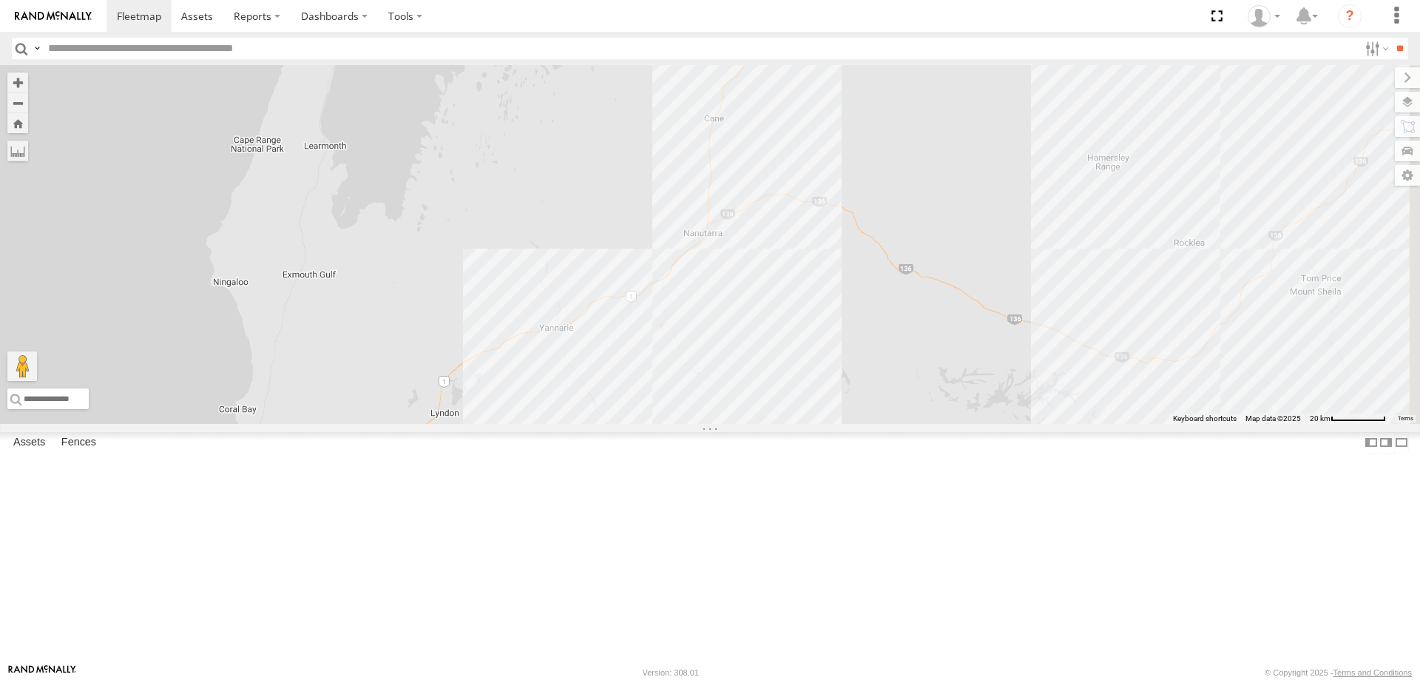
drag, startPoint x: 800, startPoint y: 379, endPoint x: 914, endPoint y: 12, distance: 384.8
click at [911, 21] on body at bounding box center [710, 340] width 1420 height 680
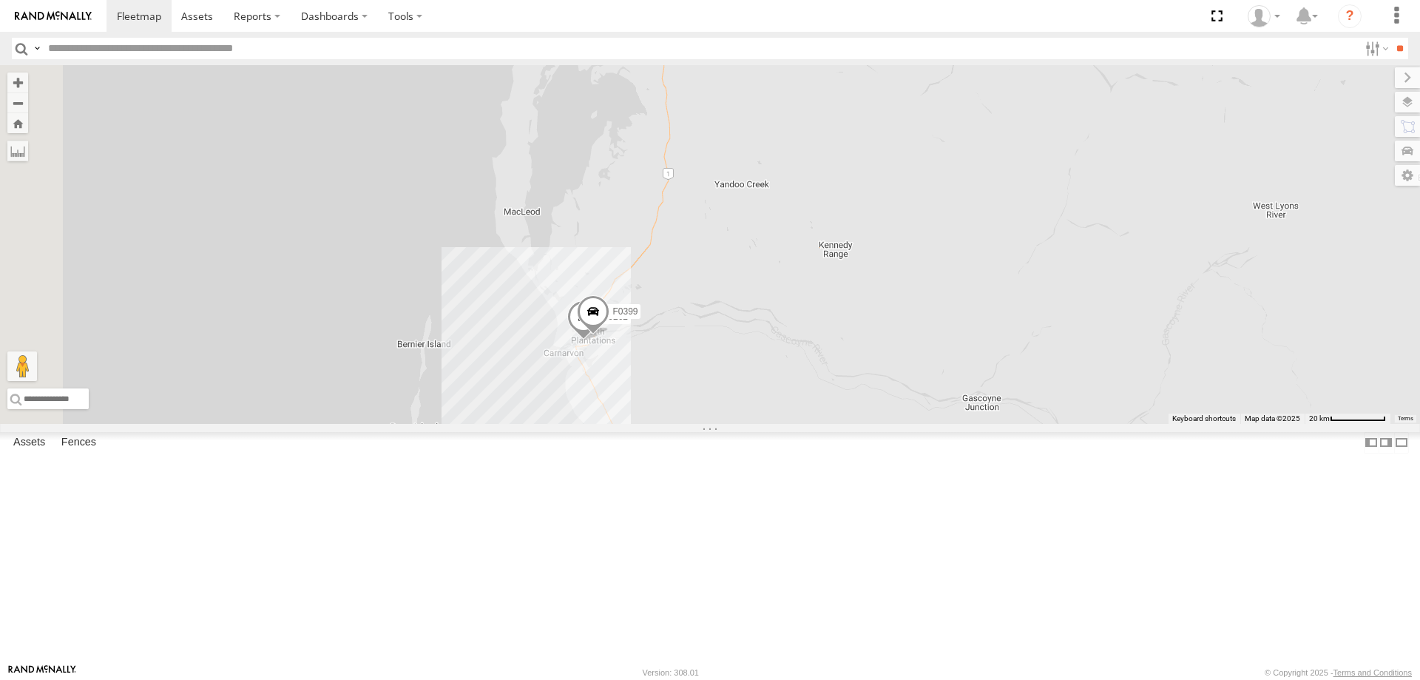
drag, startPoint x: 683, startPoint y: 463, endPoint x: 973, endPoint y: 144, distance: 430.9
click at [973, 144] on div "F0347 F0359 F0398 FT724 F0492 F0116 F0482 F0400 PM734 F0474 D0545 D0474 PM732 F…" at bounding box center [710, 244] width 1420 height 359
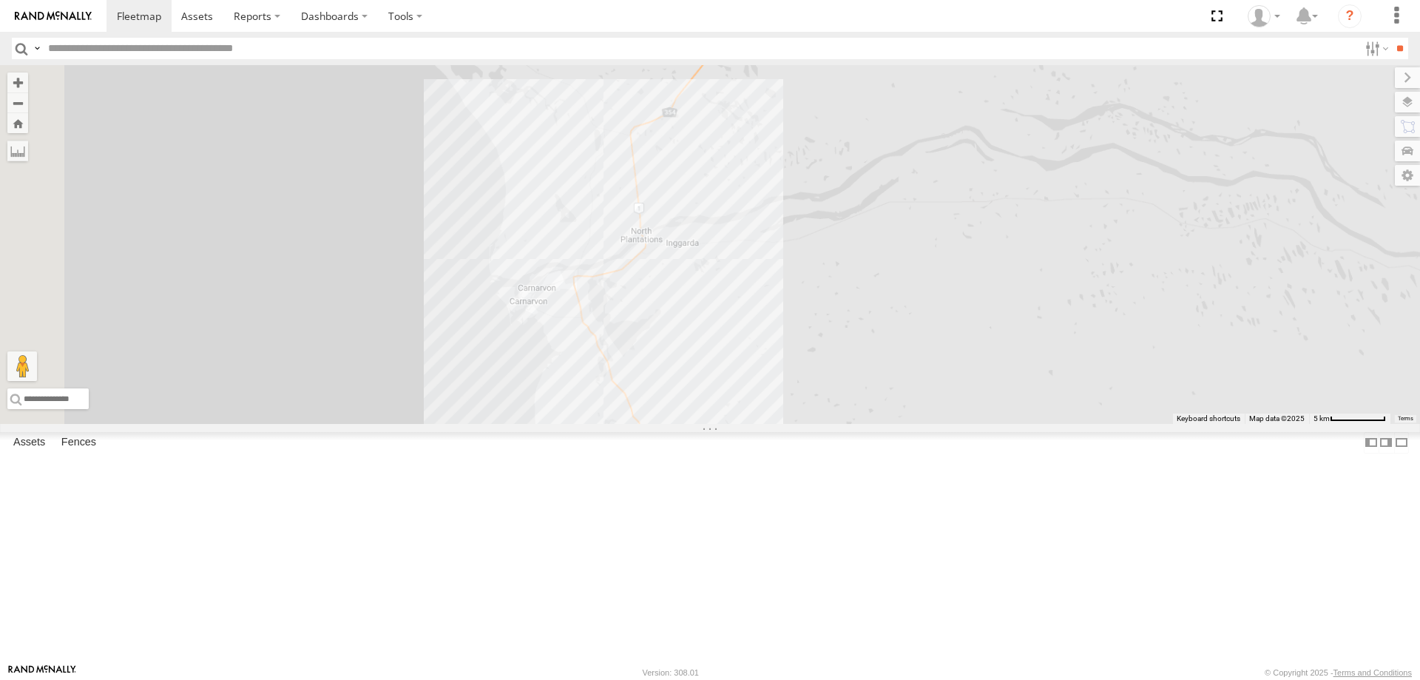
drag, startPoint x: 853, startPoint y: 385, endPoint x: 953, endPoint y: 257, distance: 162.2
click at [953, 257] on div "F0347 F0359 F0398 FT724 F0492 F0116 F0482 F0400 PM734 F0474 D0545 D0474 PM732 F…" at bounding box center [710, 244] width 1420 height 359
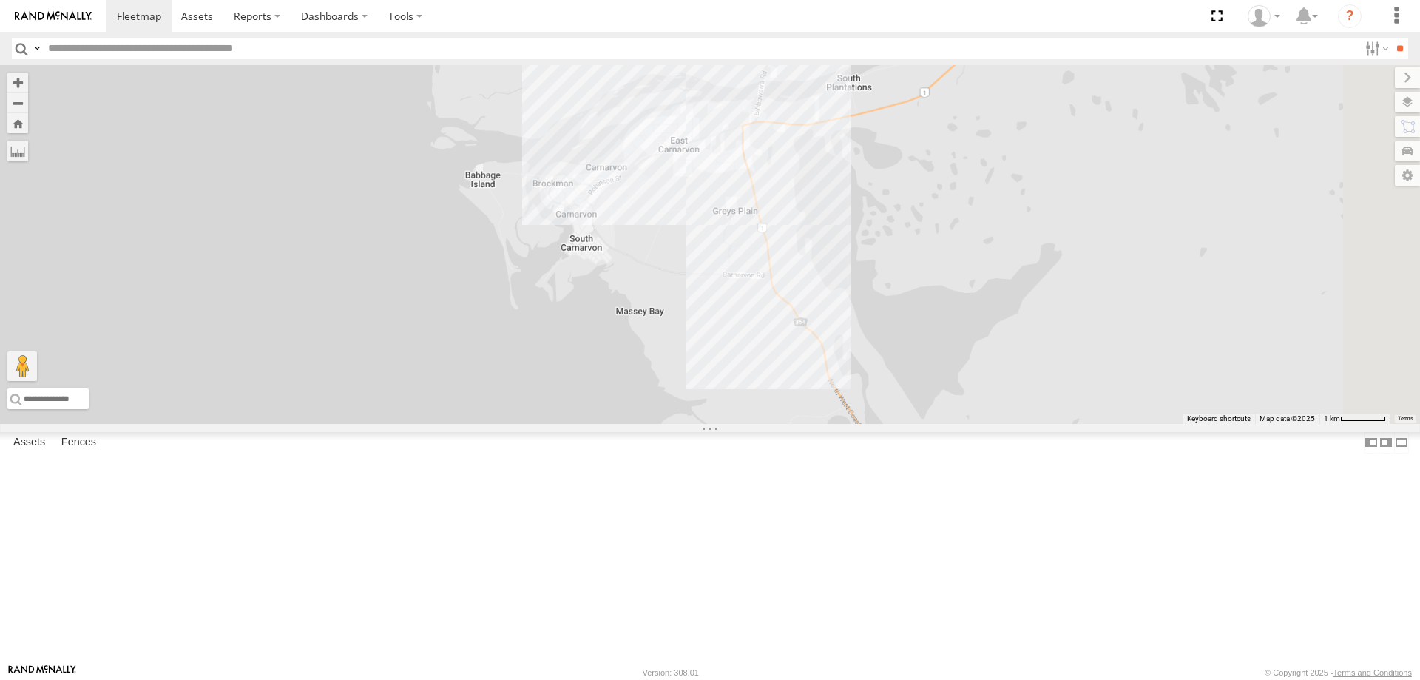
drag, startPoint x: 938, startPoint y: 444, endPoint x: 899, endPoint y: 495, distance: 64.3
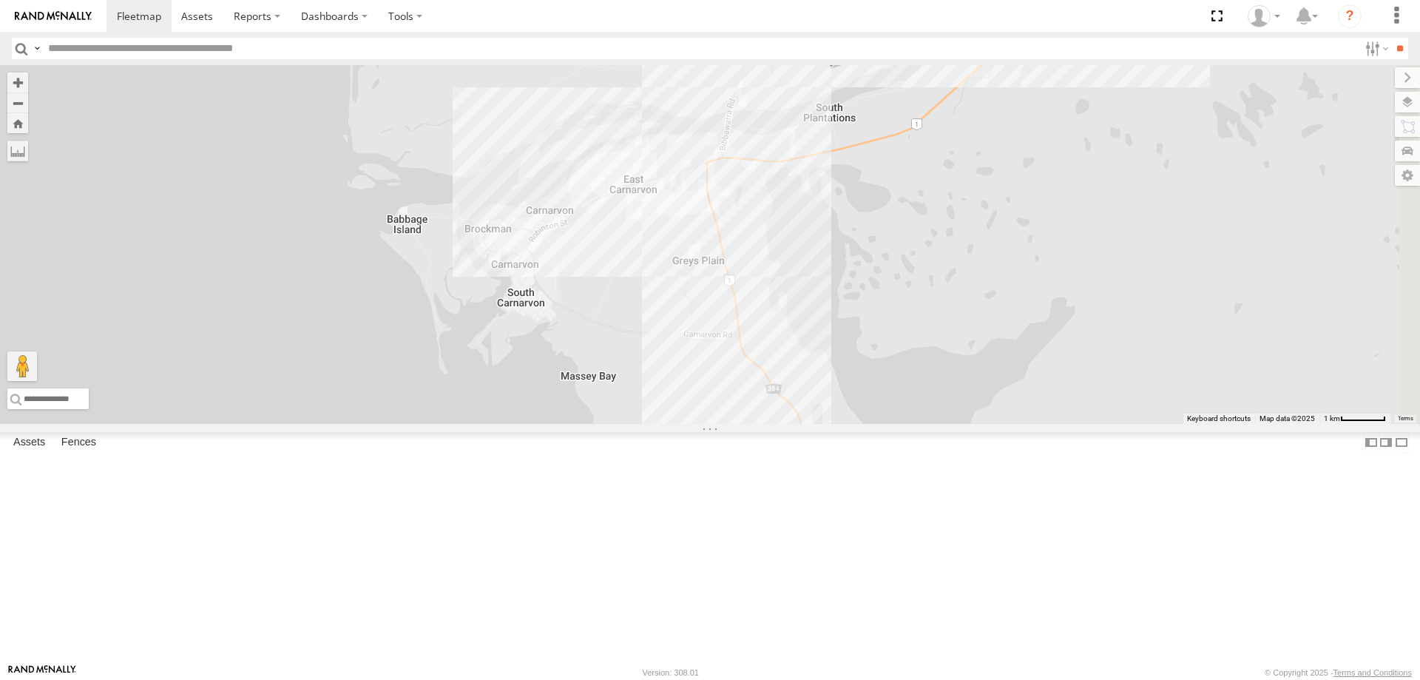
click at [895, 385] on div "F0347 F0359 F0398 FT724 F0492 F0116 F0482 F0400 PM734 F0474 D0545 D0474 PM732 F…" at bounding box center [710, 244] width 1420 height 359
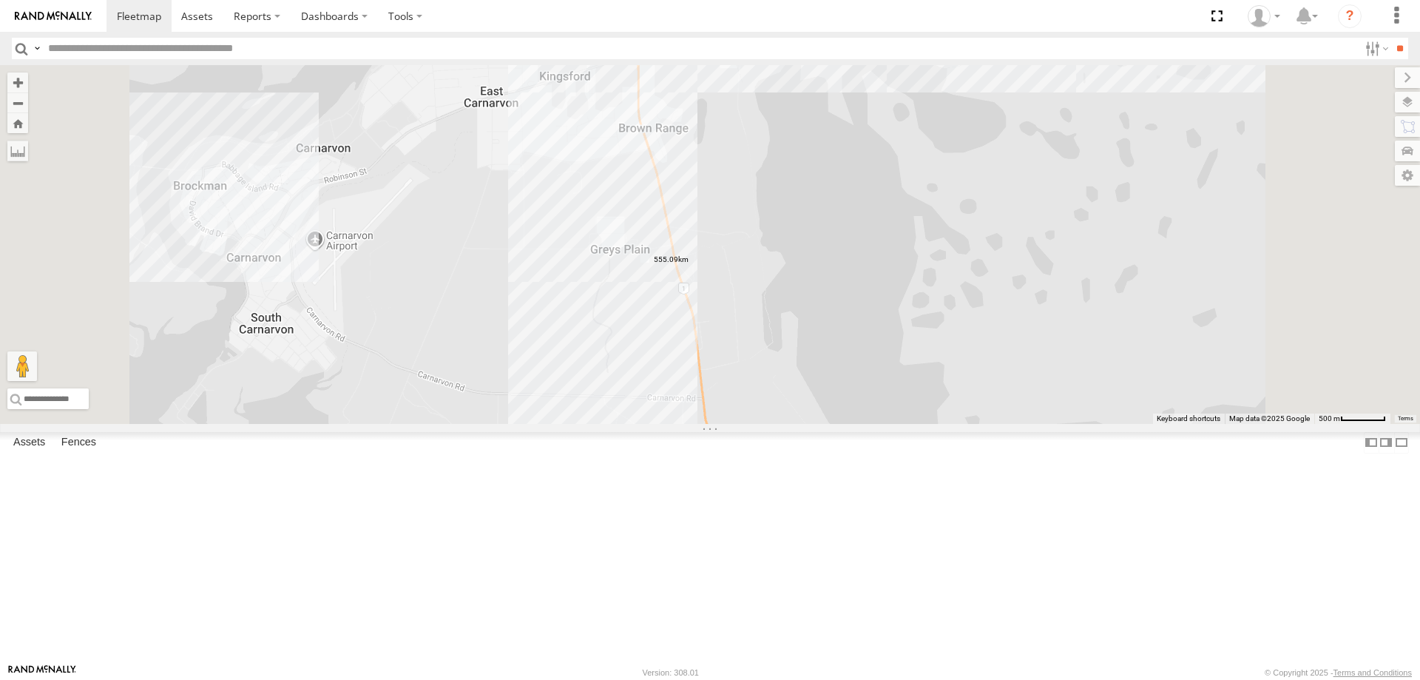
click at [0, 0] on label at bounding box center [0, 0] width 0 height 0
